Goal: Task Accomplishment & Management: Manage account settings

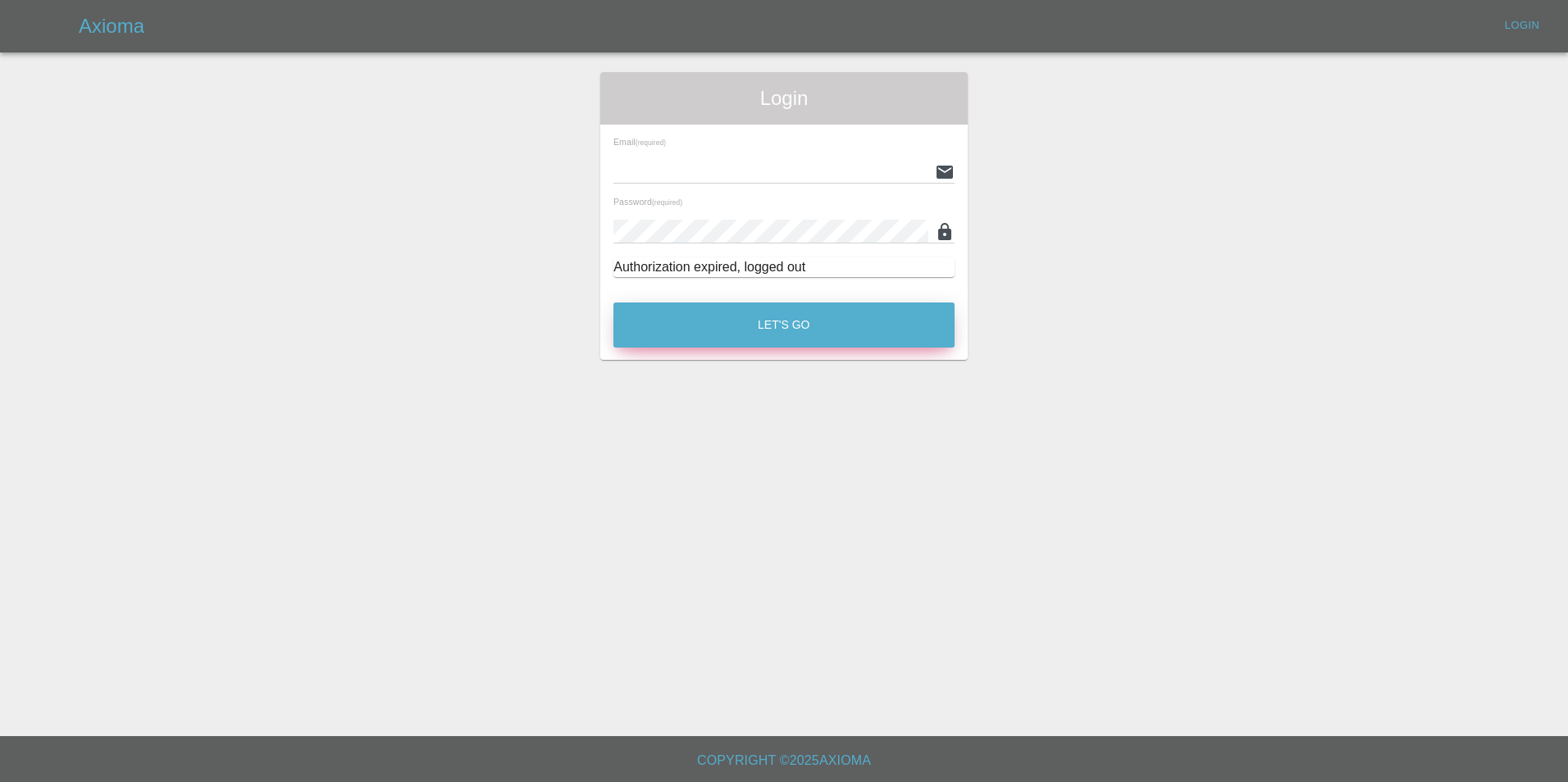
type input "ankur.mehta@axioma.co.uk"
click at [793, 328] on button "Let's Go" at bounding box center [783, 325] width 341 height 45
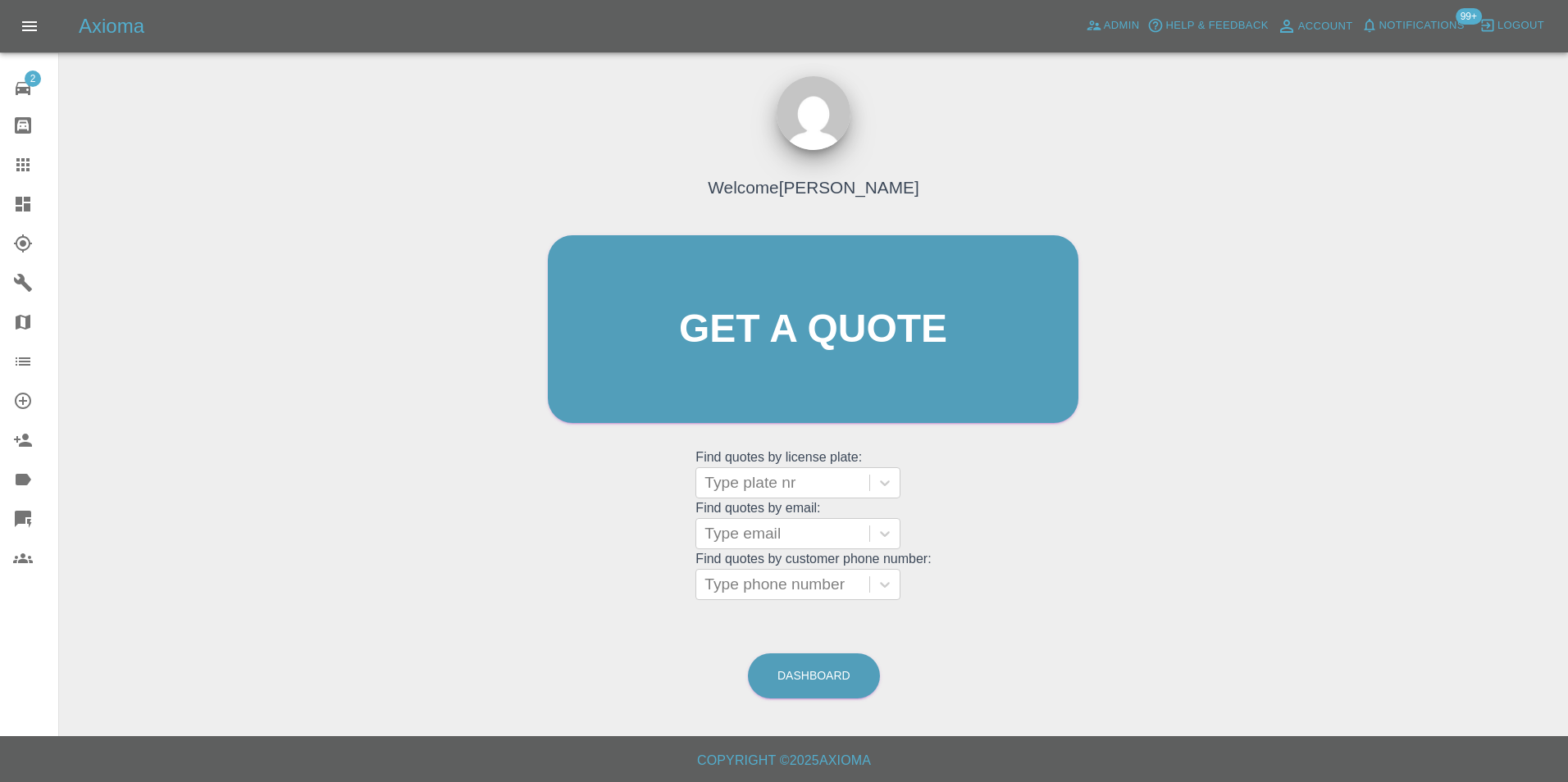
click at [31, 206] on icon at bounding box center [23, 204] width 14 height 14
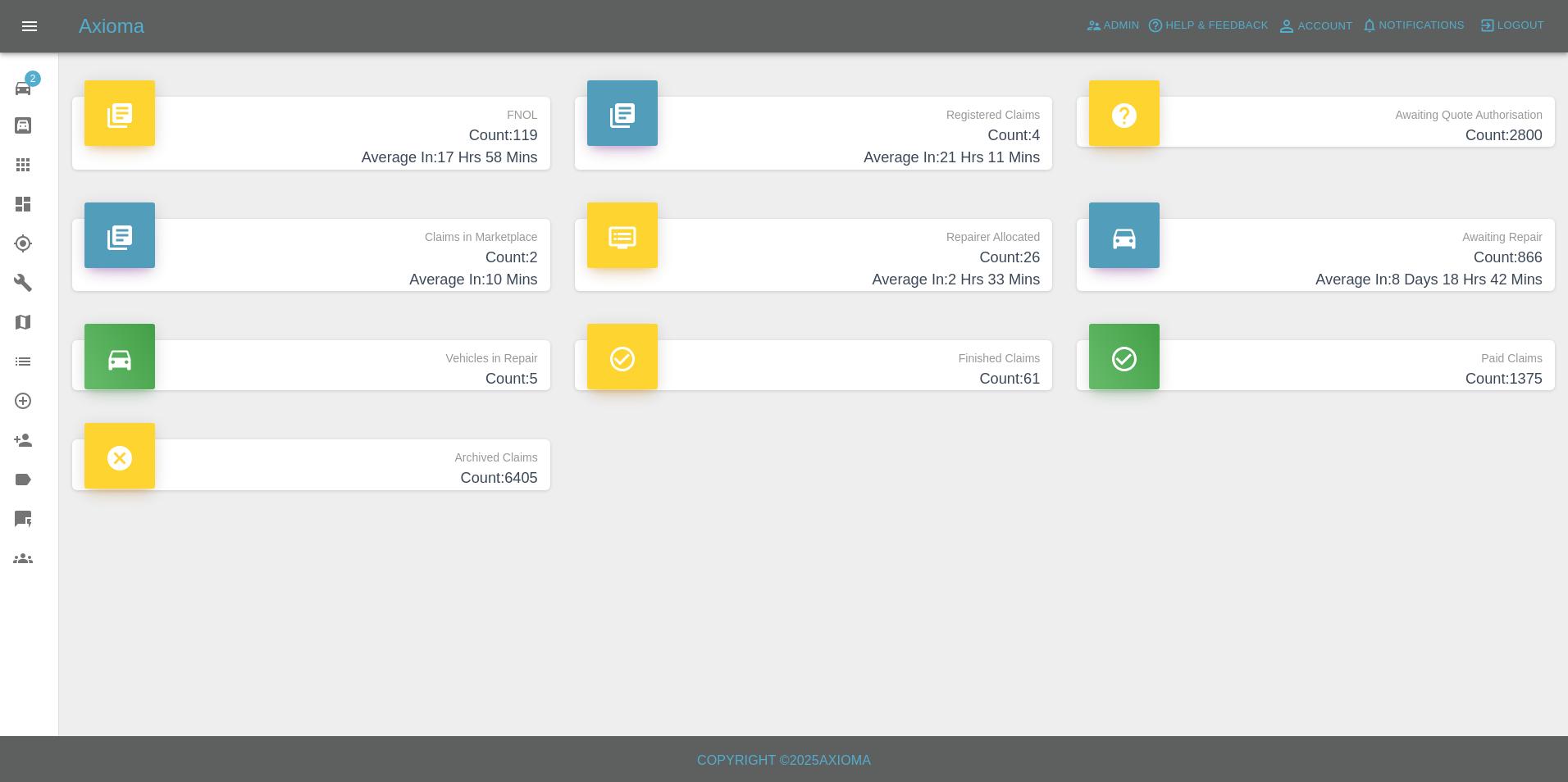
click at [474, 134] on h4 "Count: 119" at bounding box center [311, 136] width 454 height 22
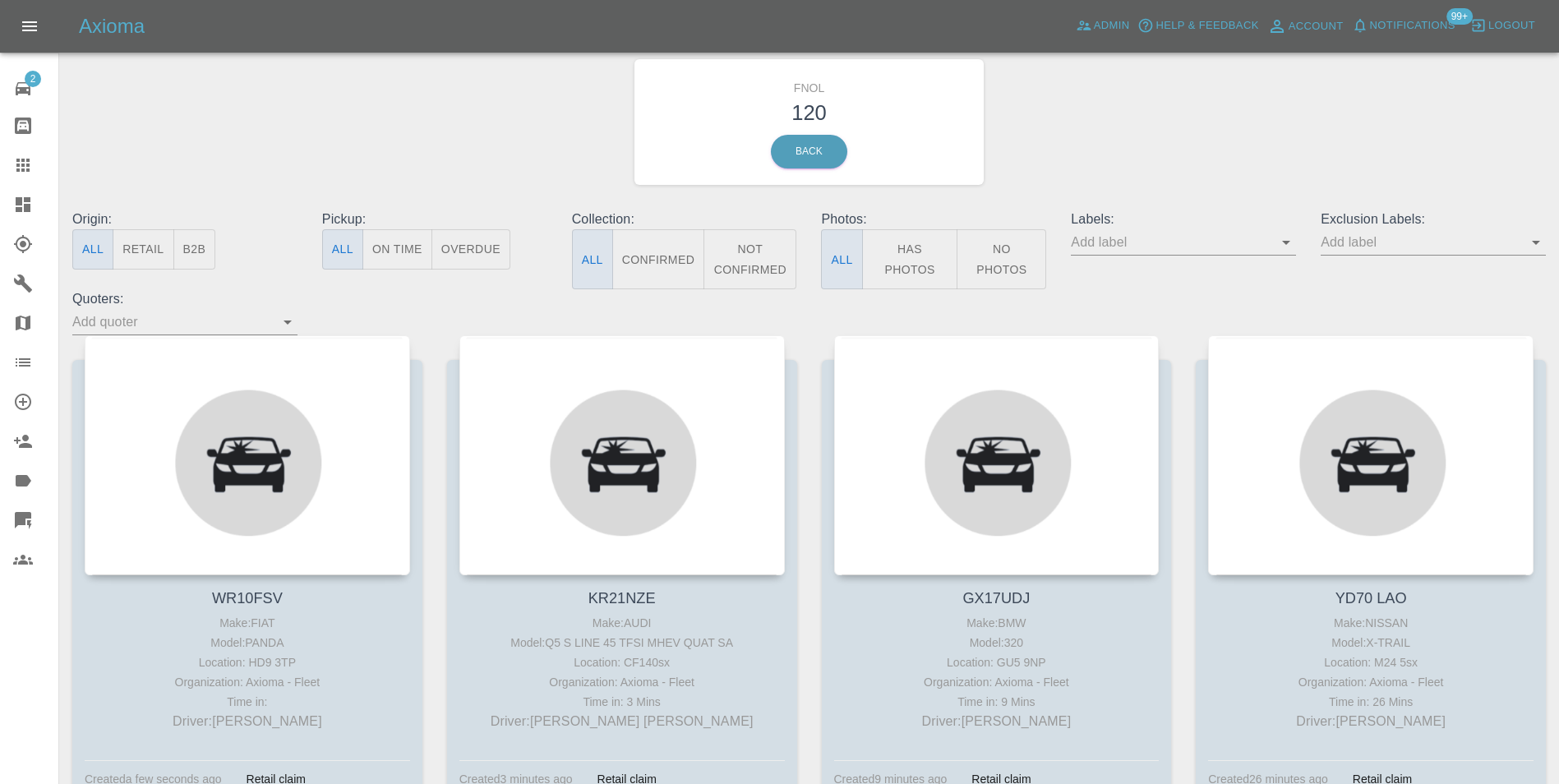
scroll to position [83, 0]
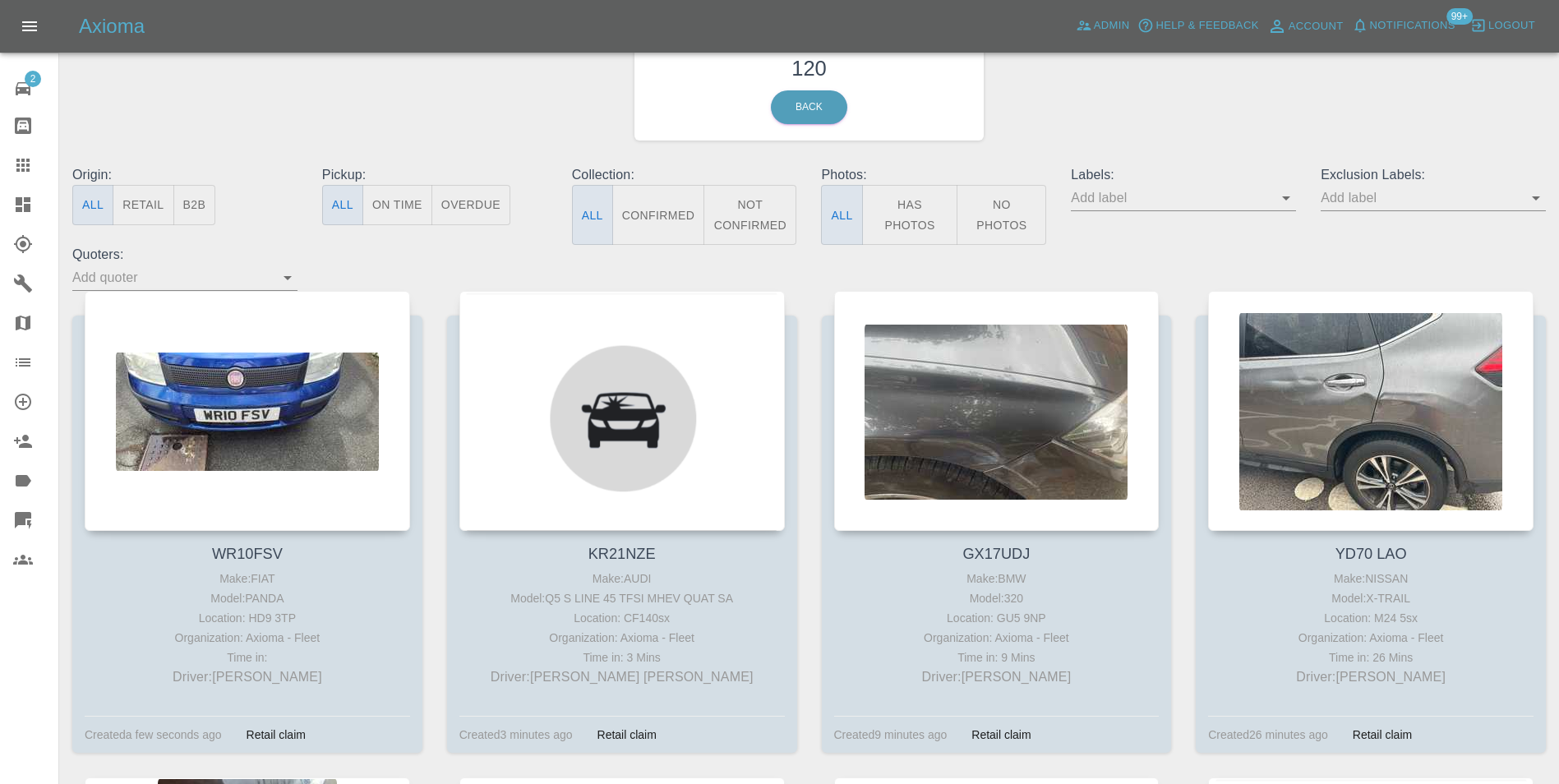
click at [901, 211] on button "Has Photos" at bounding box center [910, 215] width 96 height 60
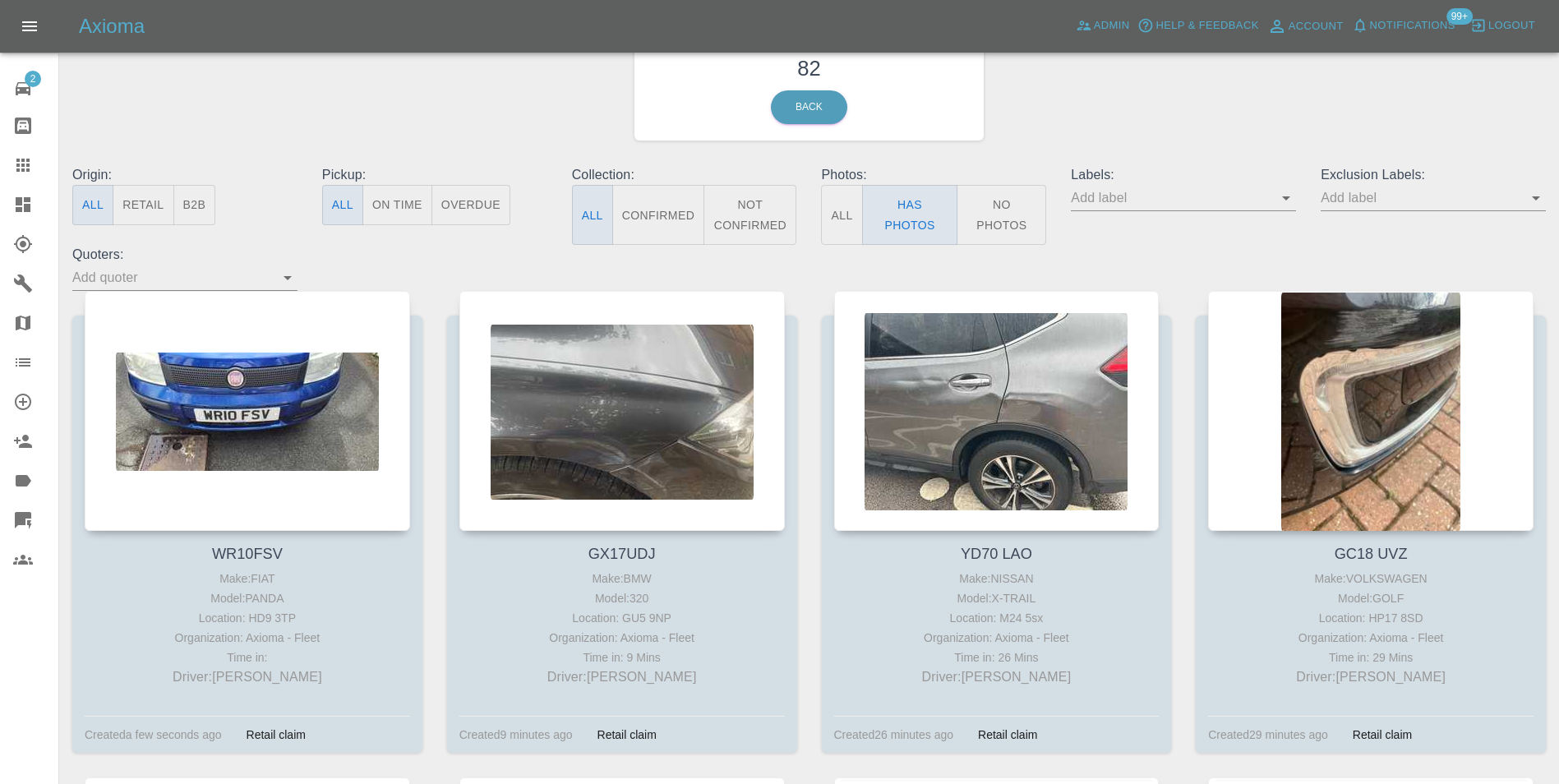
click at [1271, 196] on input "text" at bounding box center [1171, 198] width 201 height 25
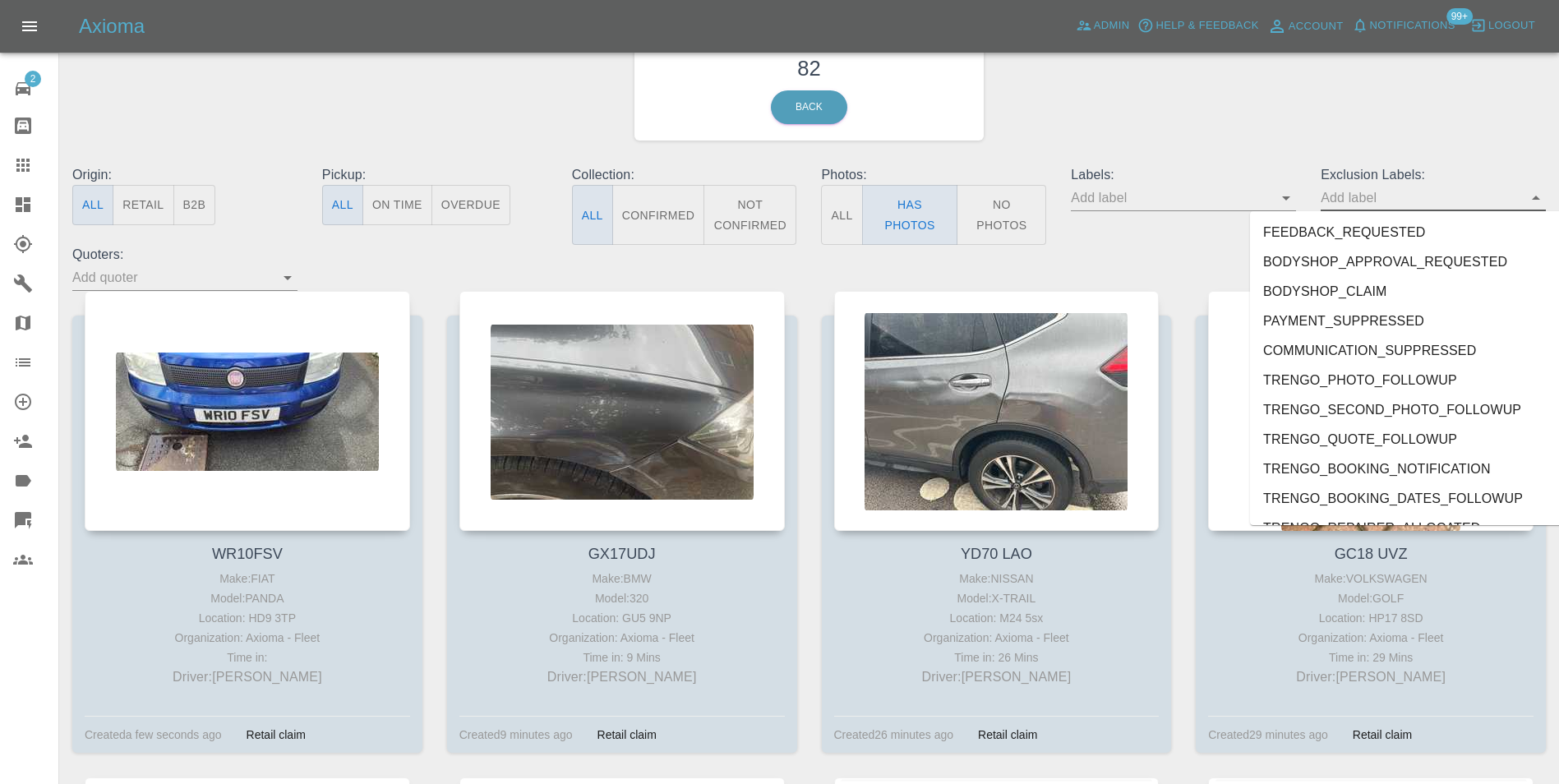
scroll to position [3486, 0]
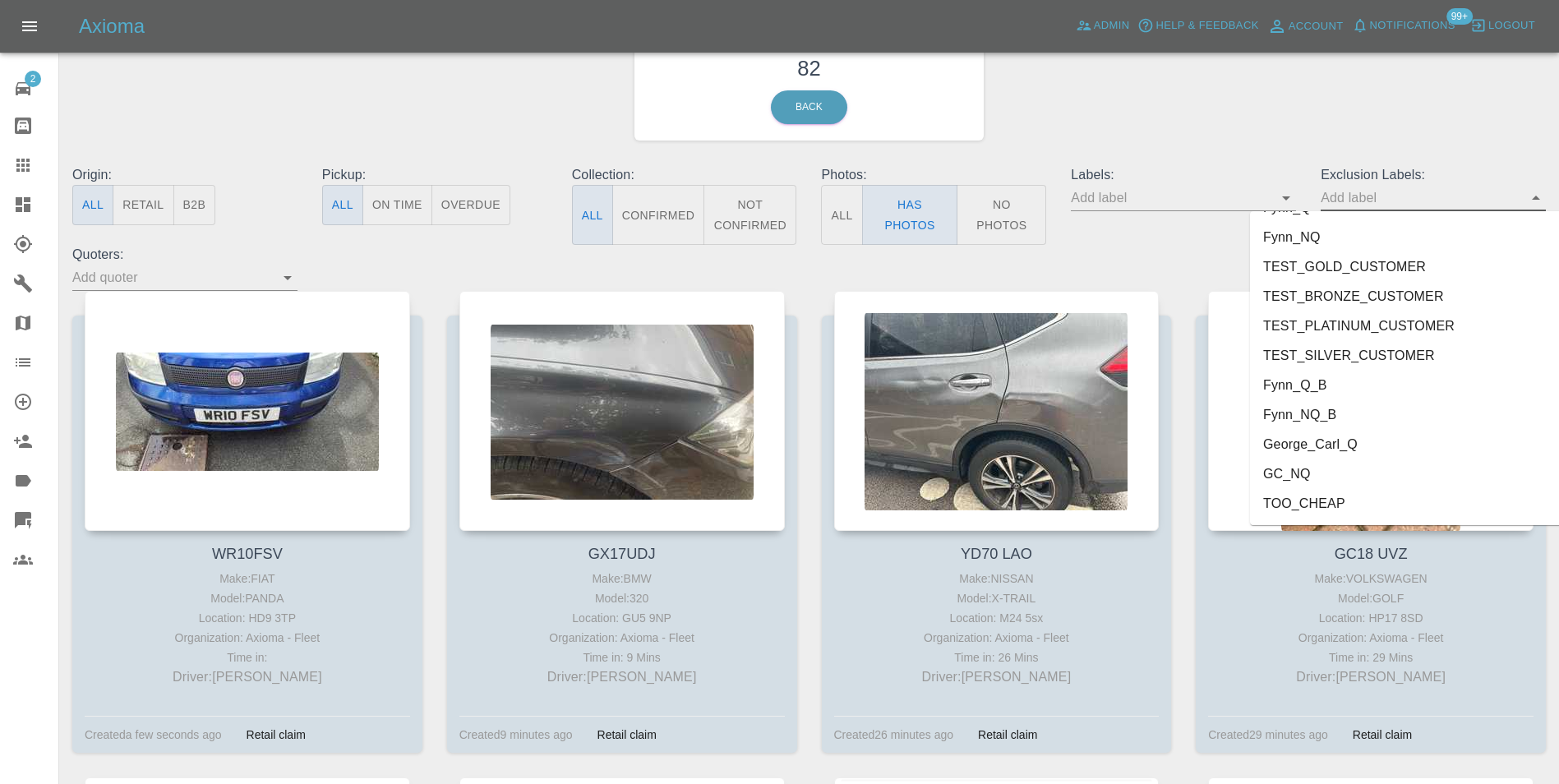
click at [1303, 432] on li "George_Carl_Q" at bounding box center [1414, 445] width 327 height 30
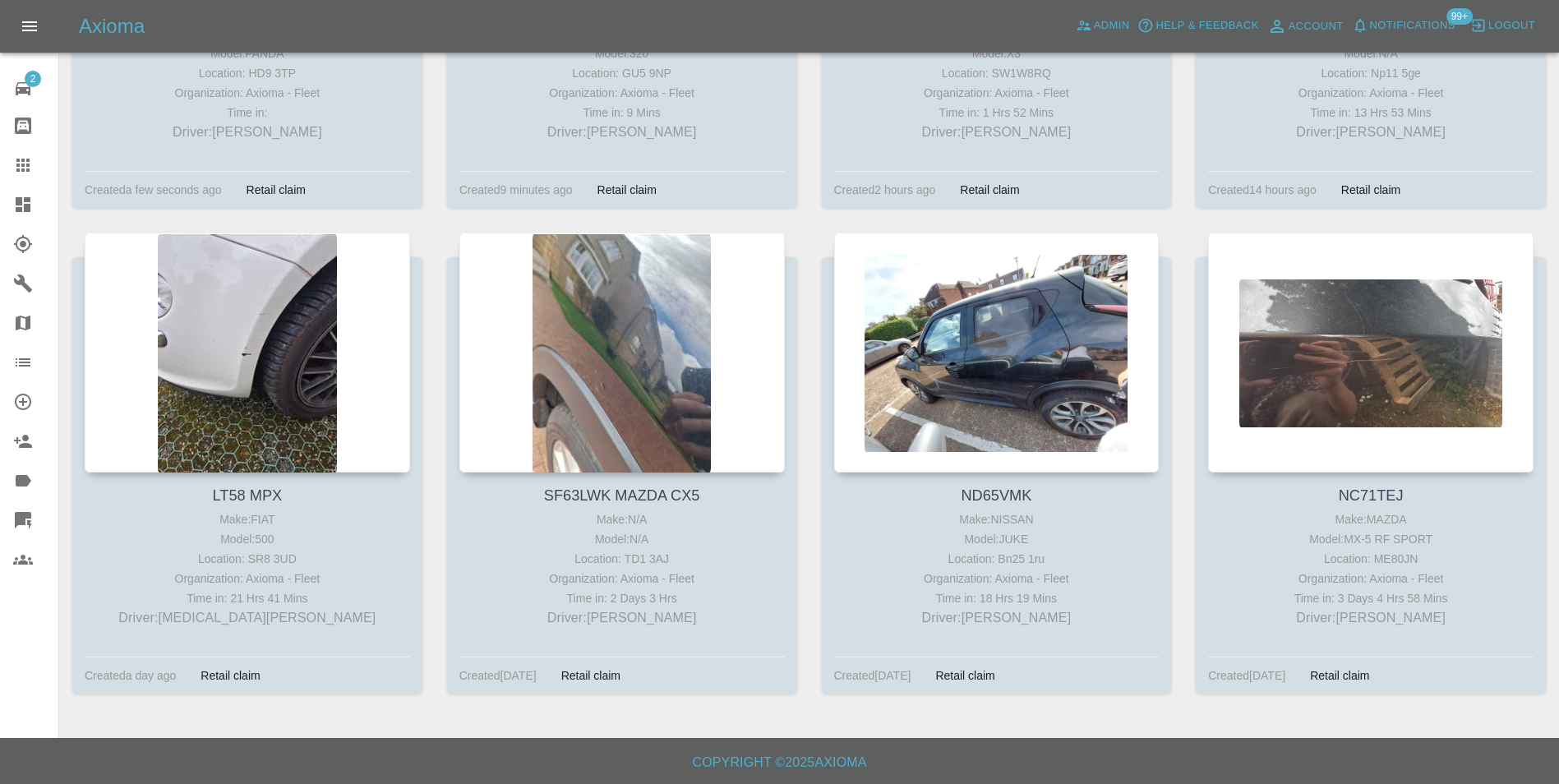
scroll to position [216, 0]
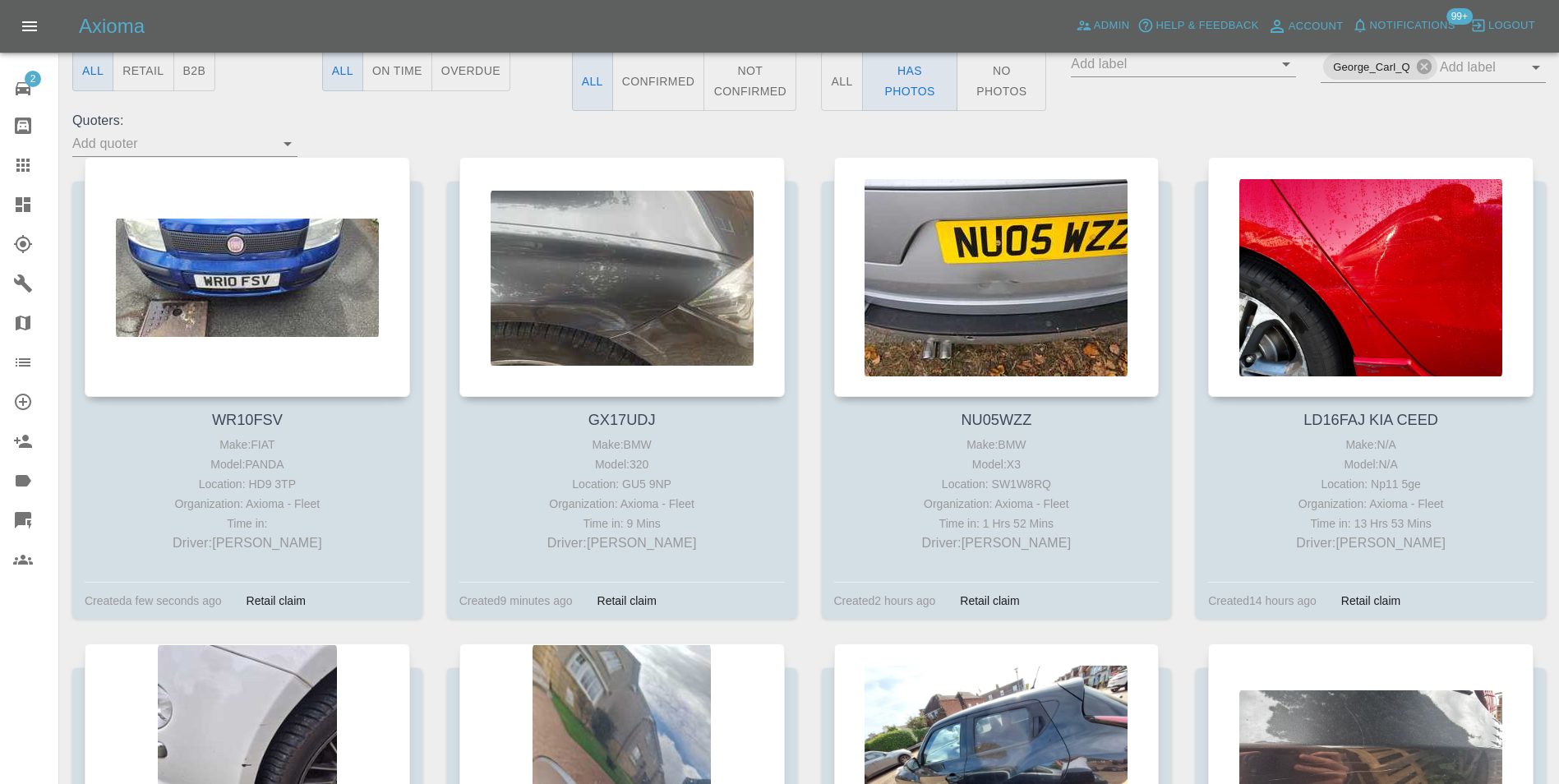
click at [20, 201] on icon at bounding box center [23, 204] width 15 height 15
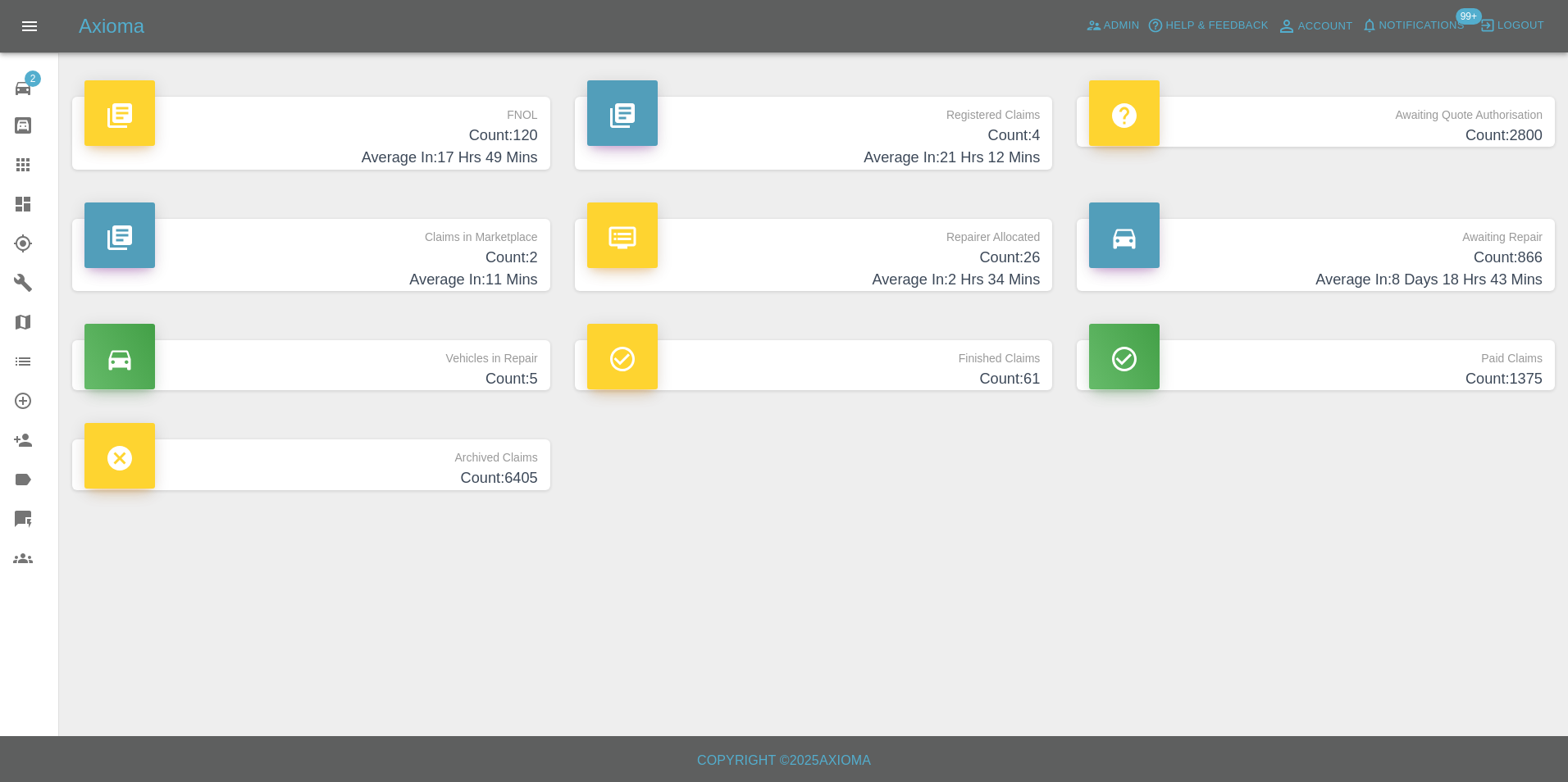
click at [461, 149] on h4 "Average In: 17 Hrs 49 Mins" at bounding box center [311, 157] width 454 height 22
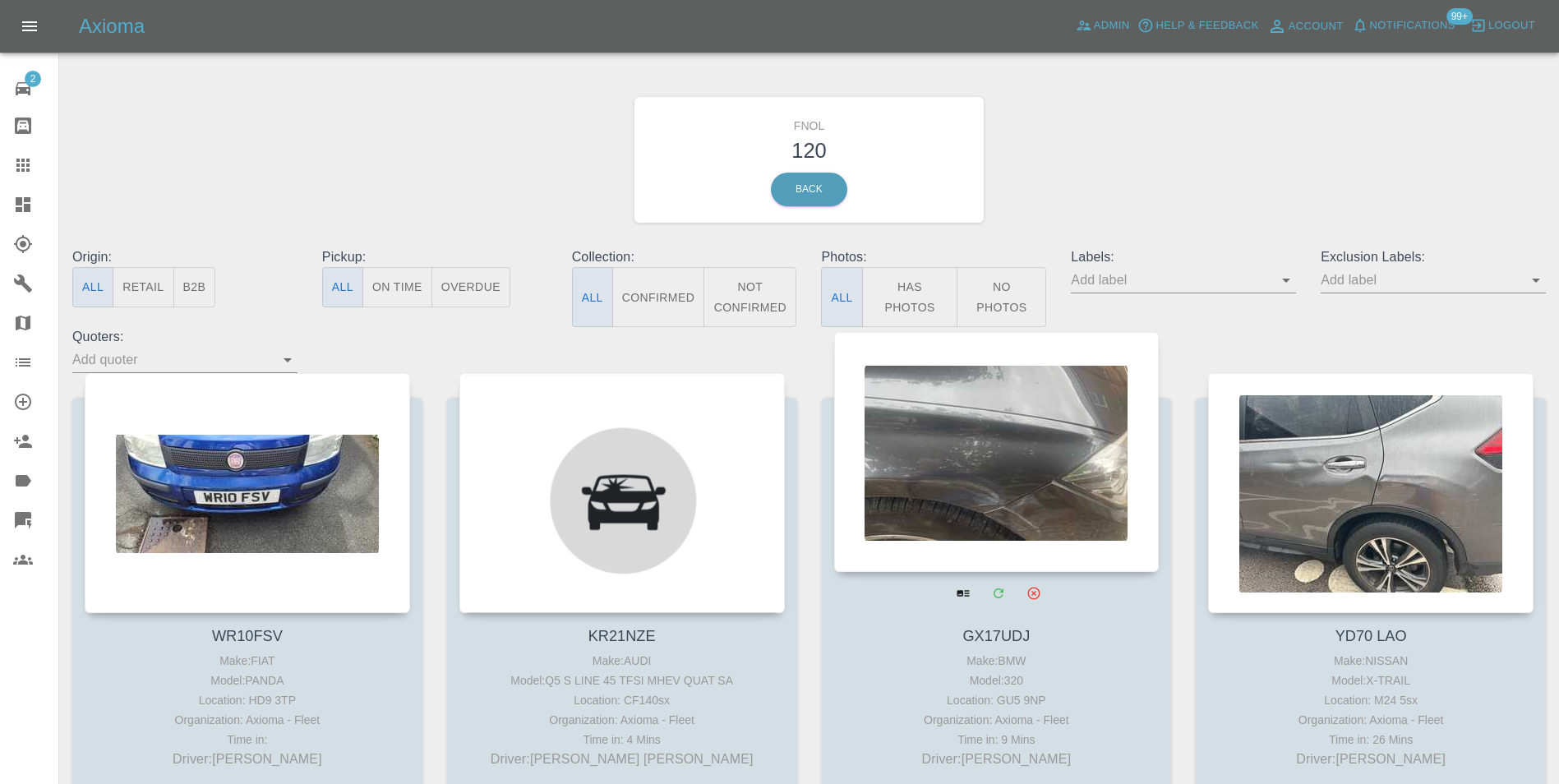
drag, startPoint x: 975, startPoint y: 456, endPoint x: 986, endPoint y: 456, distance: 11.0
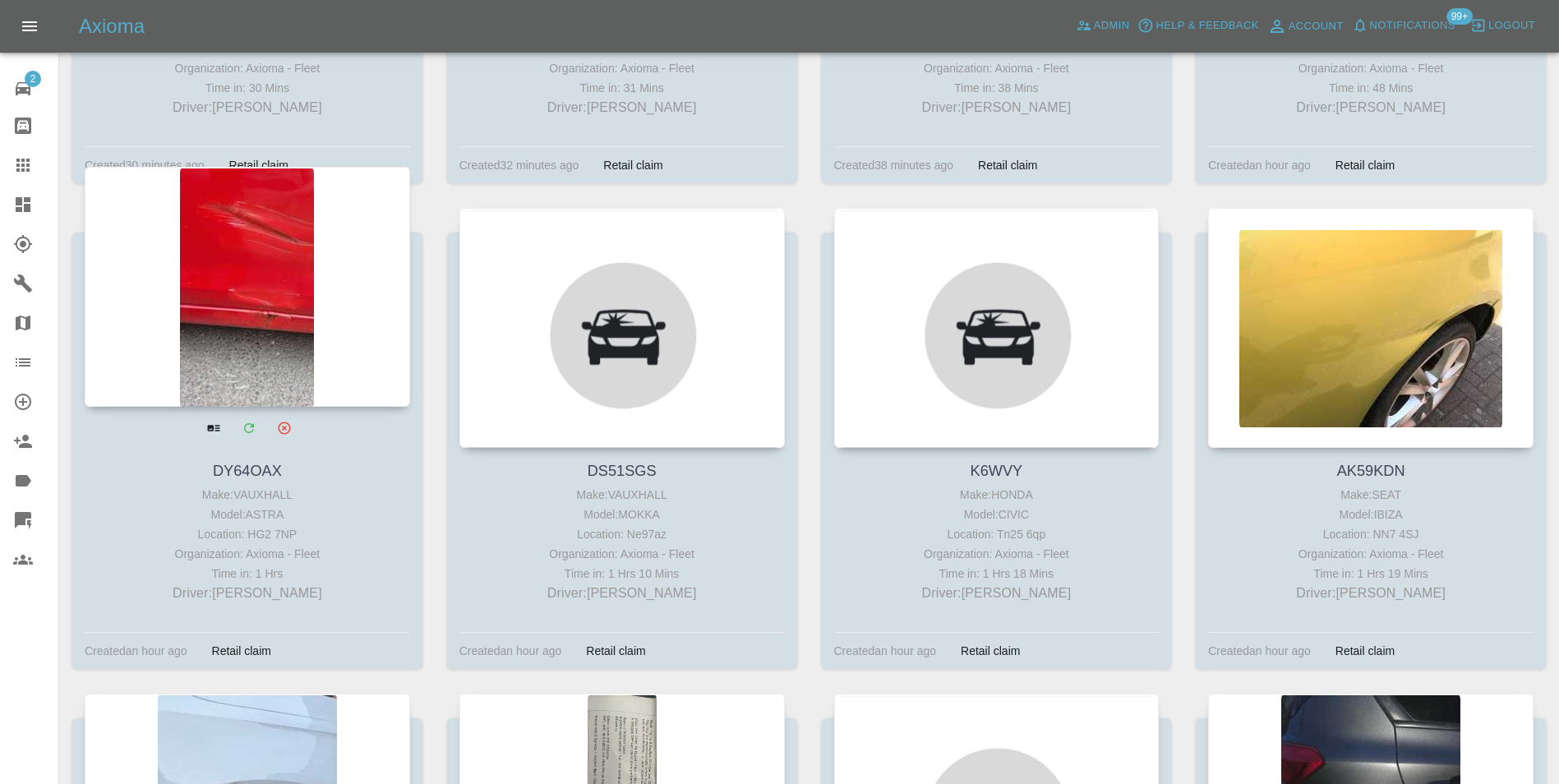
scroll to position [1068, 0]
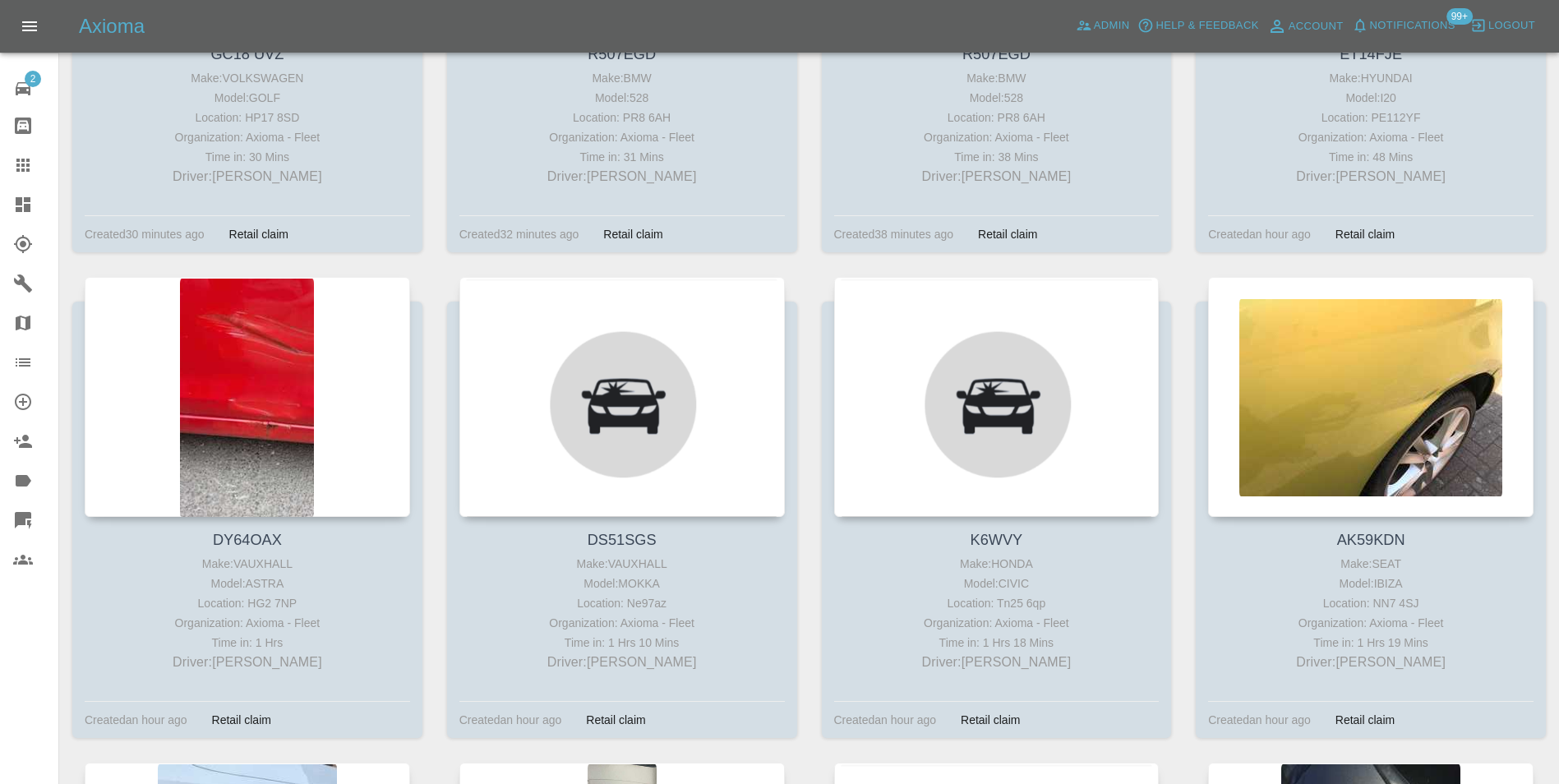
click at [32, 213] on icon at bounding box center [23, 205] width 20 height 20
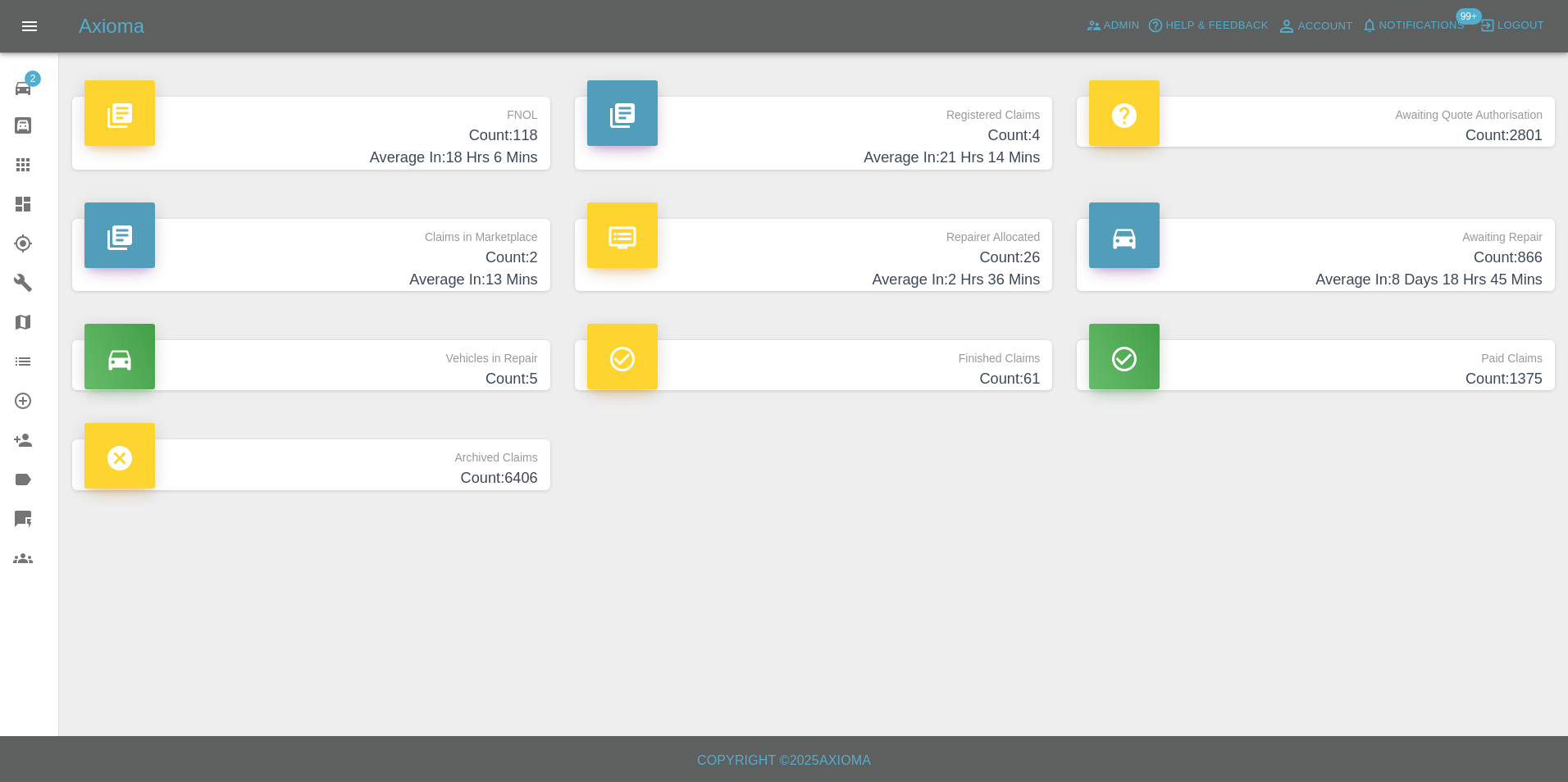
click at [461, 159] on h4 "Average In: 18 Hrs 6 Mins" at bounding box center [311, 157] width 454 height 22
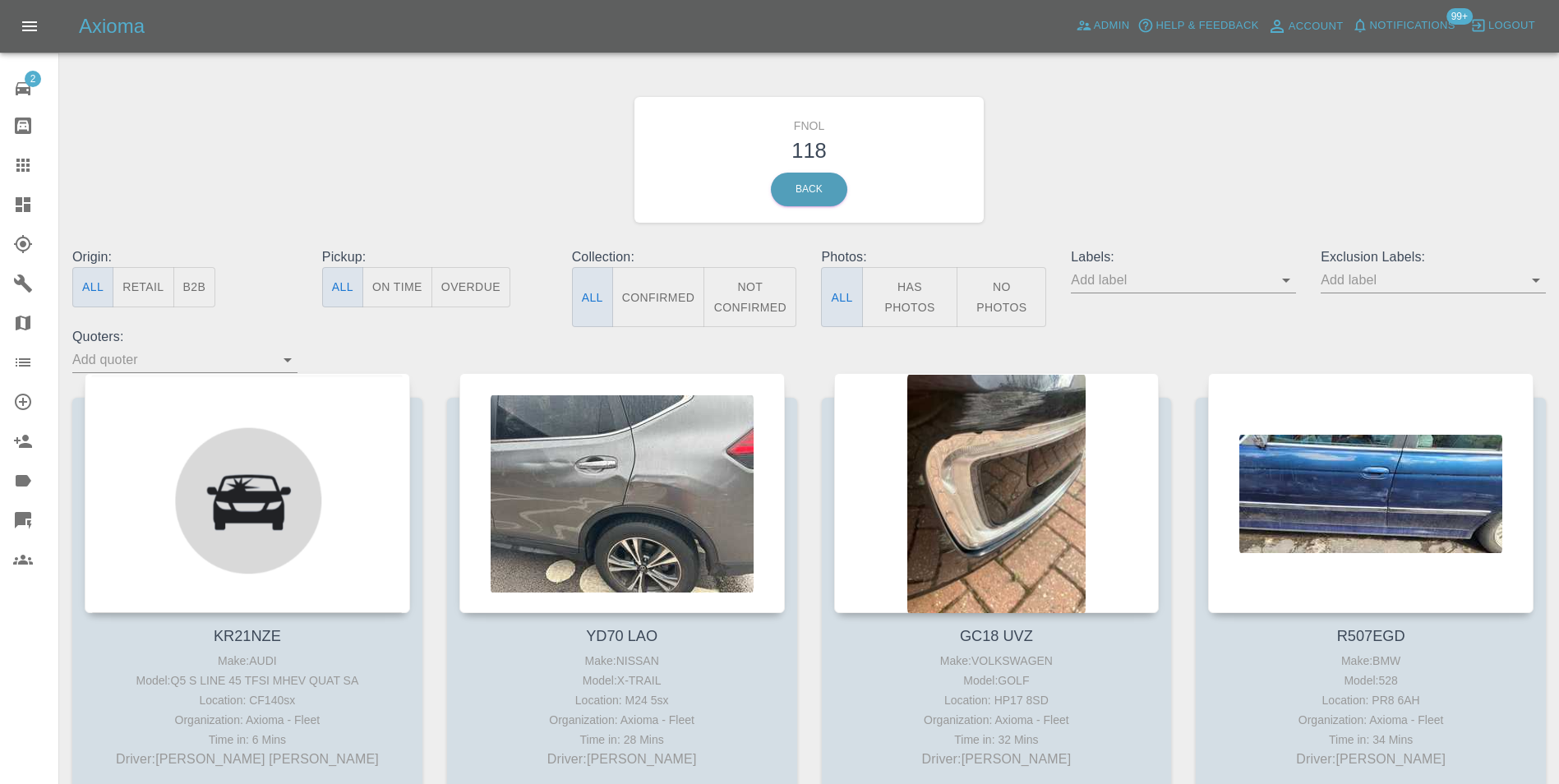
click at [999, 270] on button "No Photos" at bounding box center [1001, 297] width 90 height 60
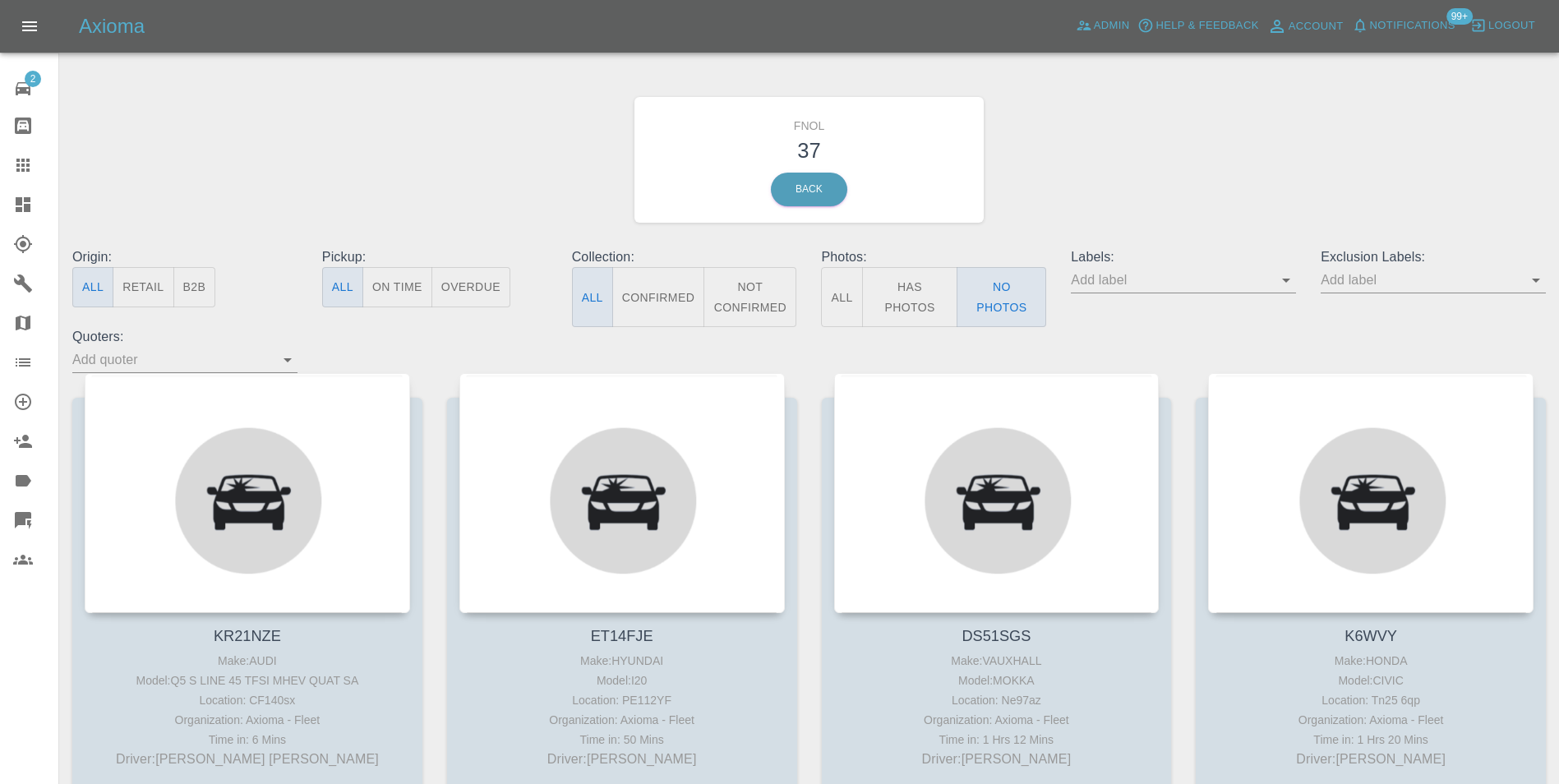
click at [1271, 287] on input "text" at bounding box center [1171, 279] width 201 height 25
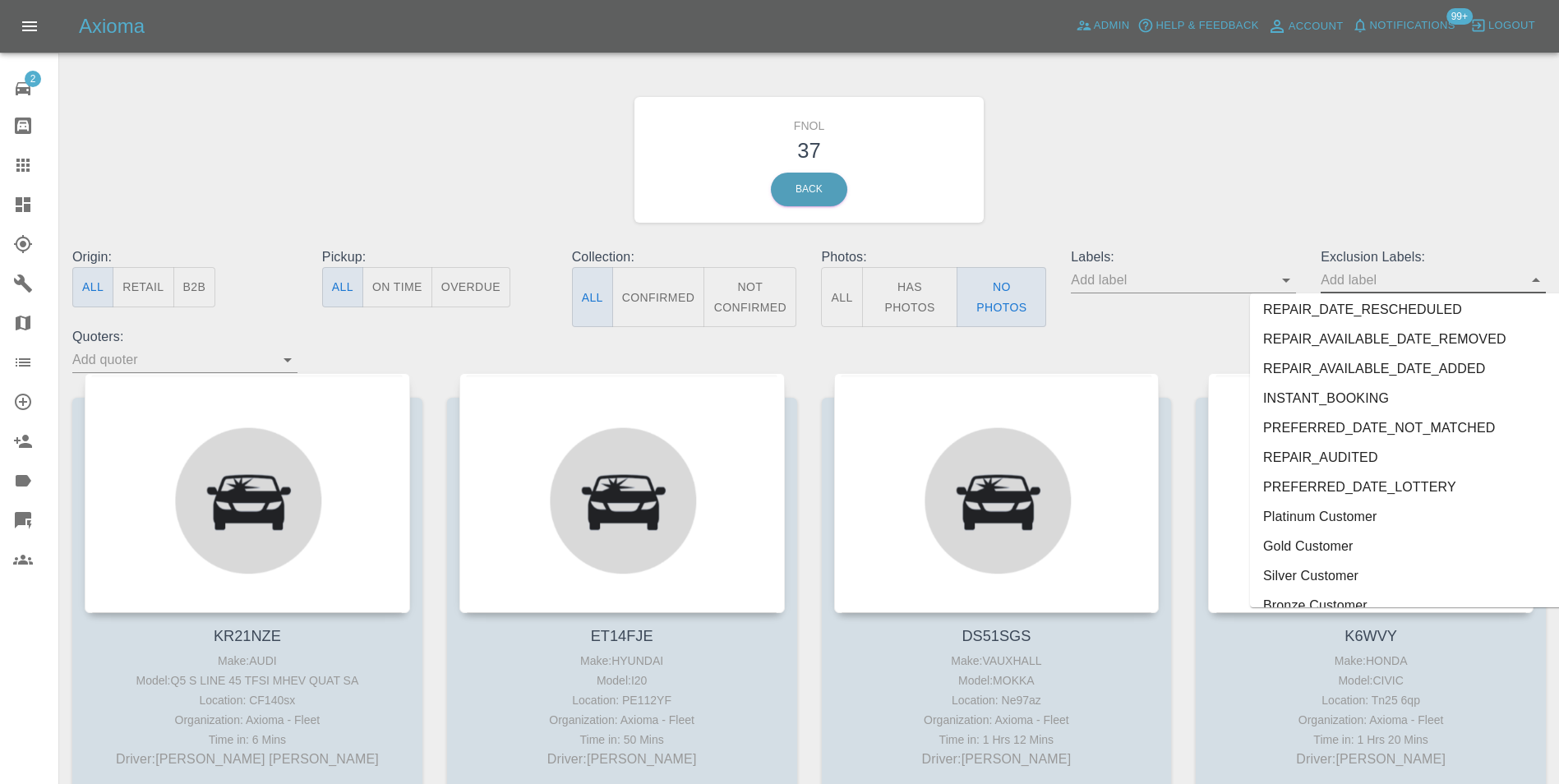
scroll to position [3486, 0]
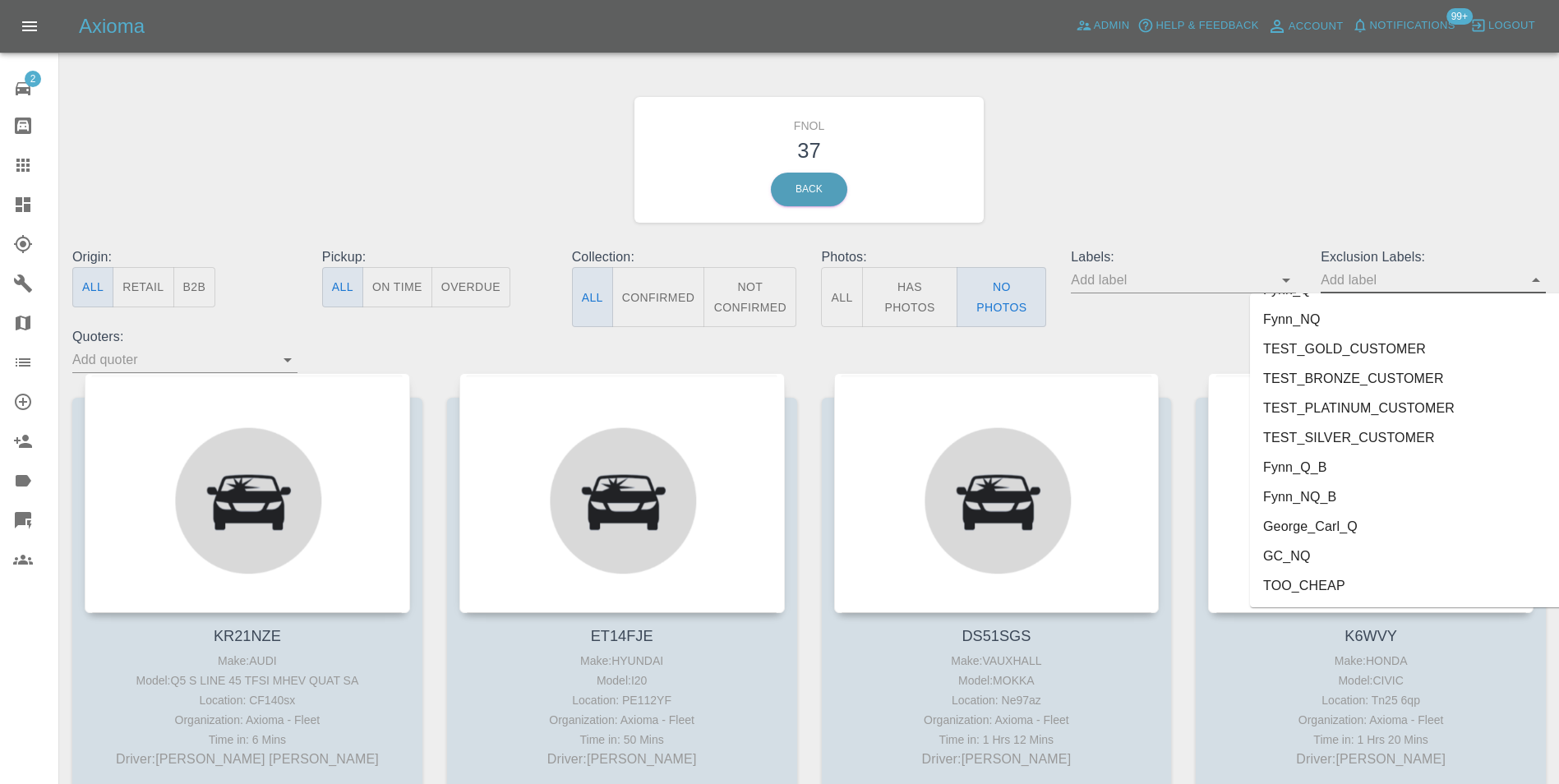
click at [1330, 534] on li "George_Carl_Q" at bounding box center [1414, 526] width 327 height 30
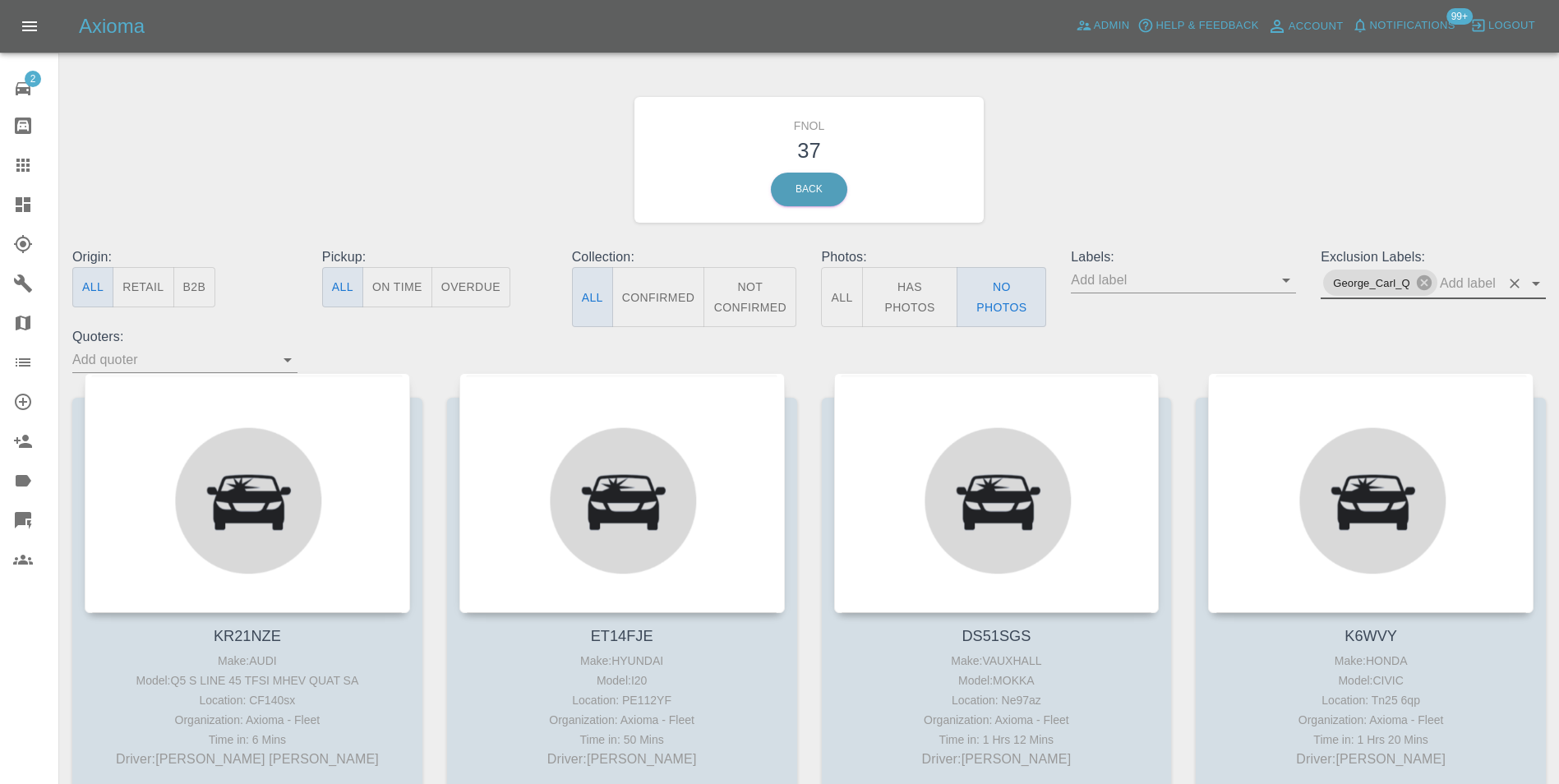
click at [1188, 222] on div "FNOL 37 Back" at bounding box center [809, 160] width 1498 height 175
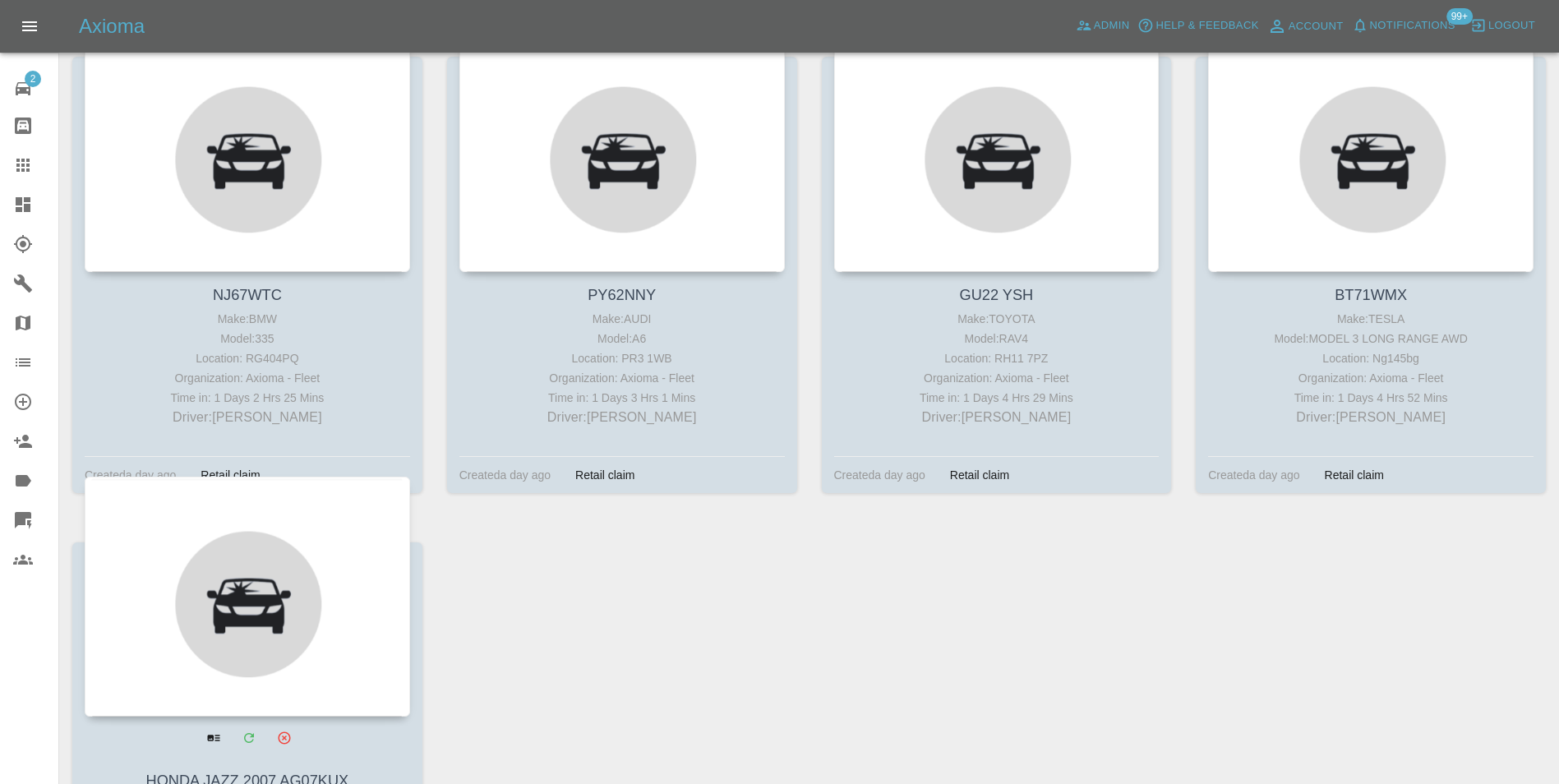
scroll to position [4514, 0]
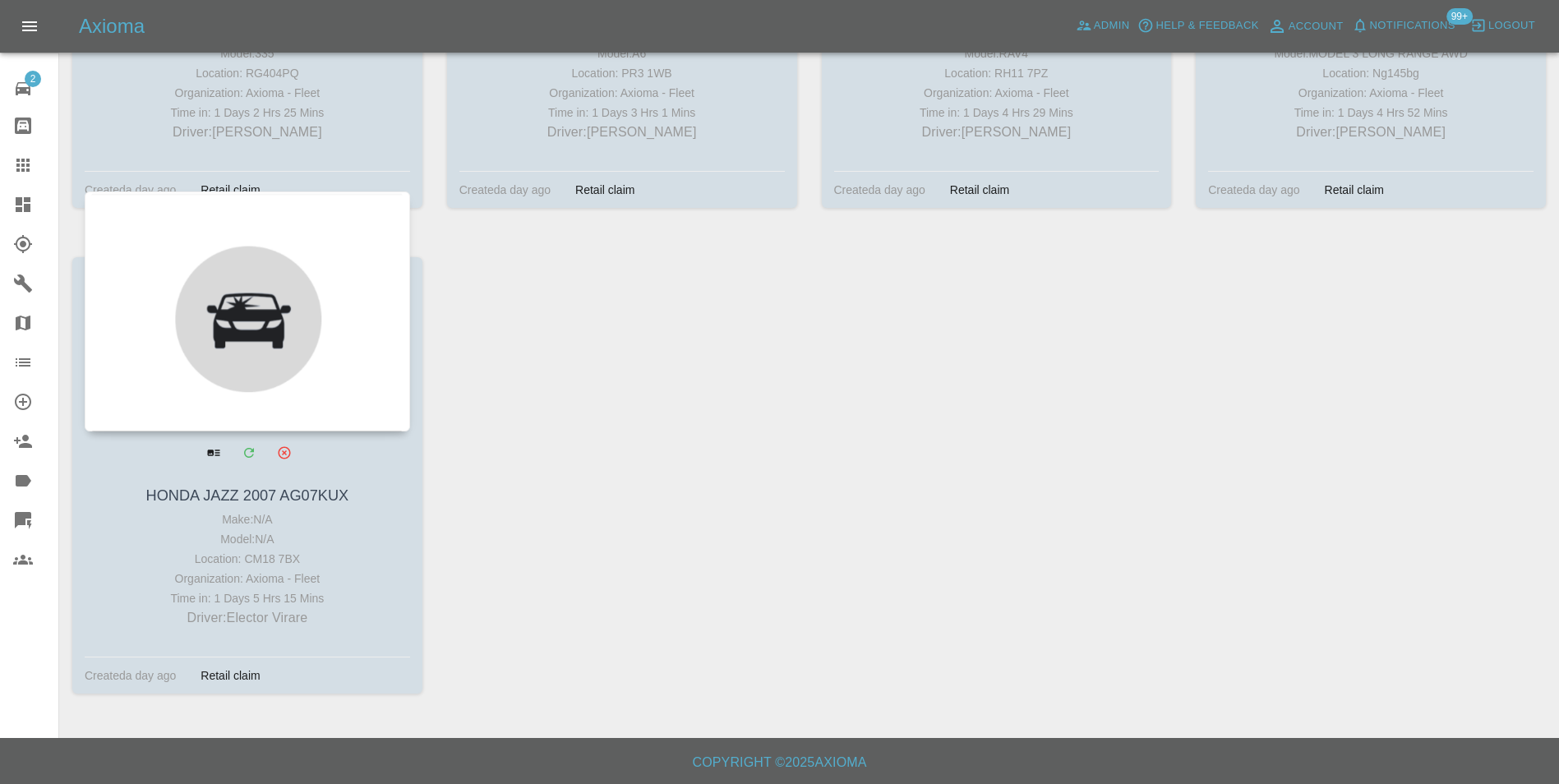
drag, startPoint x: 294, startPoint y: 332, endPoint x: 361, endPoint y: 358, distance: 71.9
click at [348, 300] on div at bounding box center [247, 311] width 326 height 240
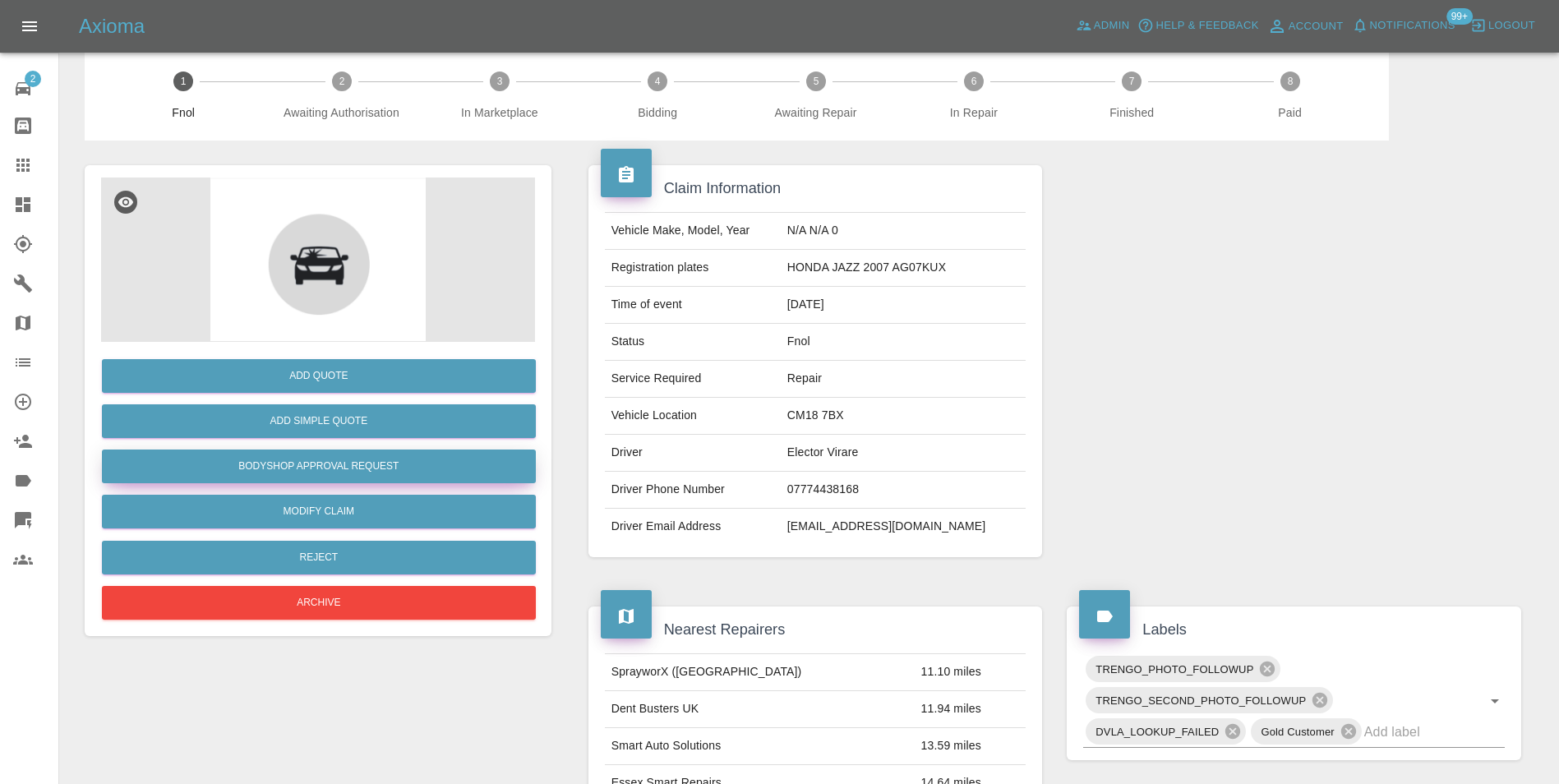
scroll to position [6, 0]
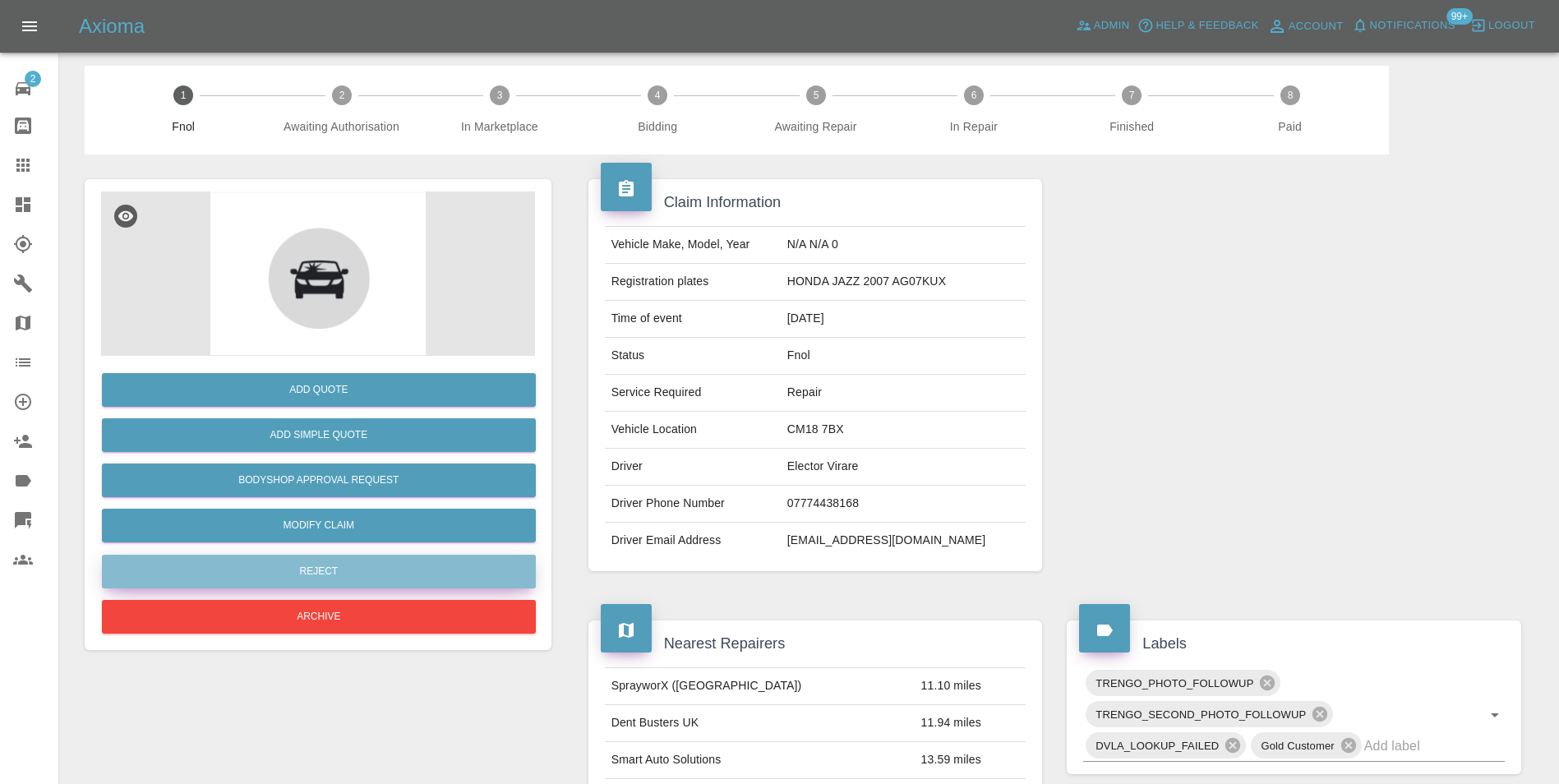
click at [369, 571] on button "Reject" at bounding box center [319, 571] width 434 height 34
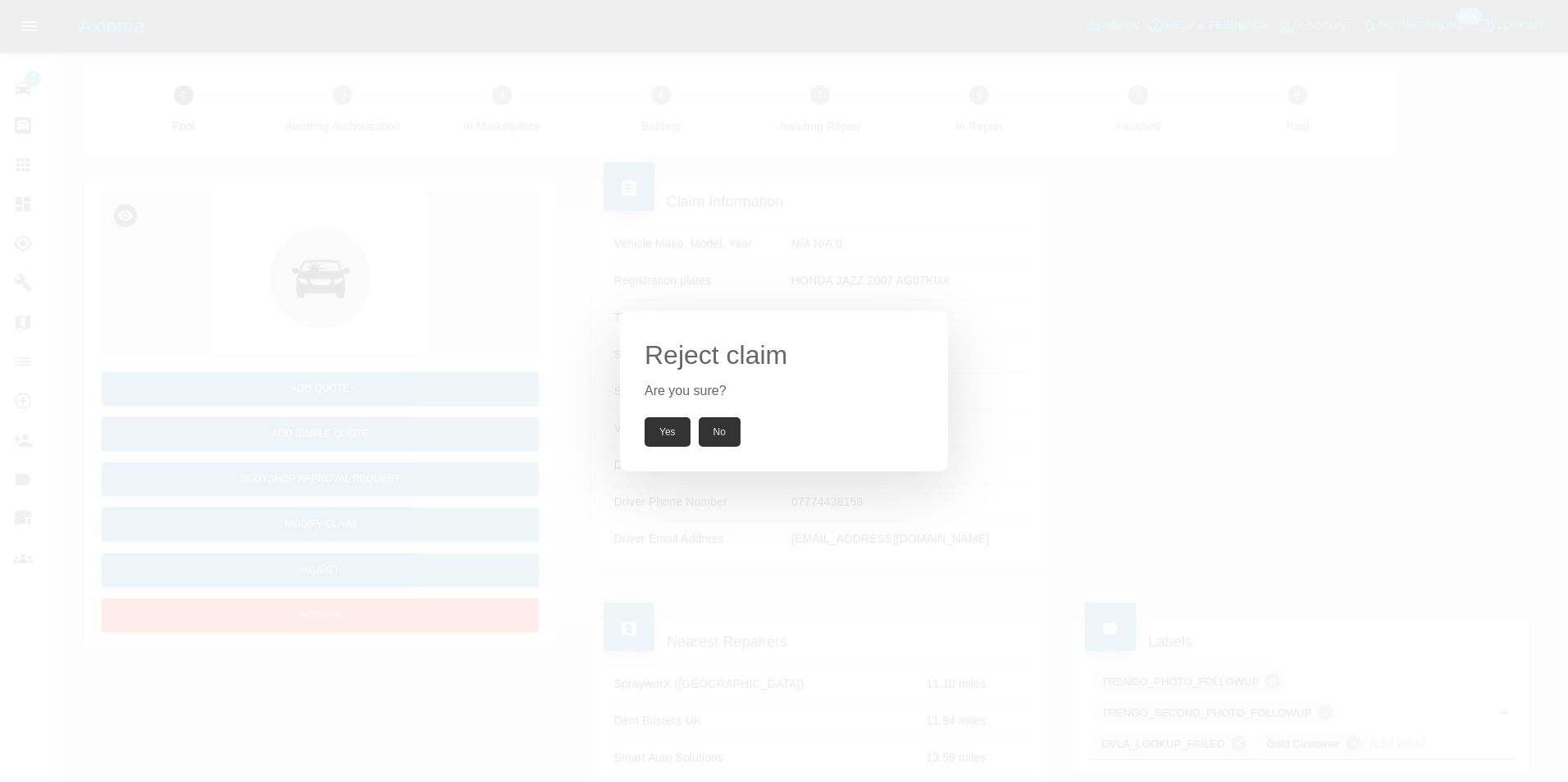
click at [656, 439] on button "Yes" at bounding box center [667, 432] width 46 height 30
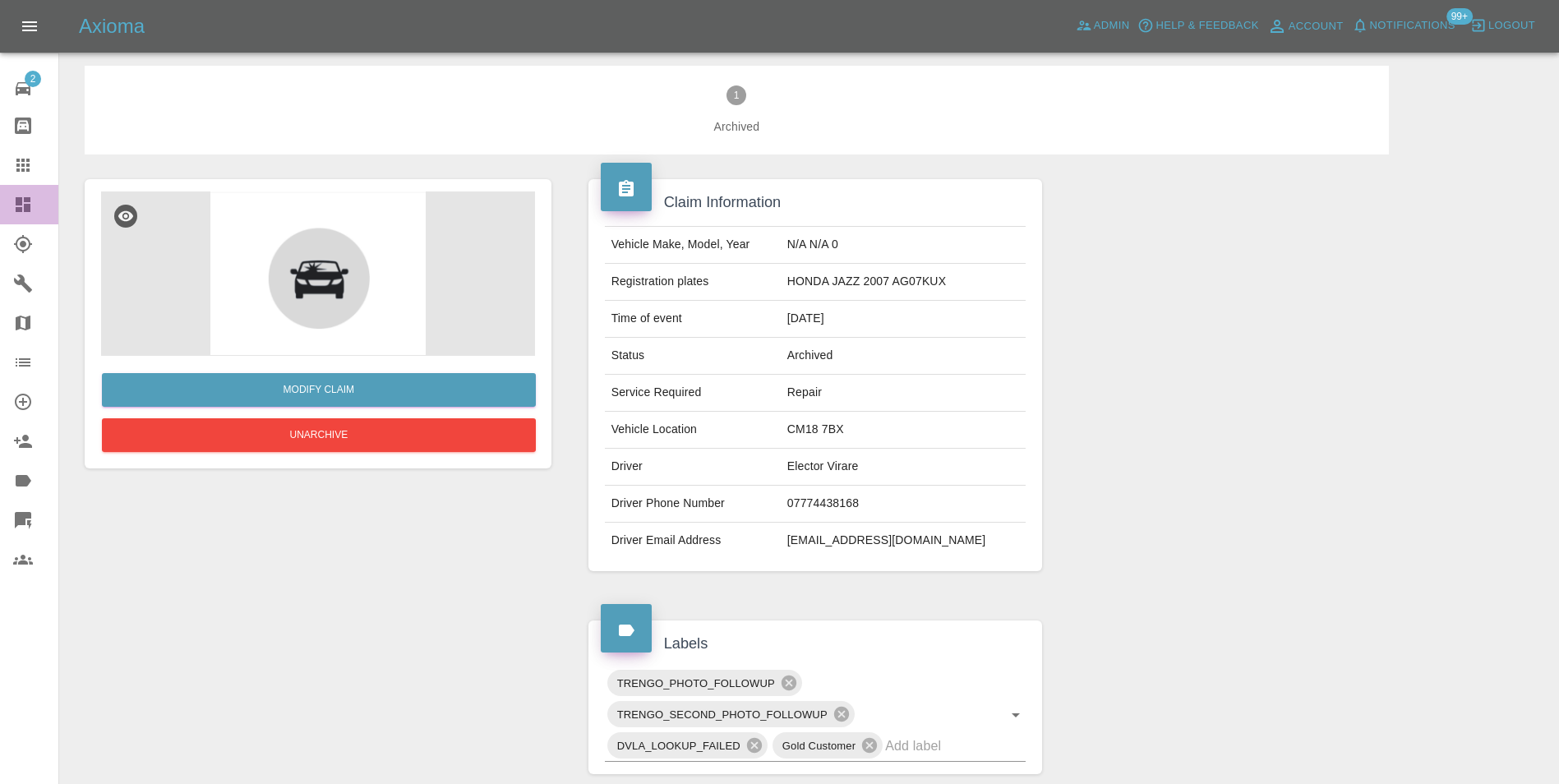
drag, startPoint x: 28, startPoint y: 202, endPoint x: 121, endPoint y: 229, distance: 96.8
click at [28, 203] on icon at bounding box center [23, 205] width 20 height 20
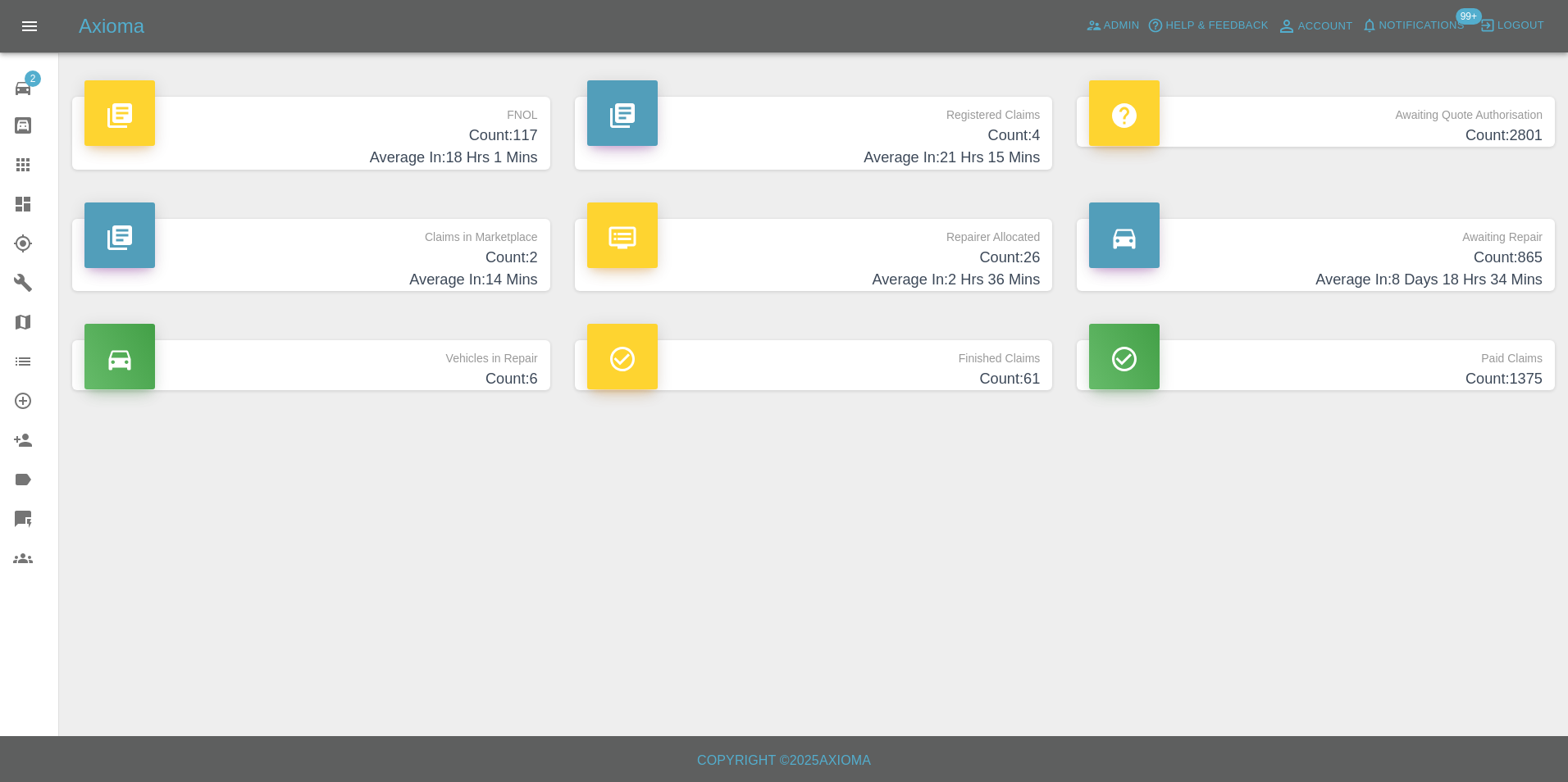
click at [461, 133] on h4 "Count: 117" at bounding box center [311, 136] width 454 height 22
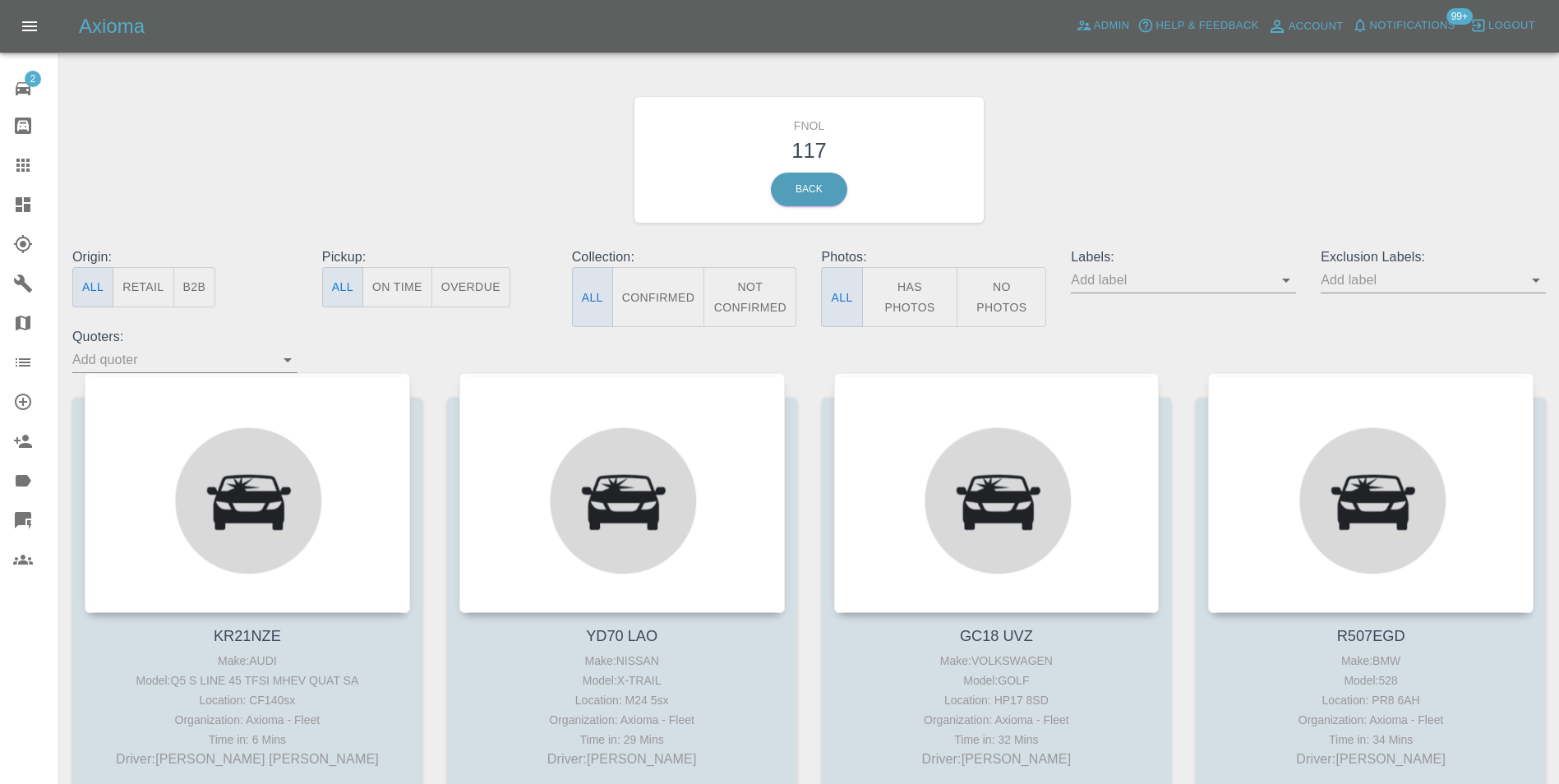
click at [985, 284] on button "No Photos" at bounding box center [1001, 297] width 90 height 60
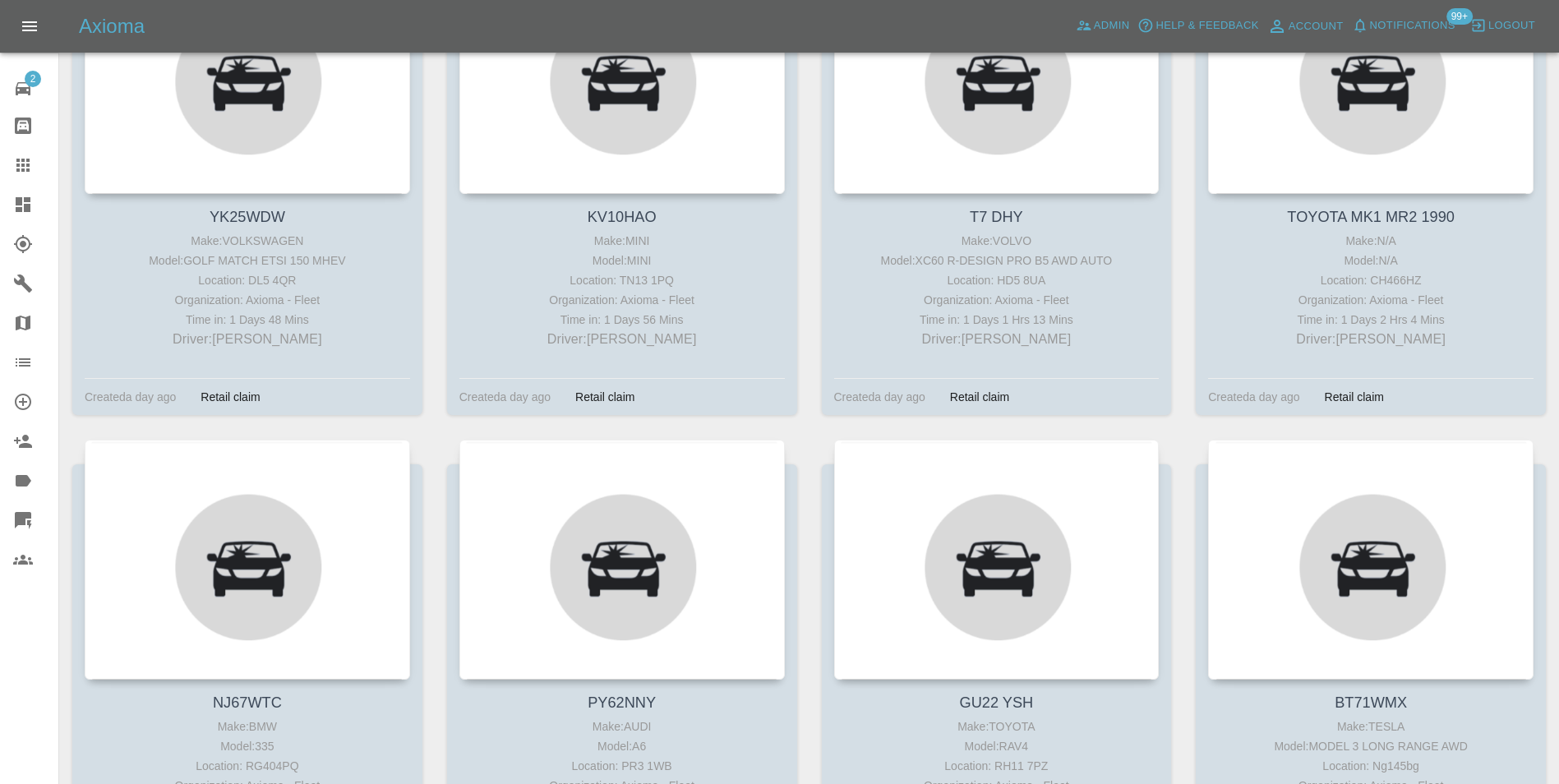
scroll to position [4029, 0]
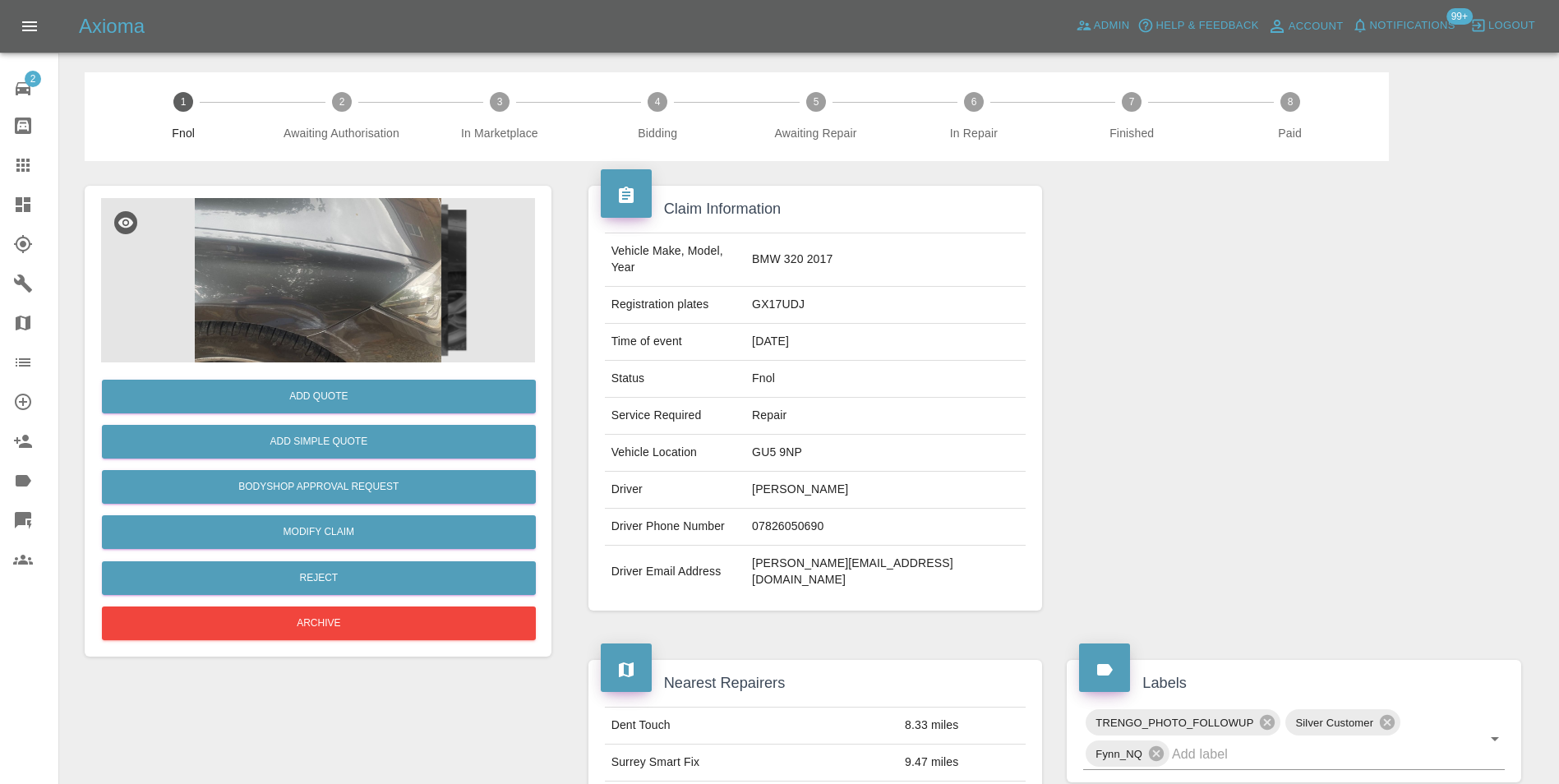
click at [304, 303] on img at bounding box center [318, 279] width 434 height 164
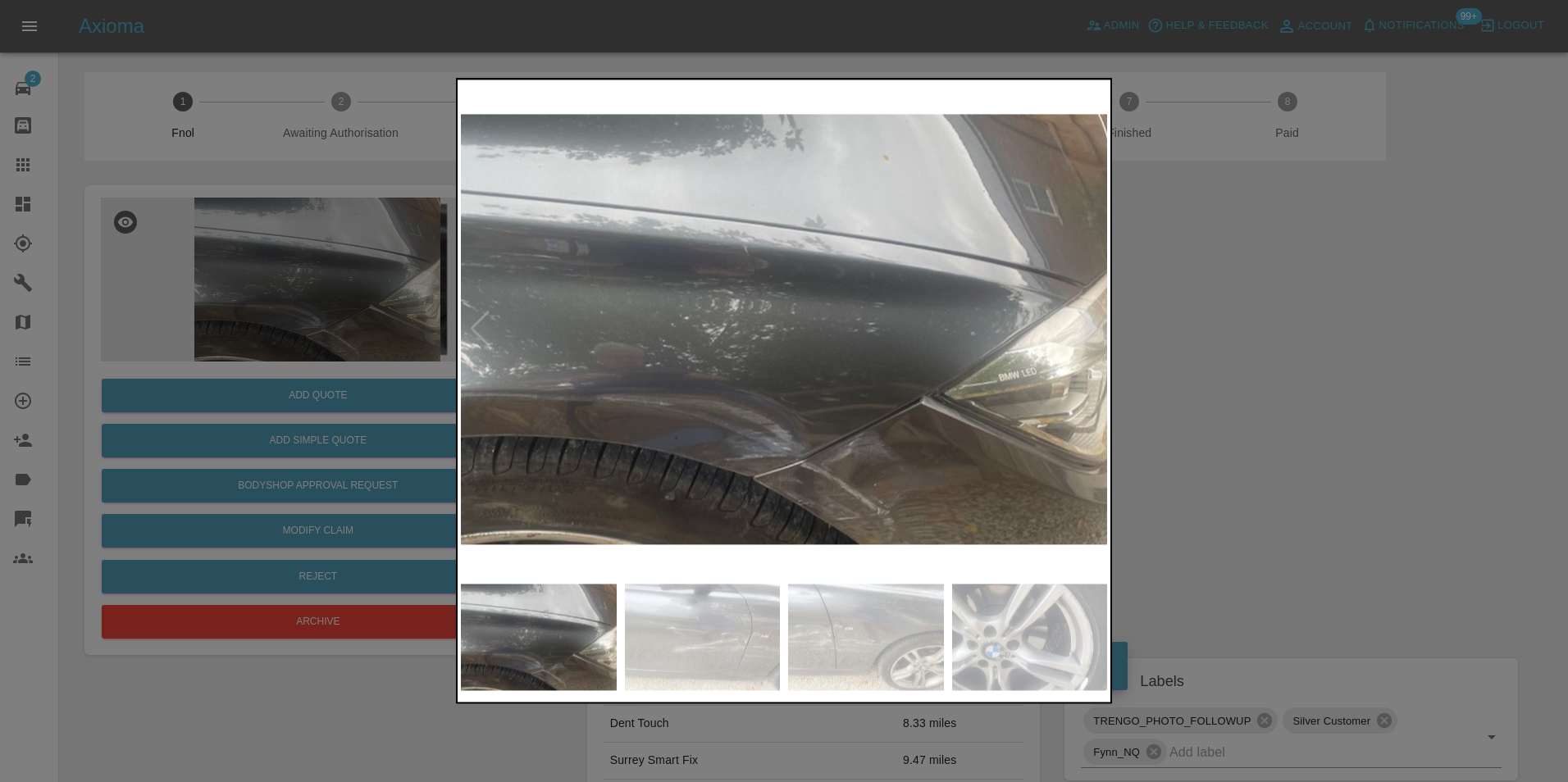
click at [823, 462] on img at bounding box center [784, 329] width 646 height 492
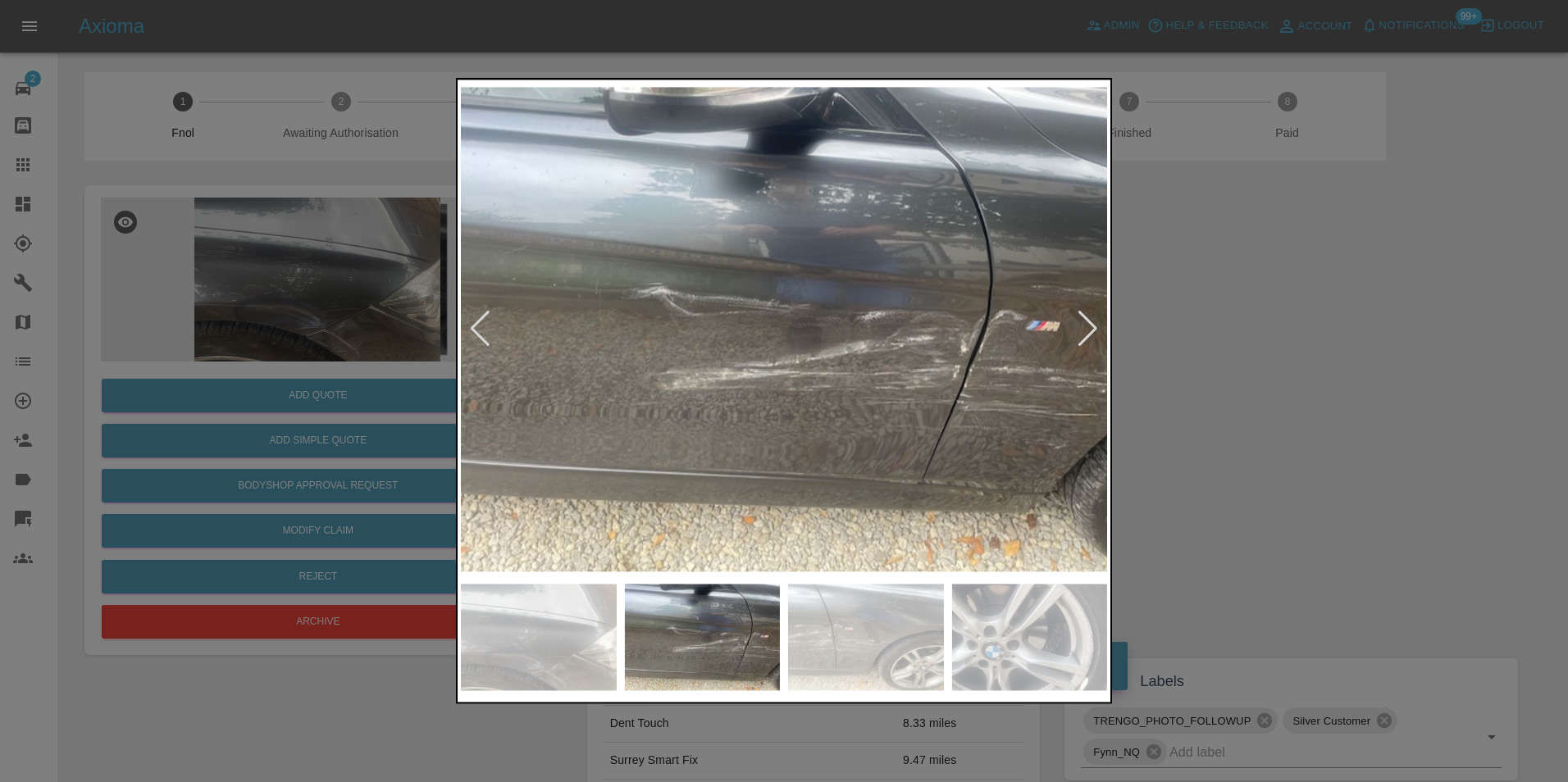
click at [886, 415] on img at bounding box center [784, 329] width 646 height 492
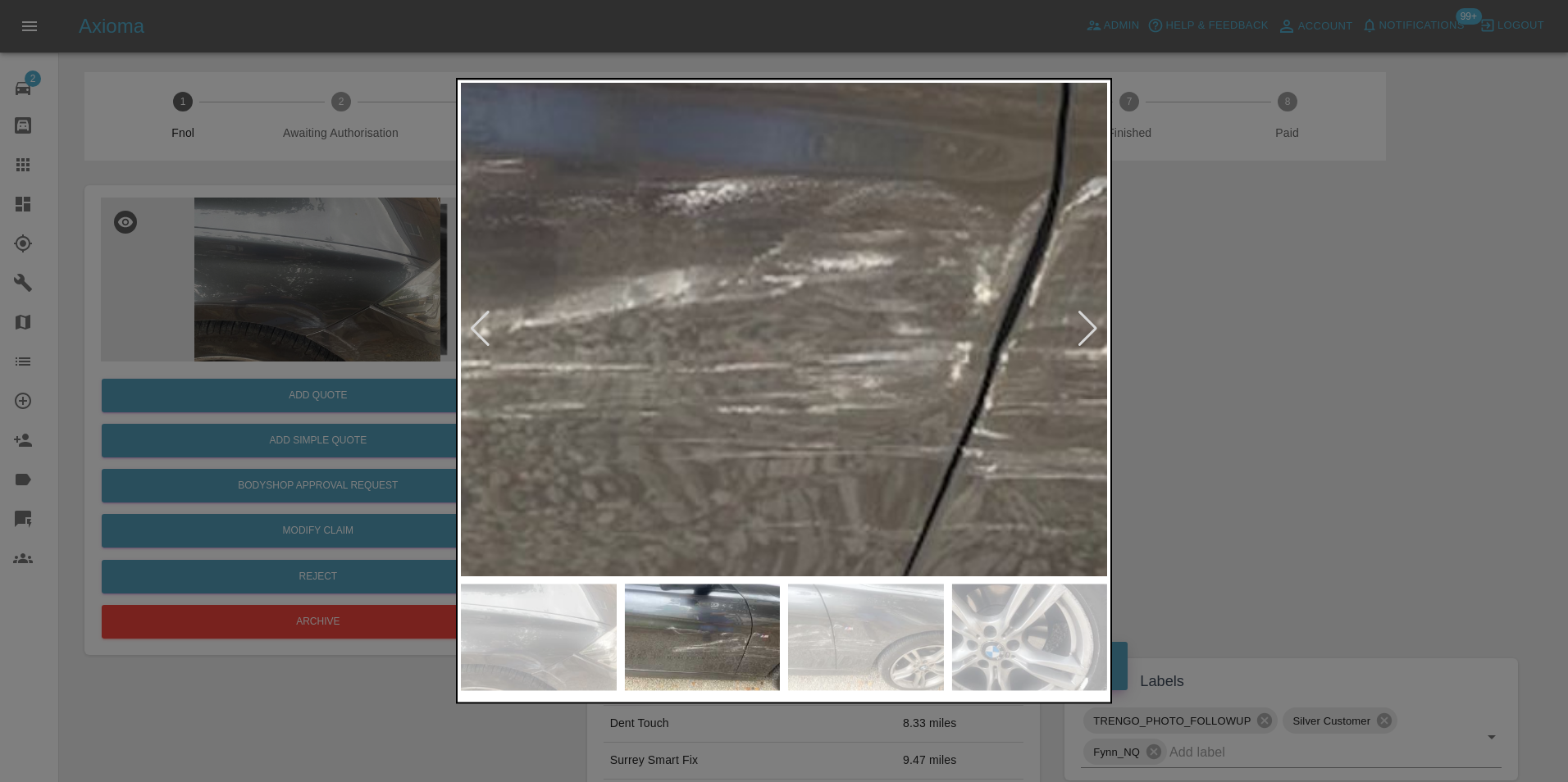
click at [848, 602] on div at bounding box center [784, 390] width 656 height 625
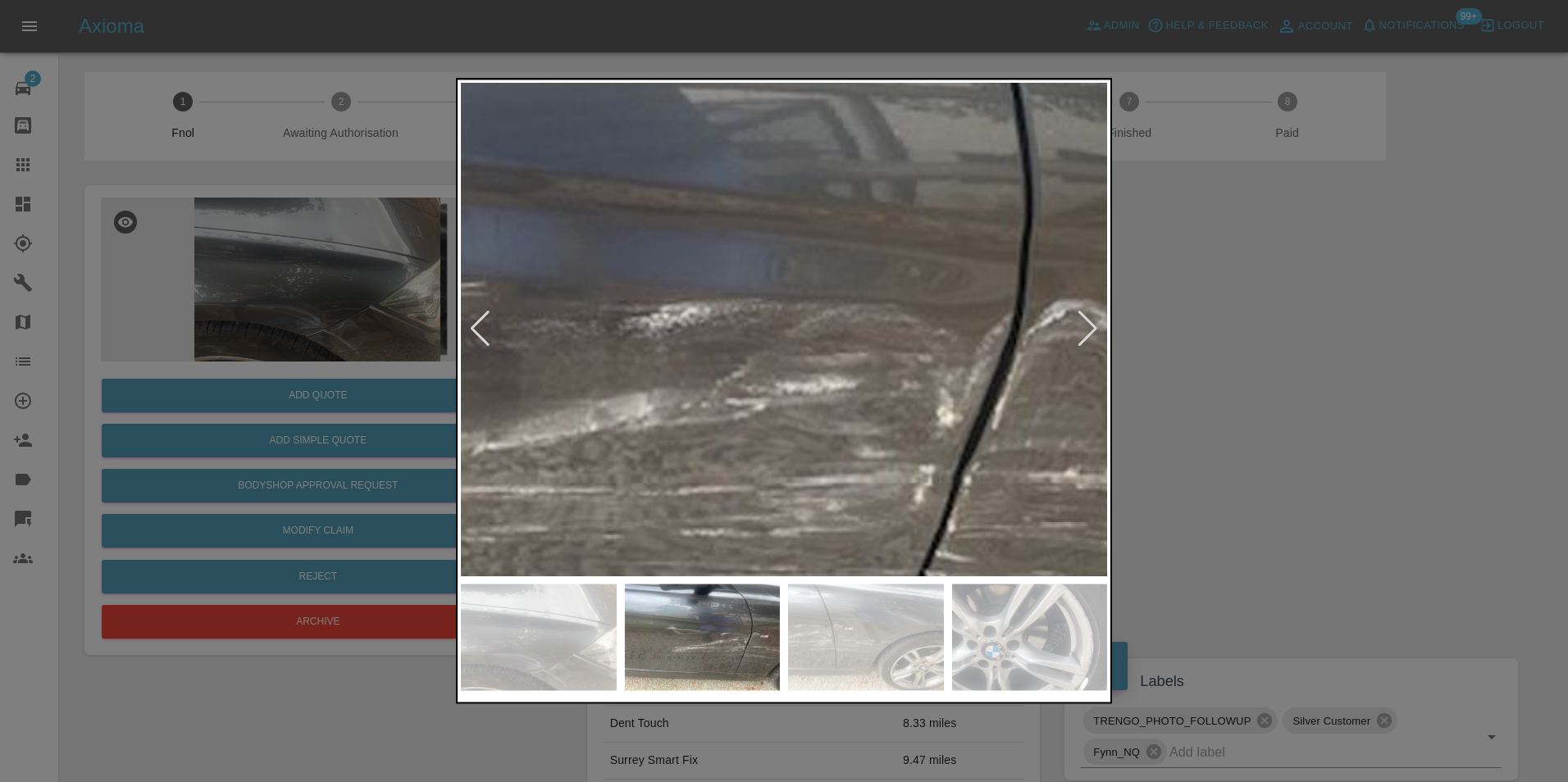
click at [813, 422] on img at bounding box center [406, 358] width 1938 height 1478
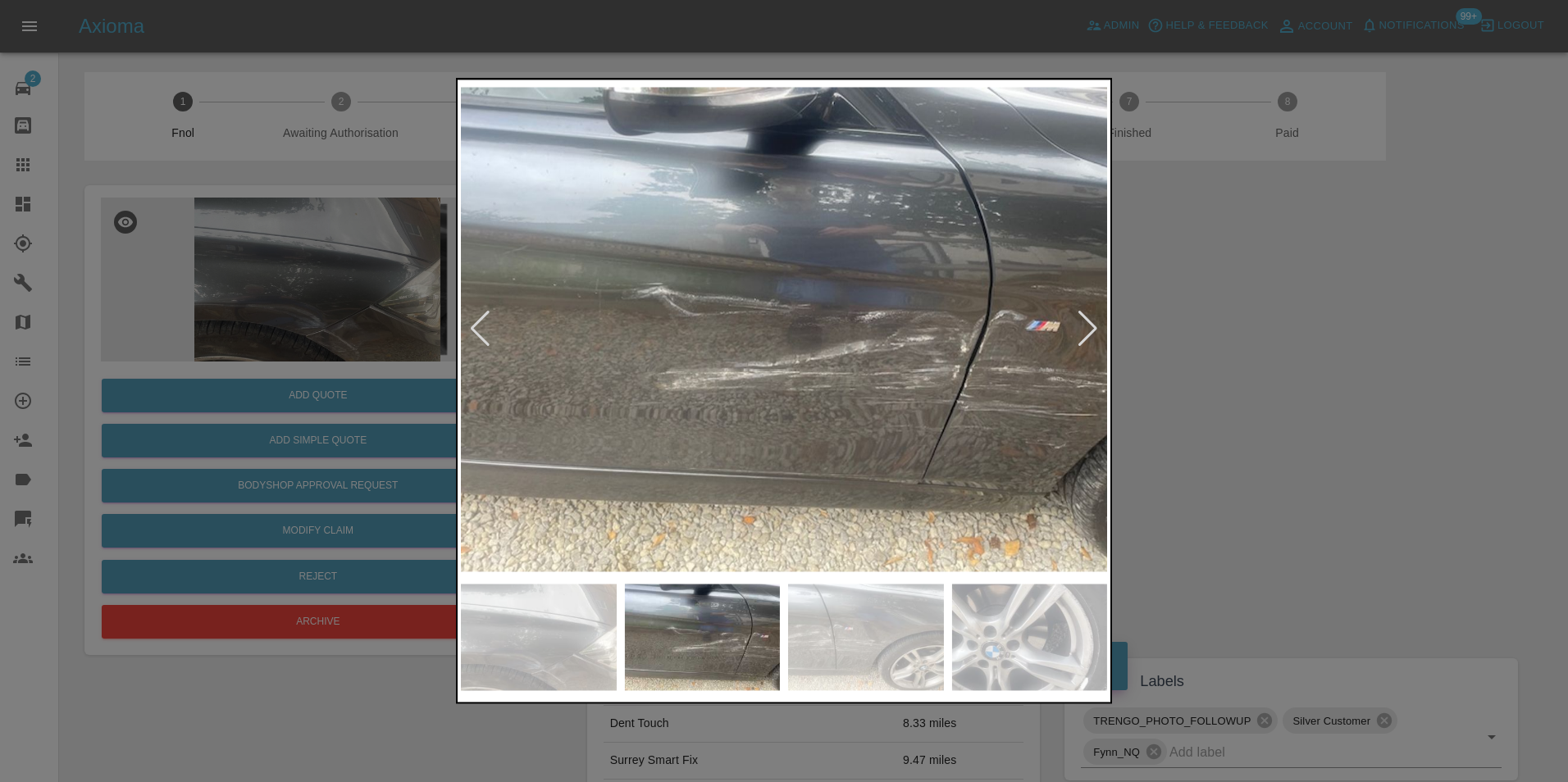
click at [754, 439] on img at bounding box center [784, 329] width 646 height 492
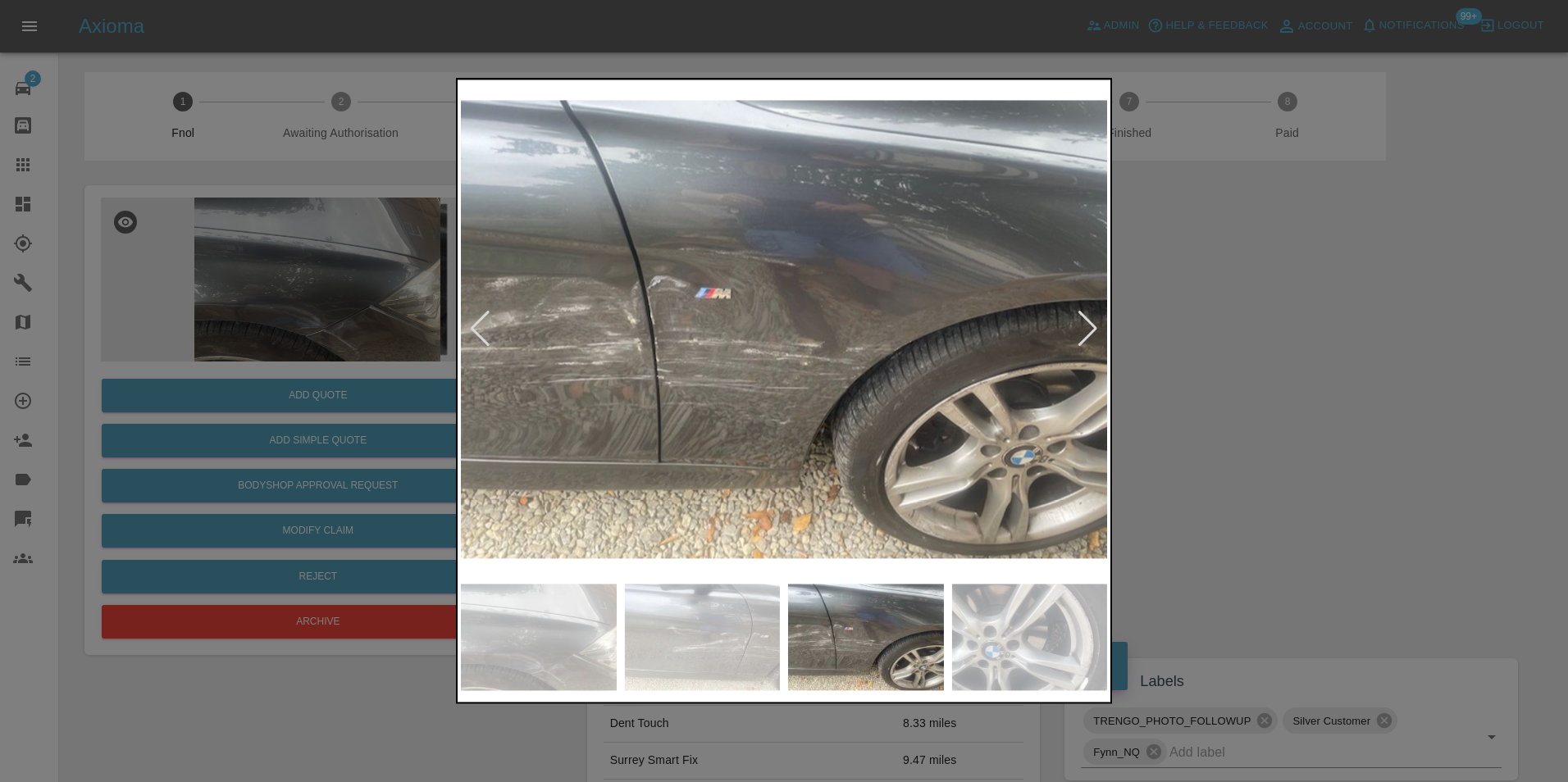
click at [746, 400] on img at bounding box center [784, 329] width 646 height 492
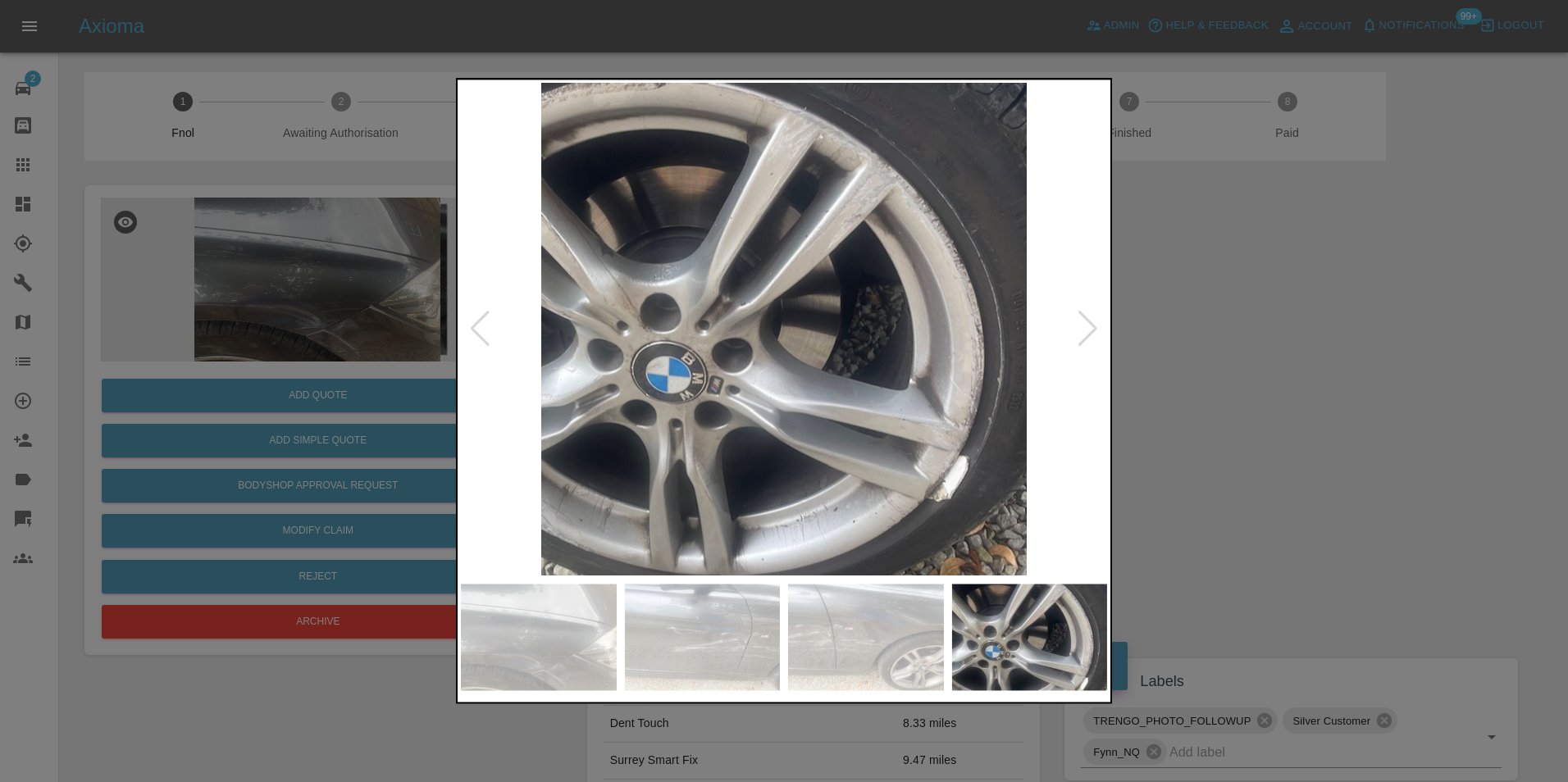
click at [796, 394] on img at bounding box center [784, 329] width 646 height 492
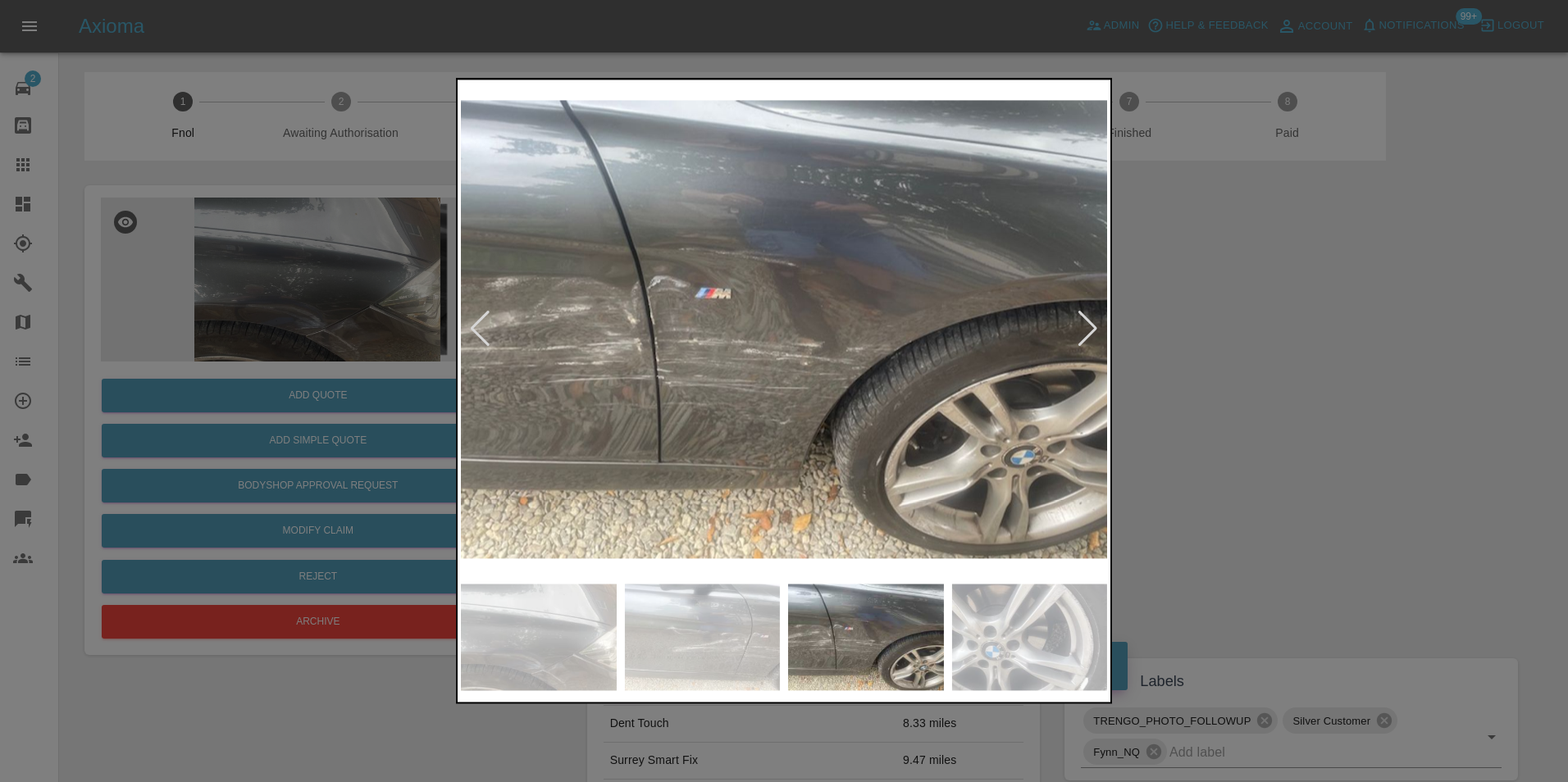
click at [732, 386] on img at bounding box center [784, 329] width 646 height 492
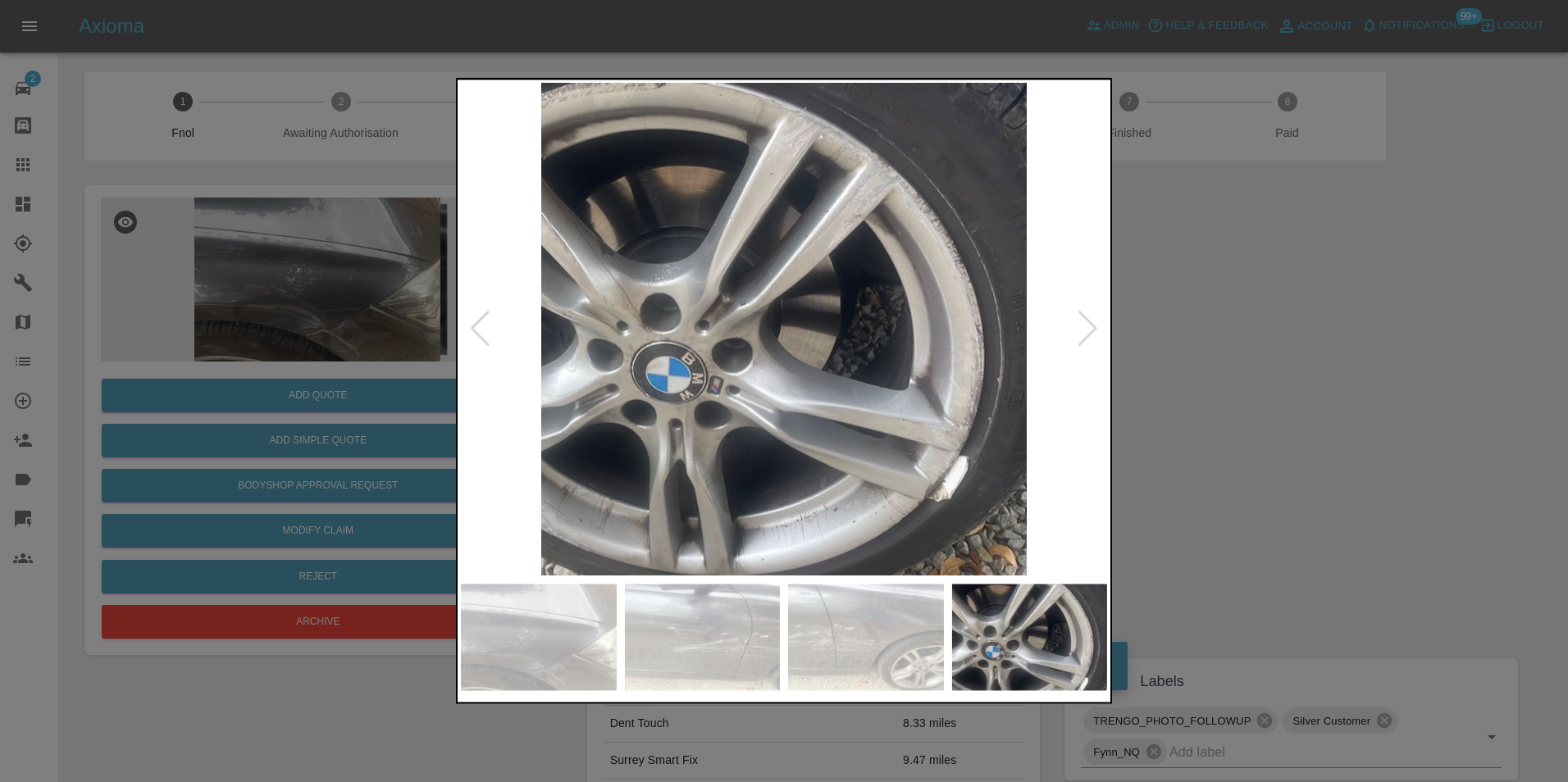
click at [697, 377] on img at bounding box center [784, 329] width 646 height 492
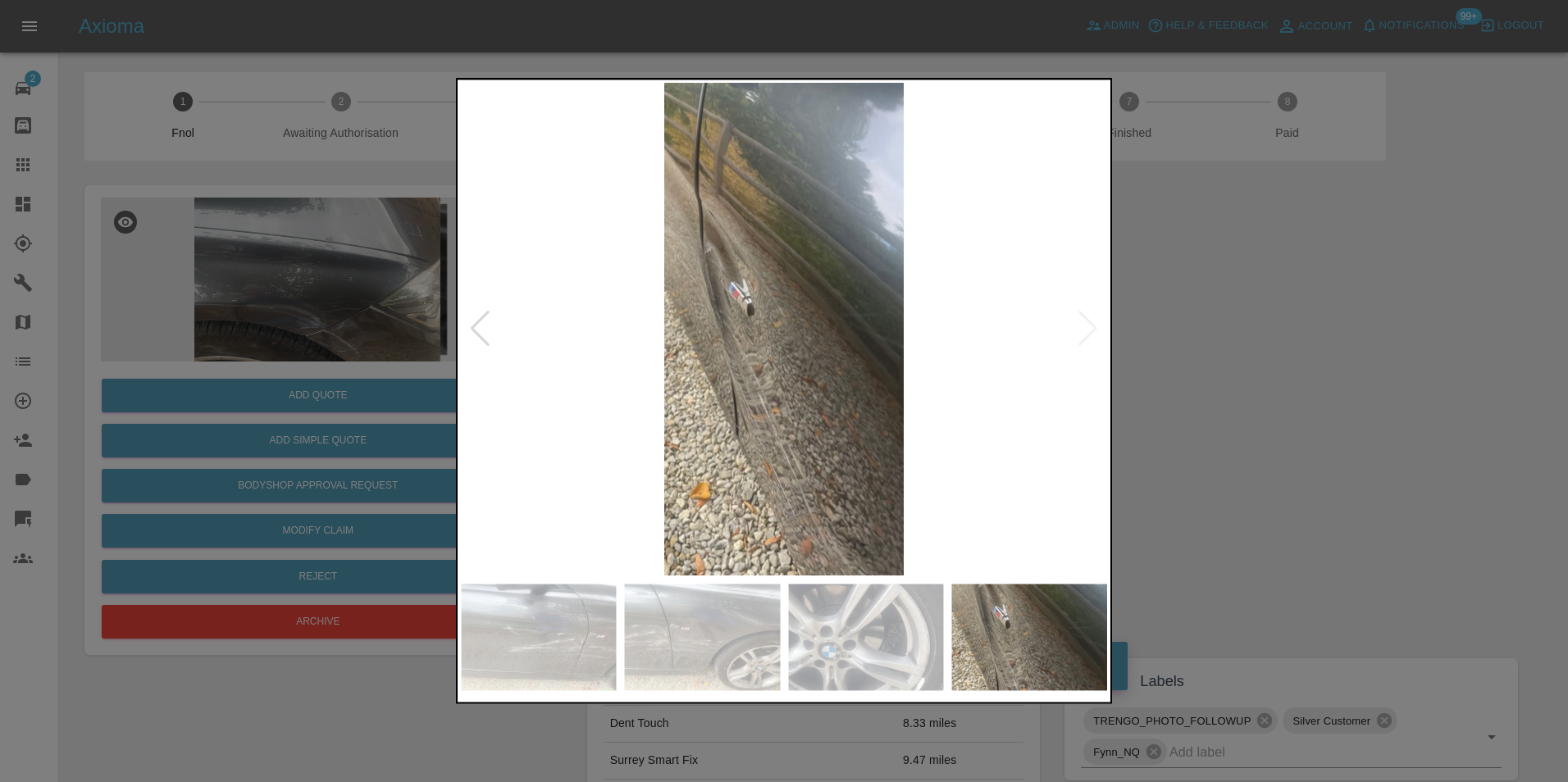
click at [600, 378] on img at bounding box center [784, 329] width 646 height 492
click at [292, 326] on div at bounding box center [784, 391] width 1568 height 782
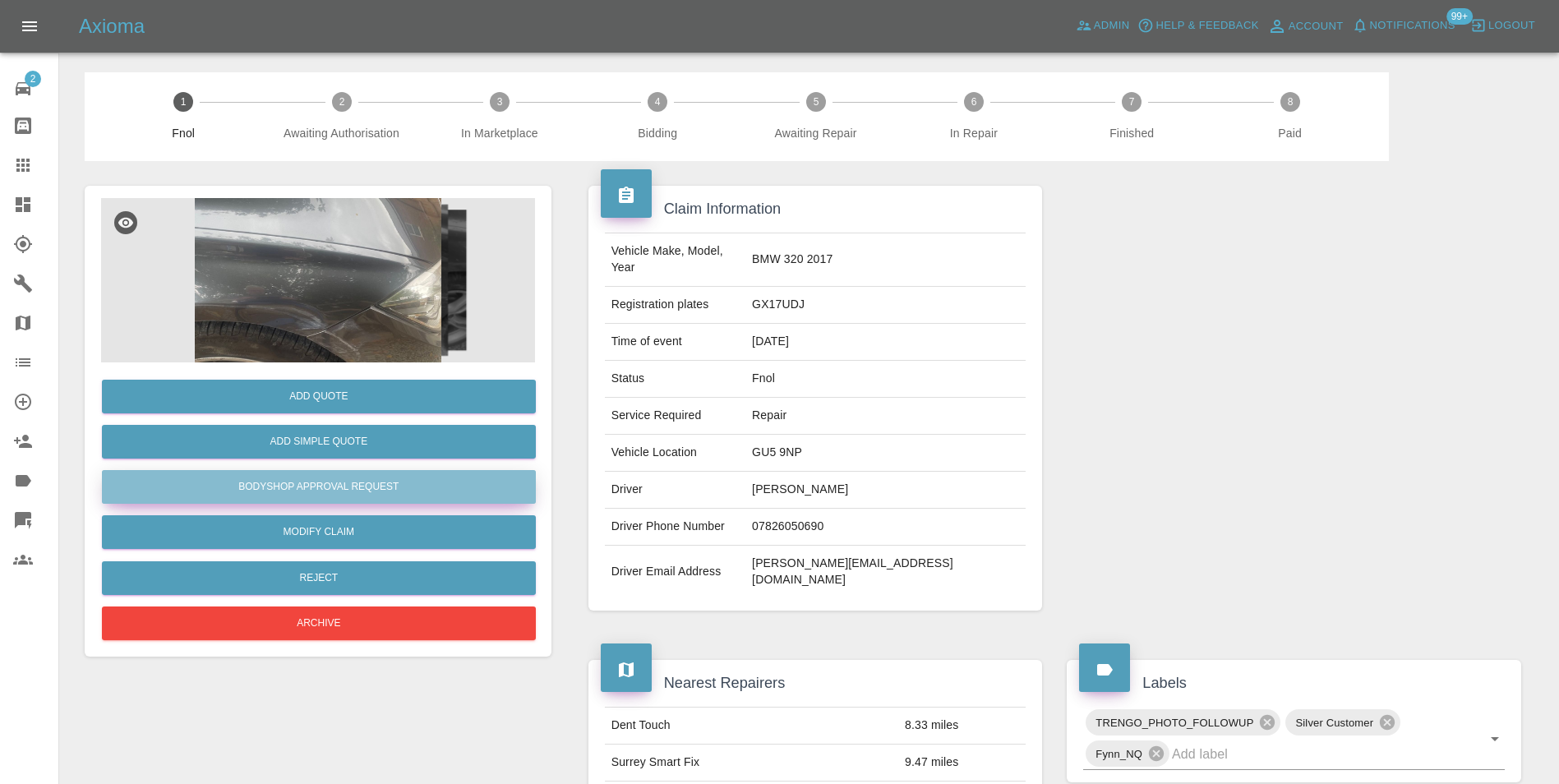
drag, startPoint x: 319, startPoint y: 486, endPoint x: 545, endPoint y: 545, distance: 233.6
click at [318, 489] on button "Bodyshop Approval Request" at bounding box center [319, 486] width 434 height 34
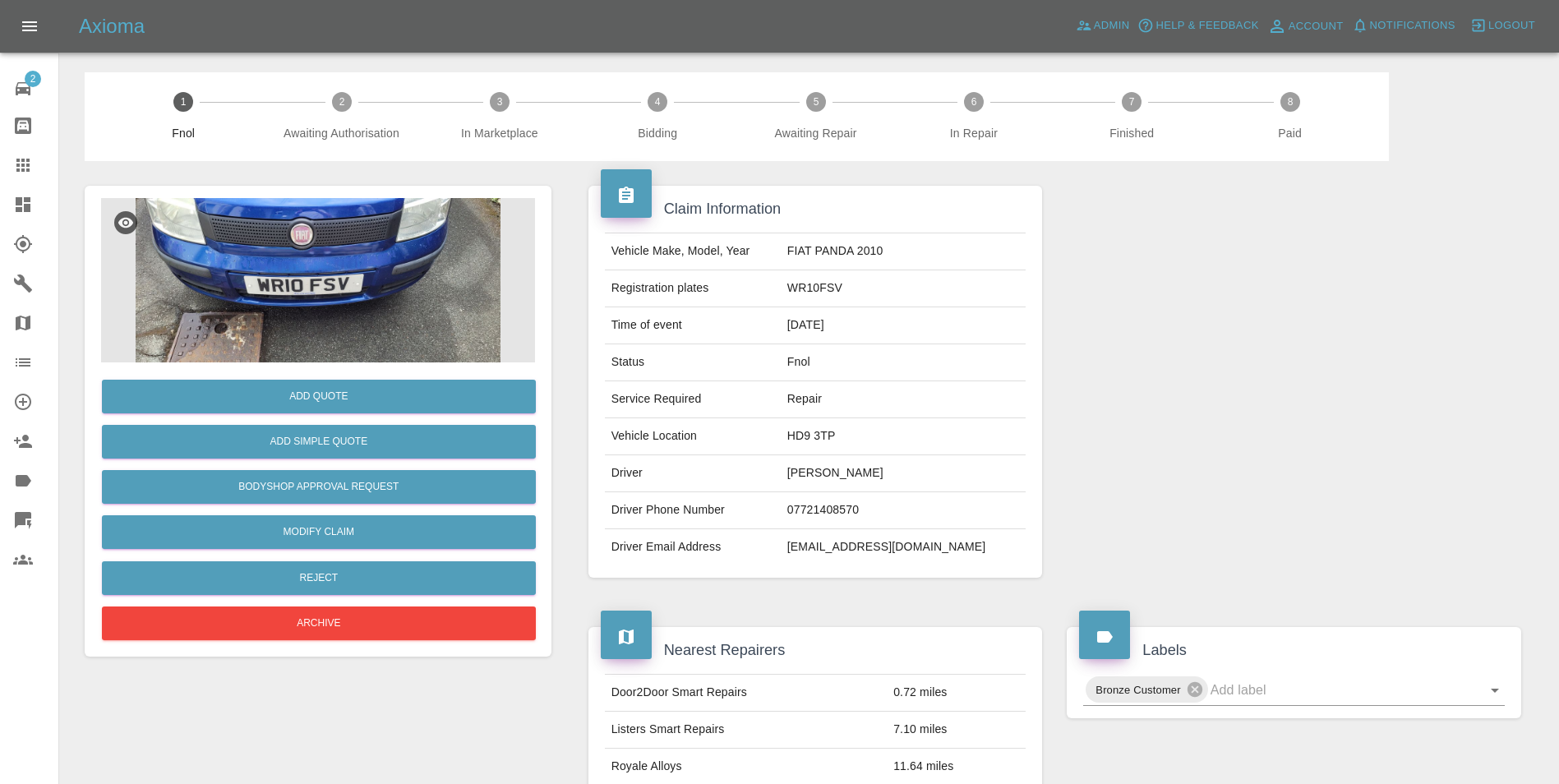
click at [345, 262] on img at bounding box center [318, 279] width 434 height 164
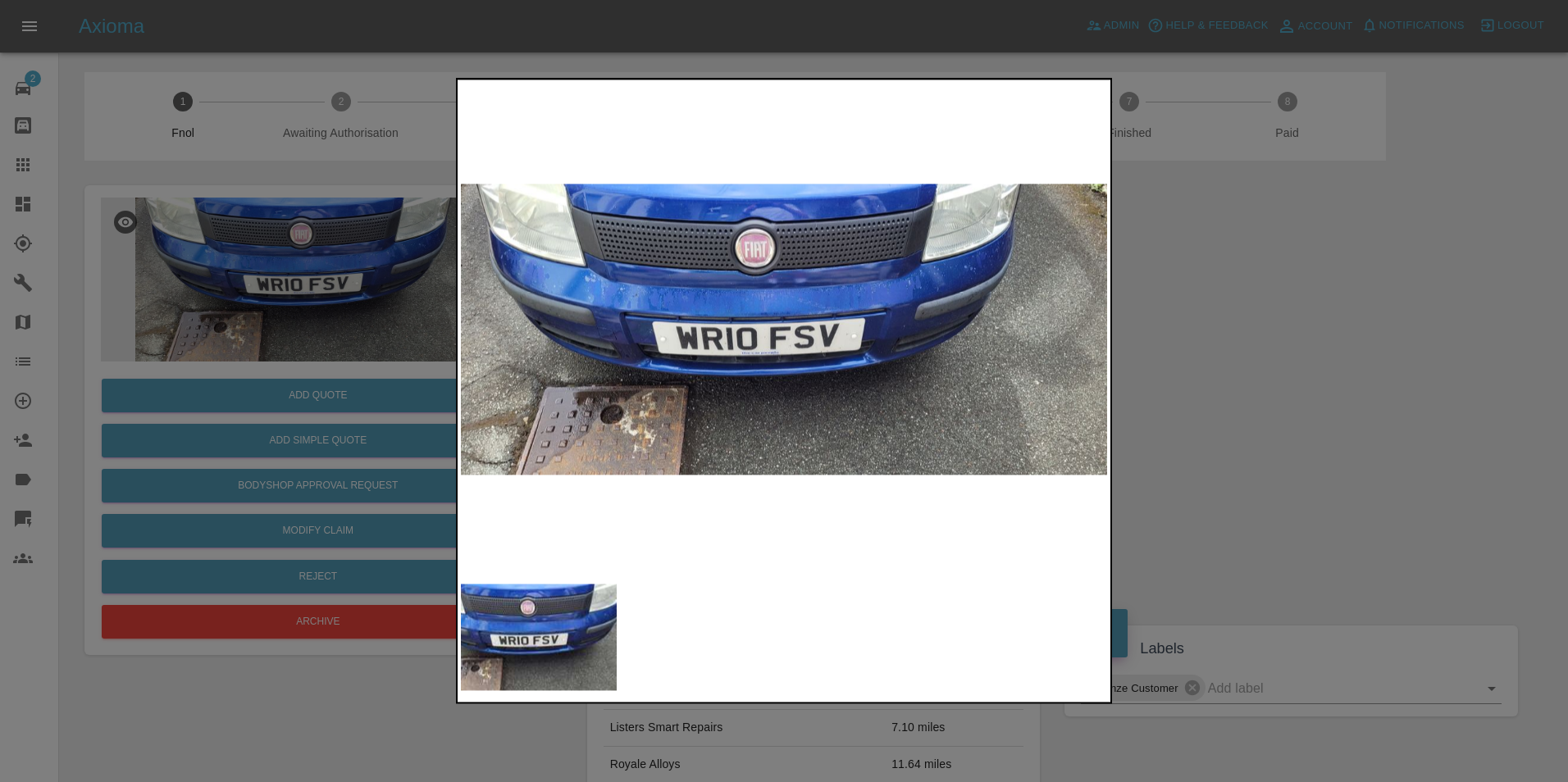
click at [636, 309] on img at bounding box center [784, 329] width 646 height 492
click at [623, 310] on img at bounding box center [784, 329] width 646 height 492
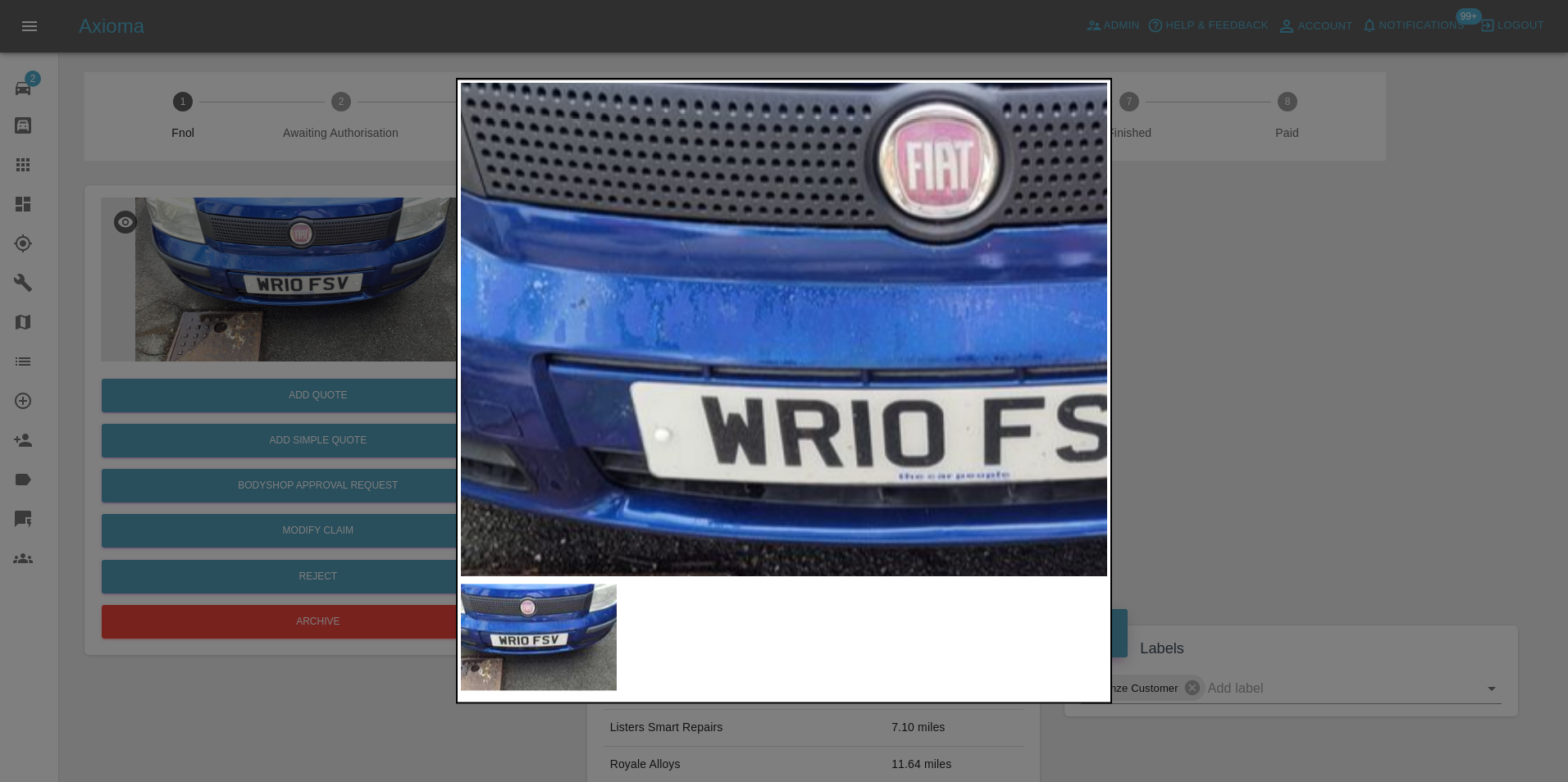
click at [376, 317] on div at bounding box center [784, 391] width 1568 height 782
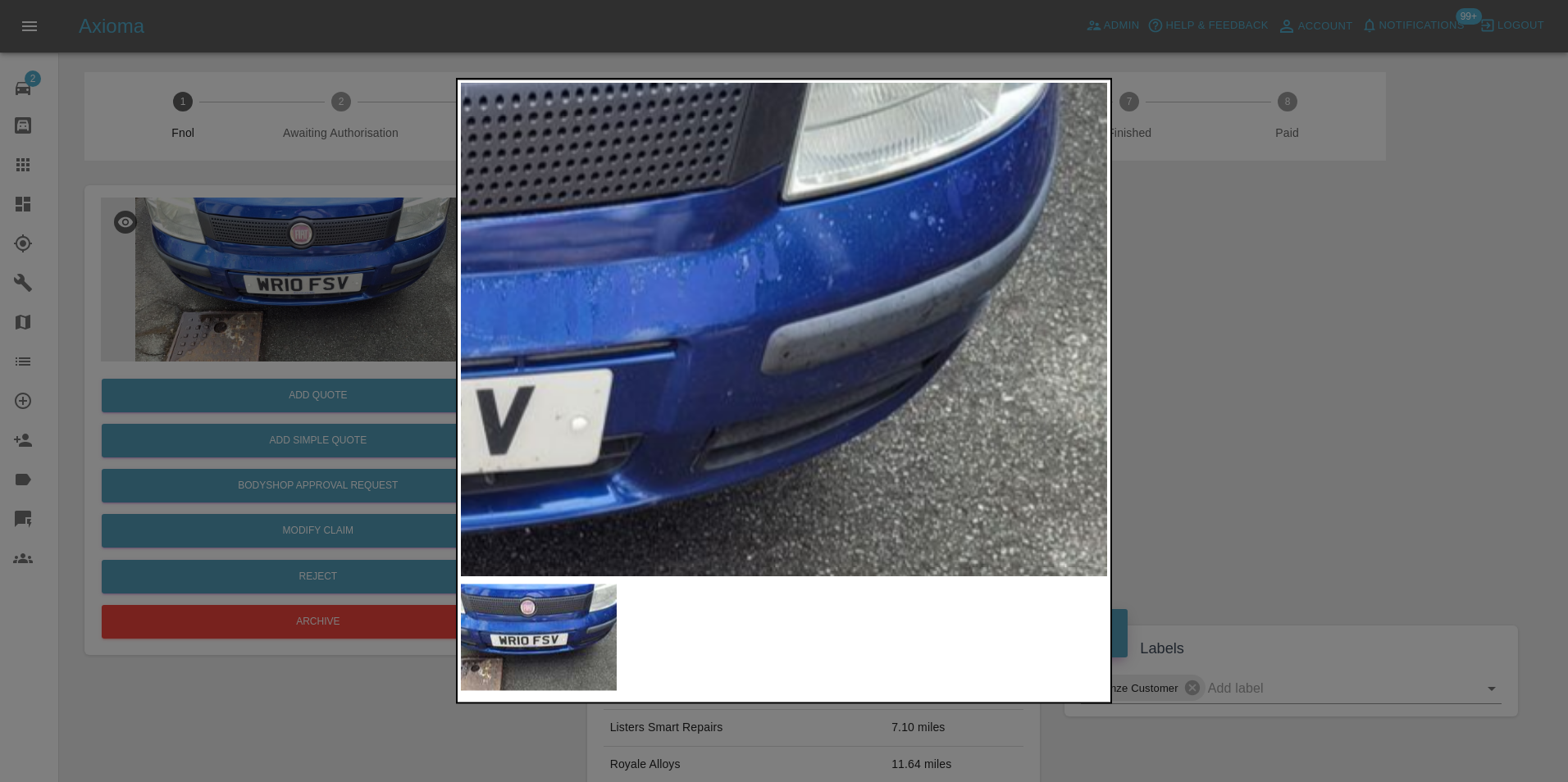
click at [711, 391] on img at bounding box center [368, 403] width 1938 height 1478
drag, startPoint x: 346, startPoint y: 321, endPoint x: 282, endPoint y: 402, distance: 103.2
click at [325, 362] on div at bounding box center [784, 391] width 1568 height 782
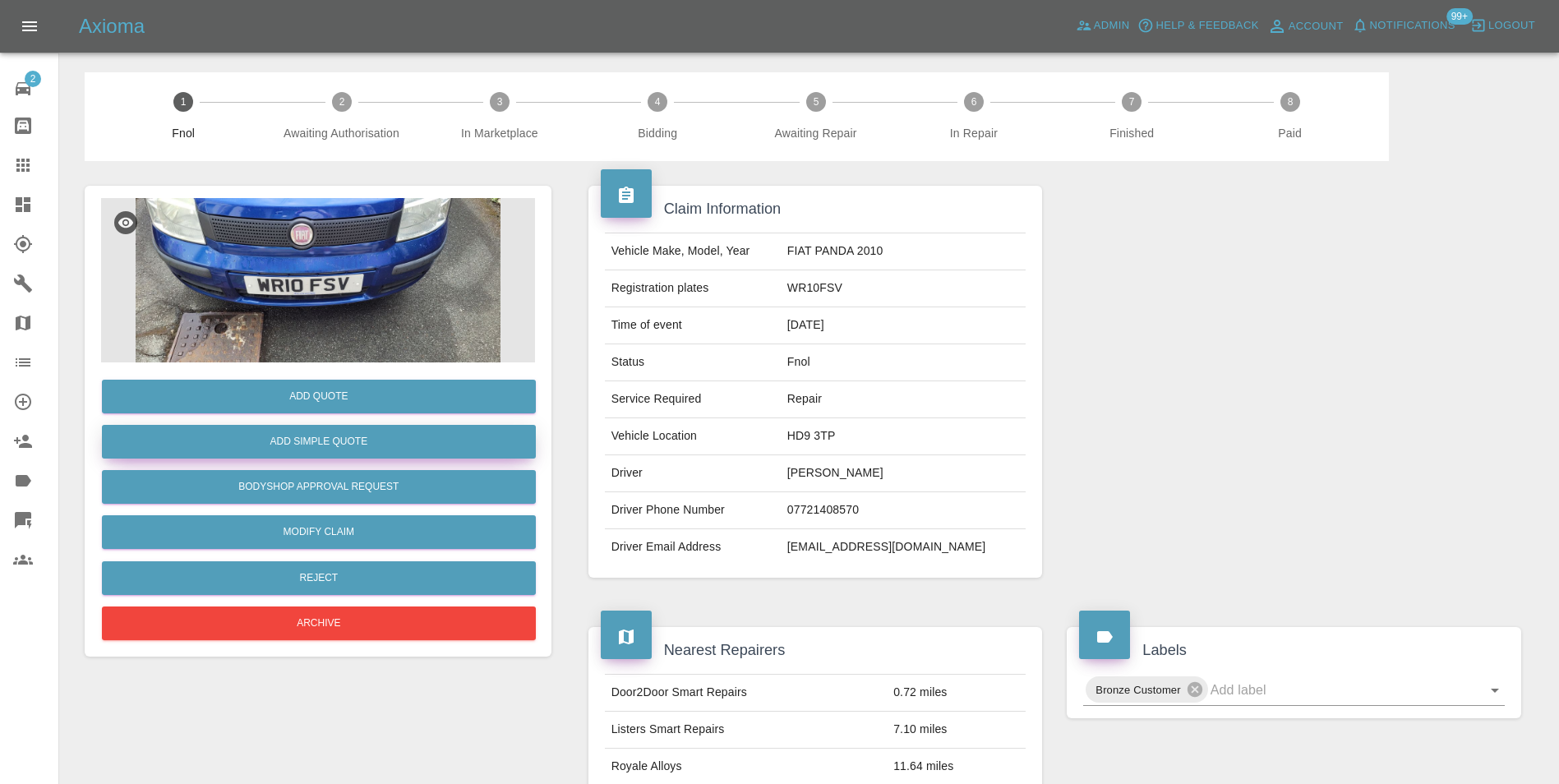
click at [299, 439] on button "Add Simple Quote" at bounding box center [319, 441] width 434 height 34
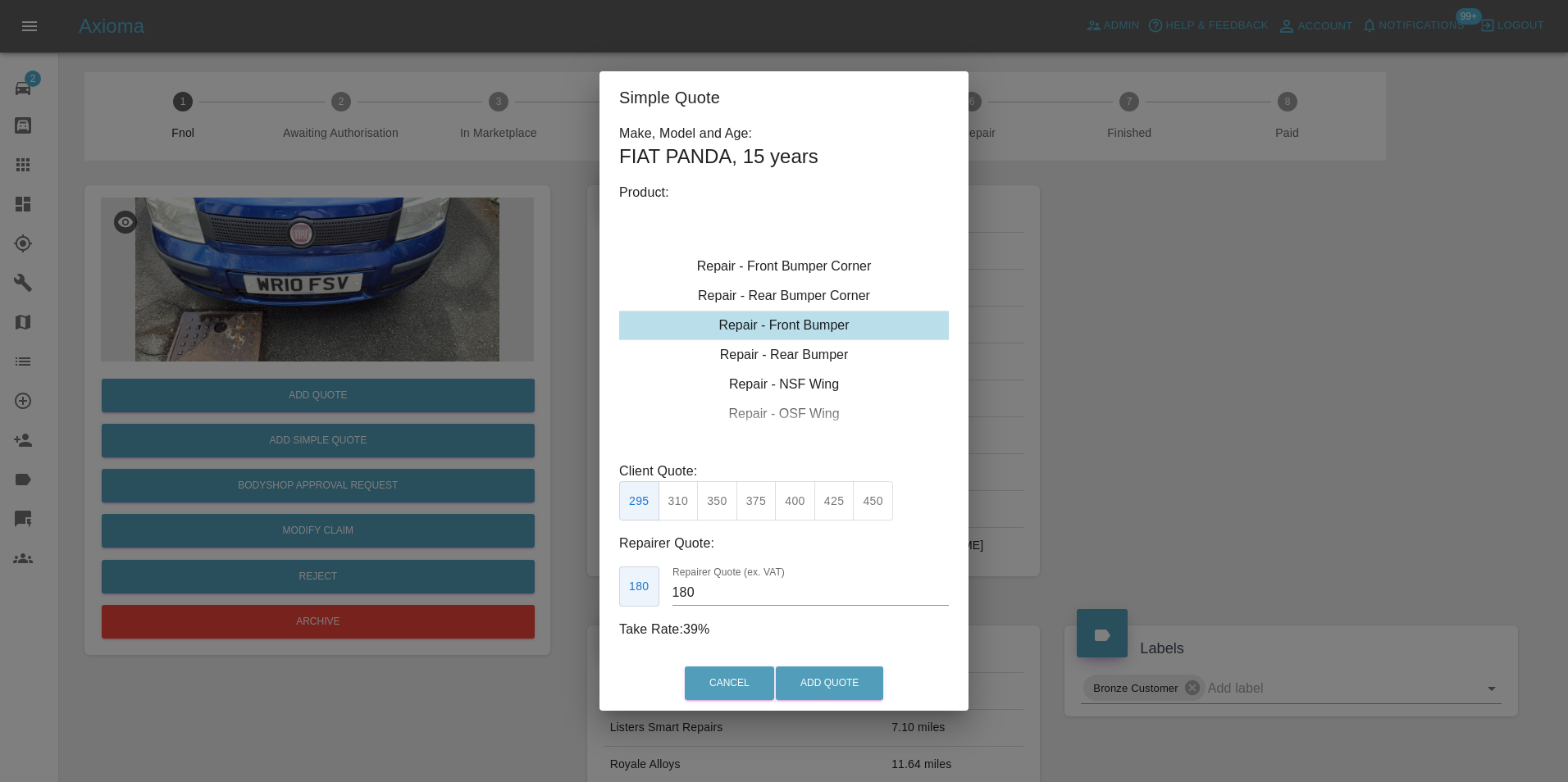
drag, startPoint x: 801, startPoint y: 306, endPoint x: 801, endPoint y: 329, distance: 23.0
click at [801, 310] on div "Repair - Rear Bumper Corner" at bounding box center [784, 296] width 330 height 30
click at [722, 508] on button "350" at bounding box center [717, 501] width 40 height 40
type input "210"
click at [827, 658] on div "Cancel Add Quote" at bounding box center [784, 683] width 369 height 55
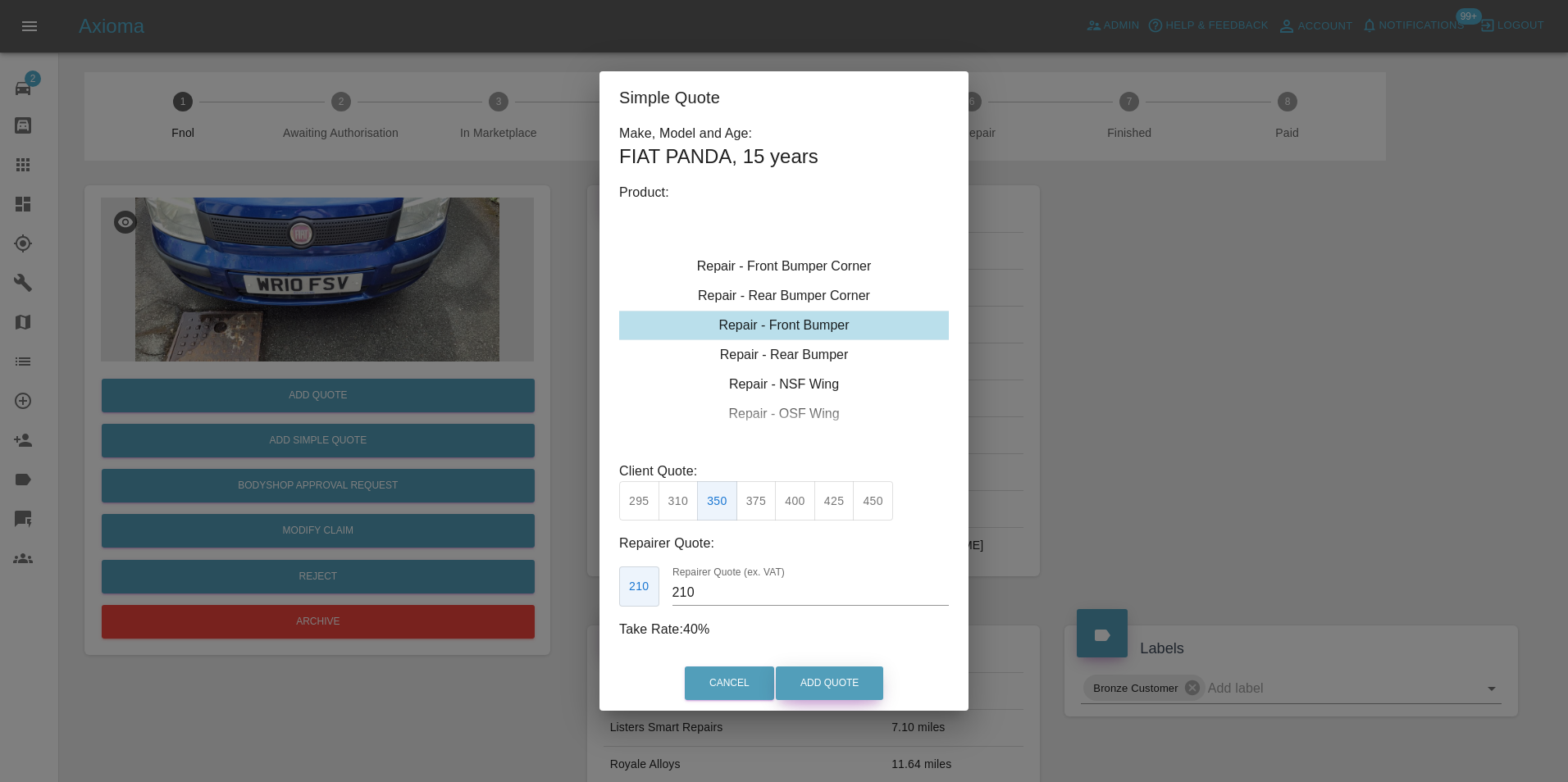
click at [827, 672] on button "Add Quote" at bounding box center [829, 682] width 108 height 33
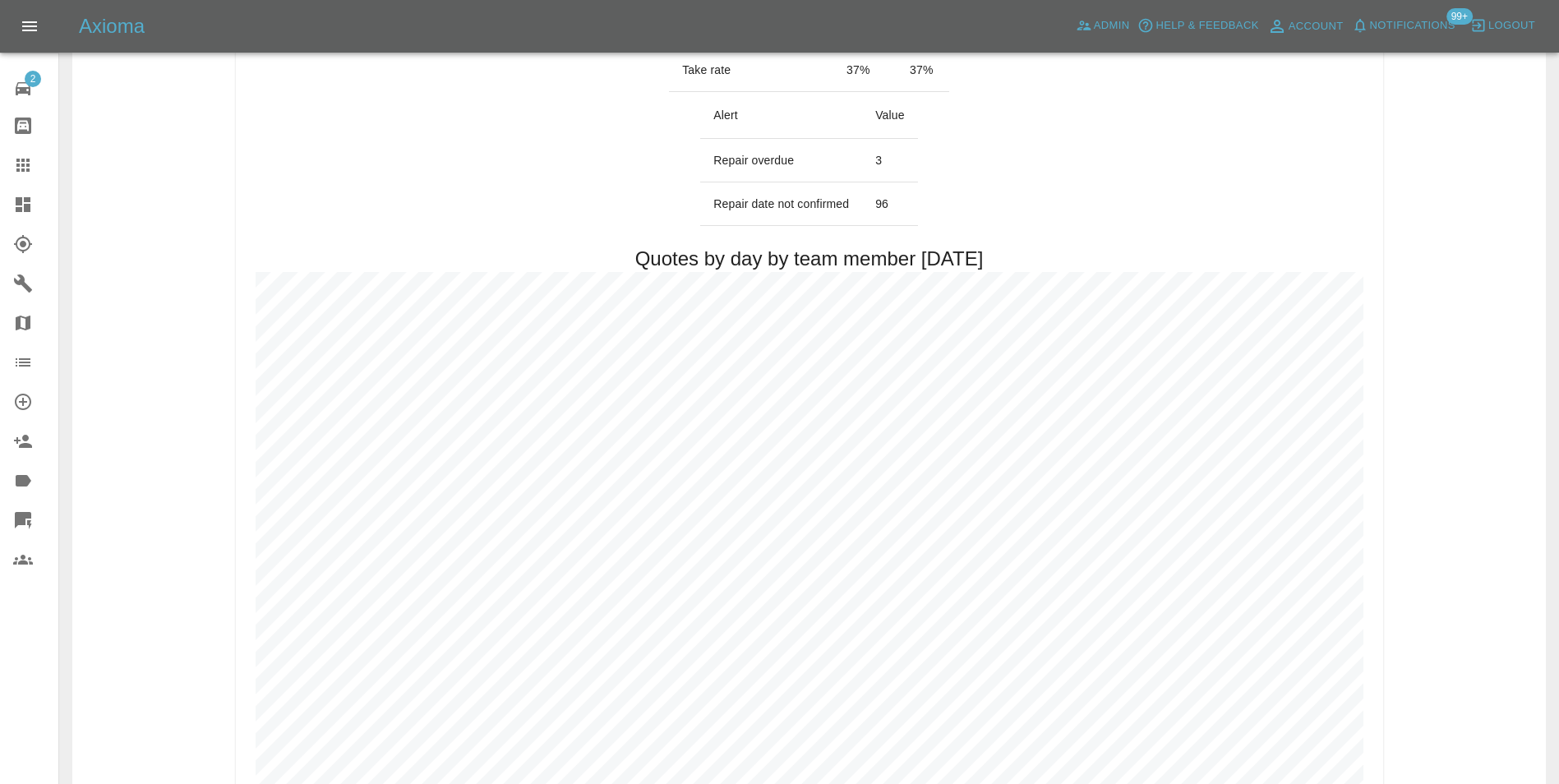
scroll to position [904, 0]
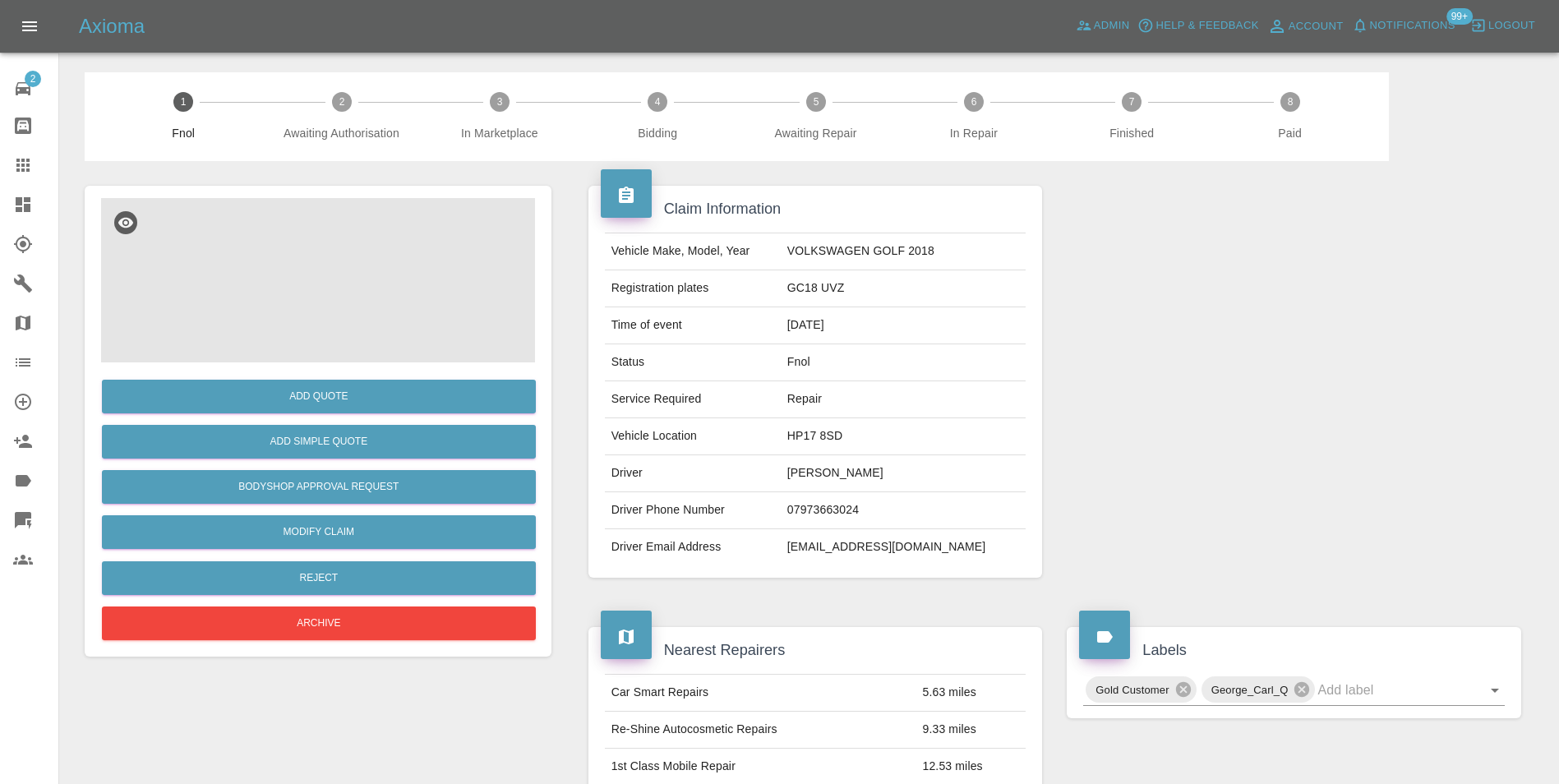
click at [270, 213] on img at bounding box center [318, 279] width 434 height 164
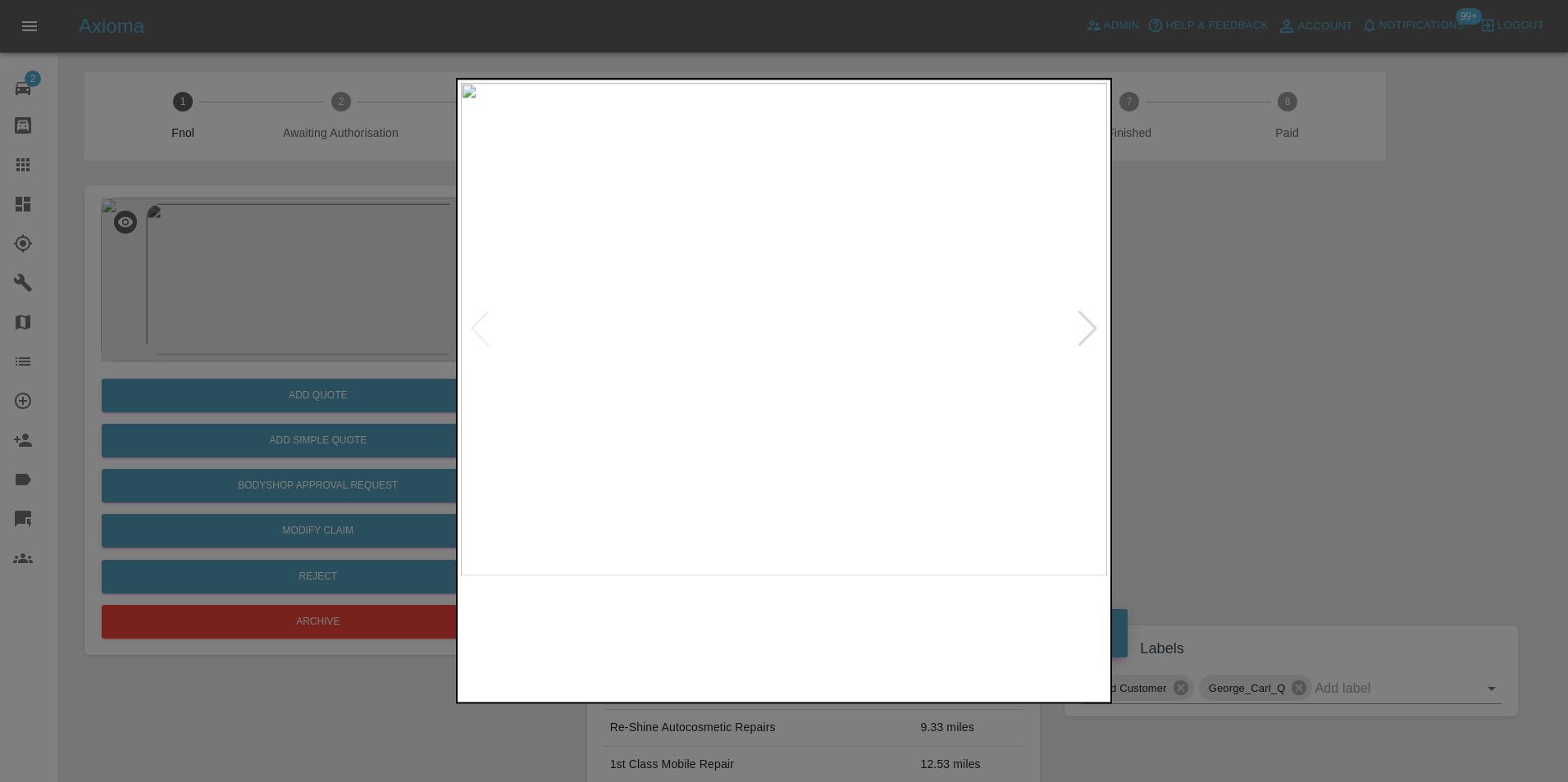
click at [738, 262] on img at bounding box center [784, 329] width 646 height 492
click at [755, 253] on img at bounding box center [921, 533] width 1938 height 1478
click at [665, 323] on img at bounding box center [784, 329] width 646 height 492
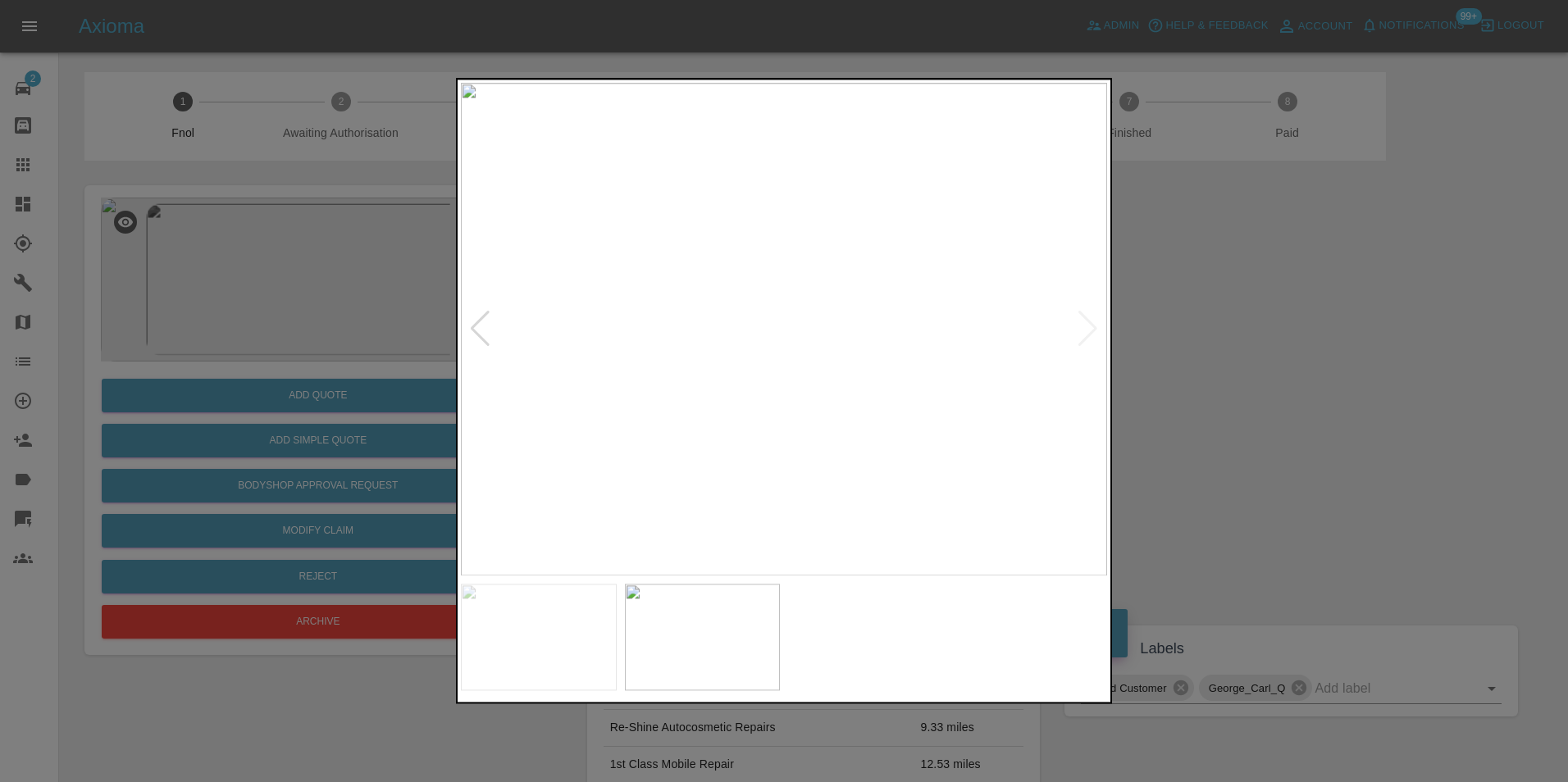
click at [795, 331] on img at bounding box center [784, 329] width 646 height 492
click at [795, 331] on img at bounding box center [751, 324] width 1938 height 1478
click at [643, 346] on img at bounding box center [762, 329] width 646 height 492
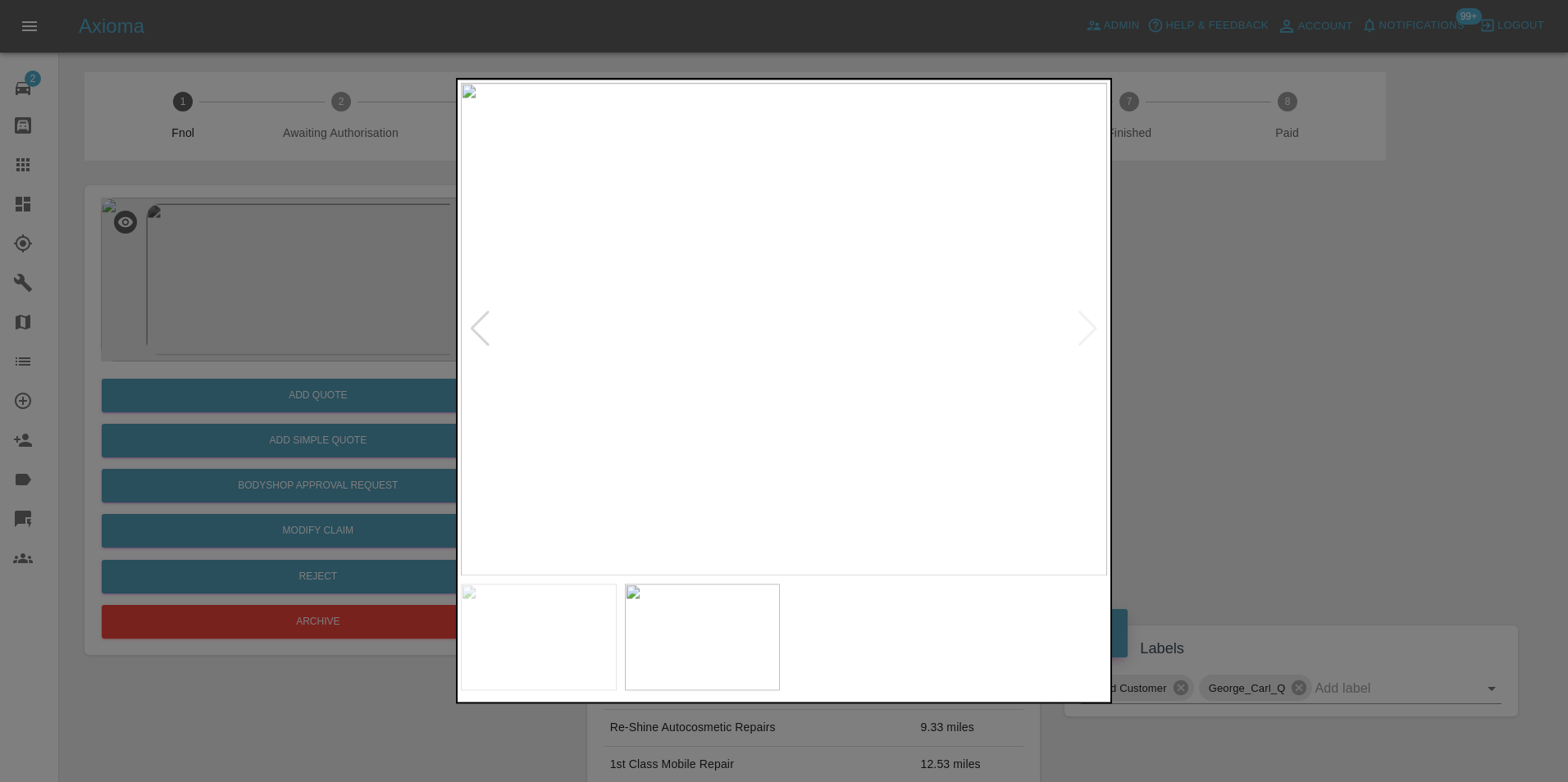
click at [492, 314] on img at bounding box center [784, 329] width 646 height 492
click at [264, 242] on div at bounding box center [784, 391] width 1568 height 782
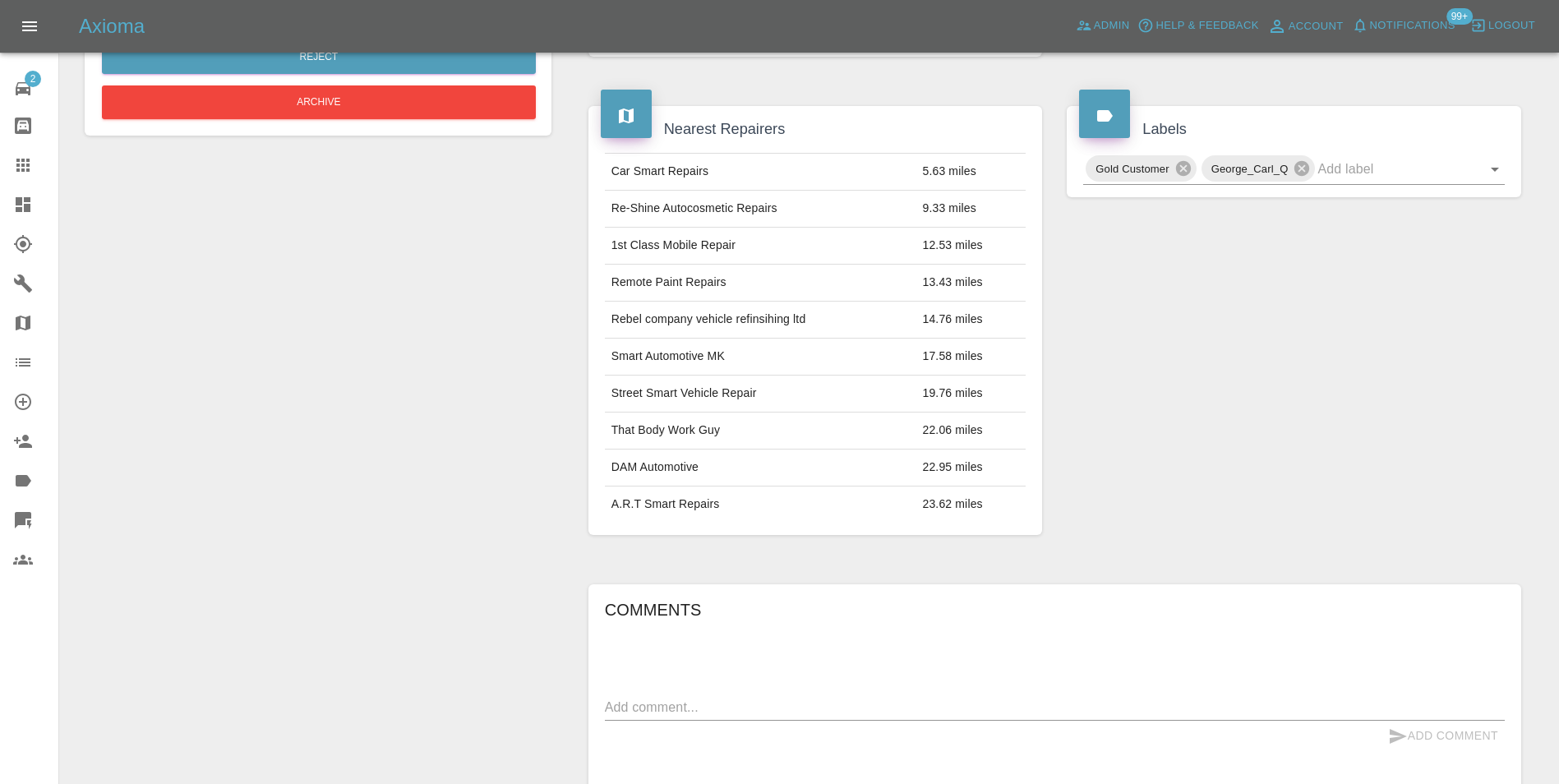
scroll to position [247, 0]
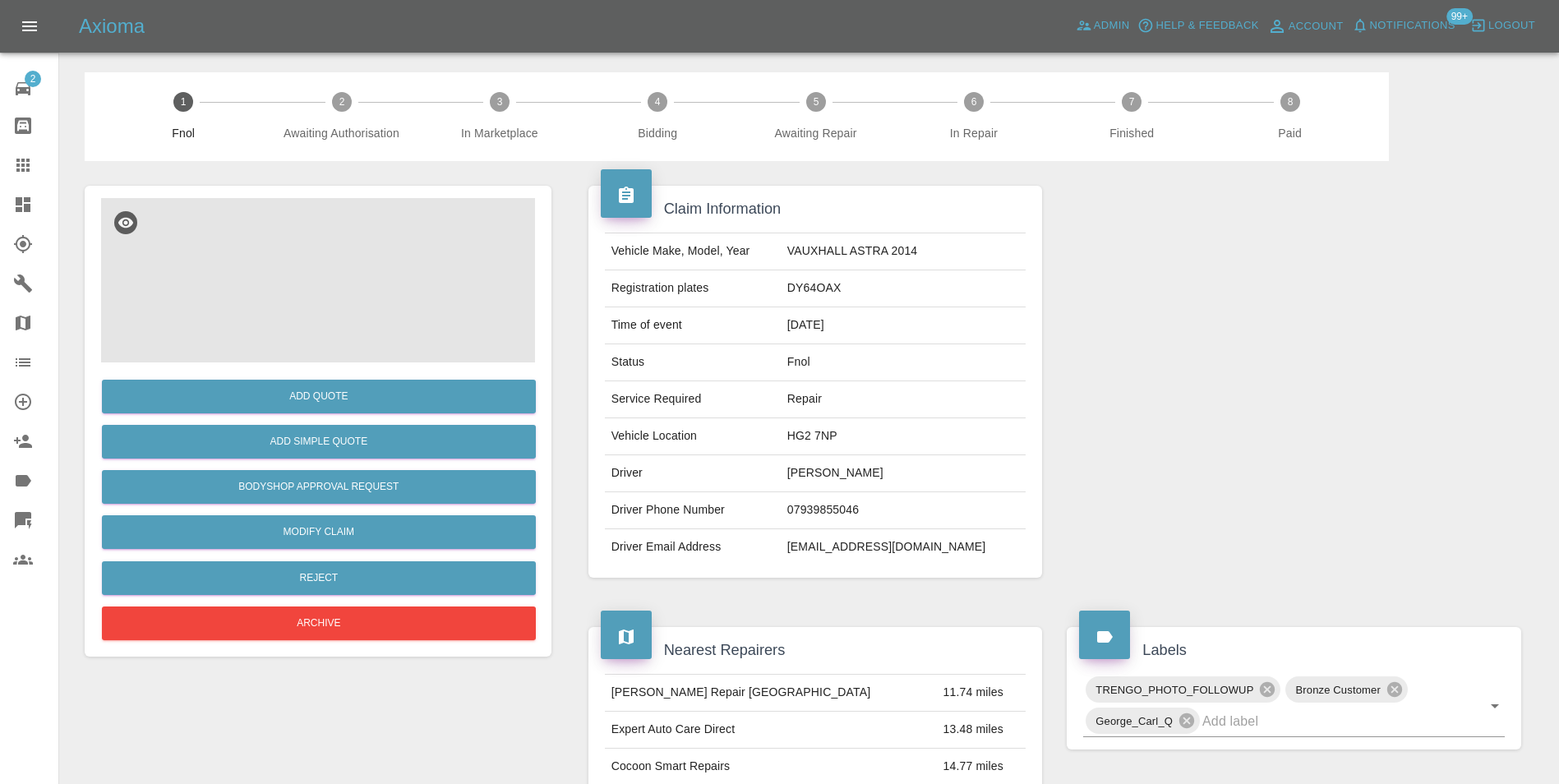
click at [341, 256] on img at bounding box center [318, 279] width 434 height 164
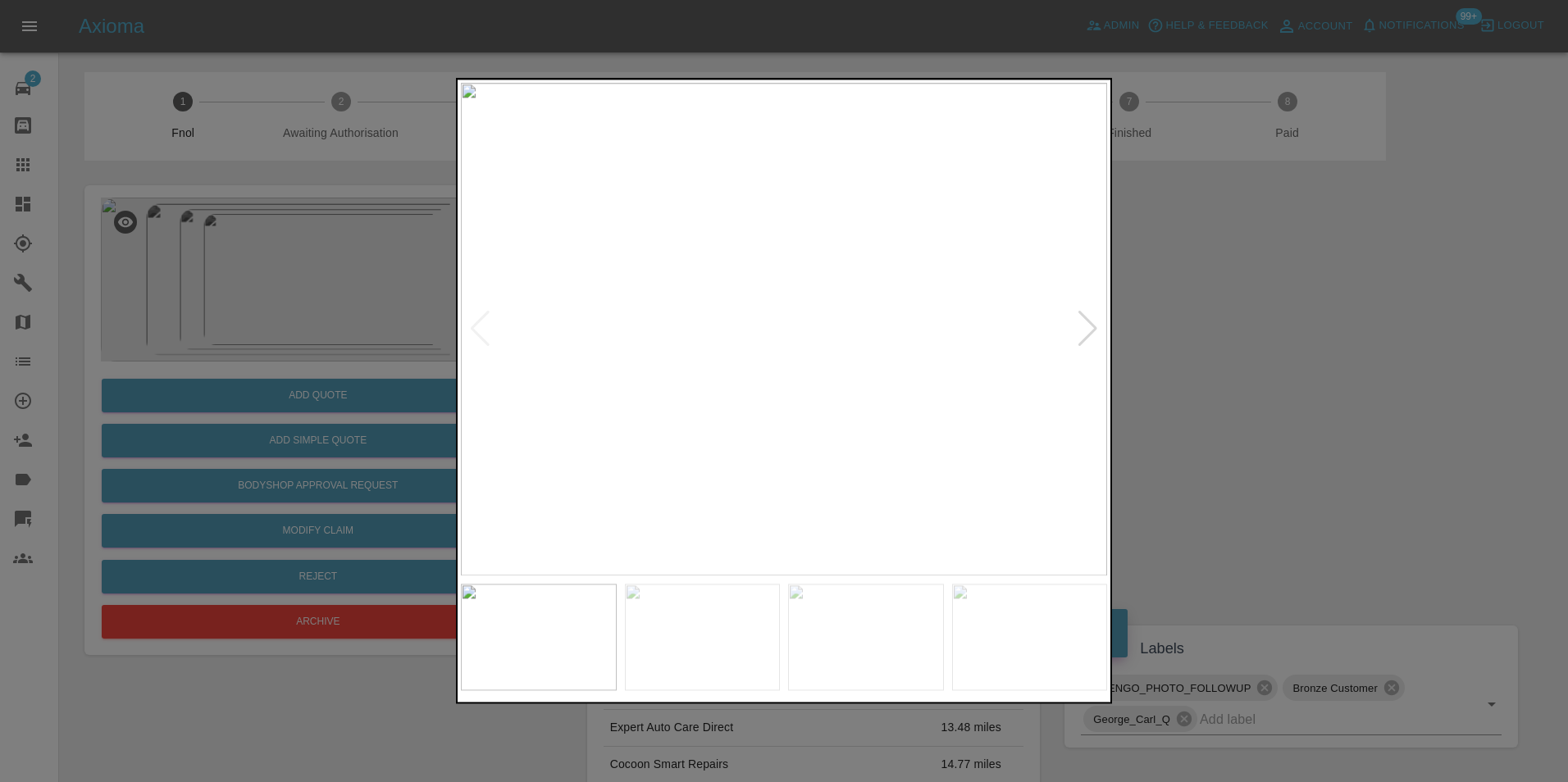
click at [569, 366] on img at bounding box center [784, 329] width 646 height 492
click at [673, 389] on img at bounding box center [784, 329] width 646 height 492
click at [727, 398] on img at bounding box center [777, 329] width 646 height 492
click at [669, 354] on img at bounding box center [784, 329] width 646 height 492
click at [335, 293] on div at bounding box center [784, 391] width 1568 height 782
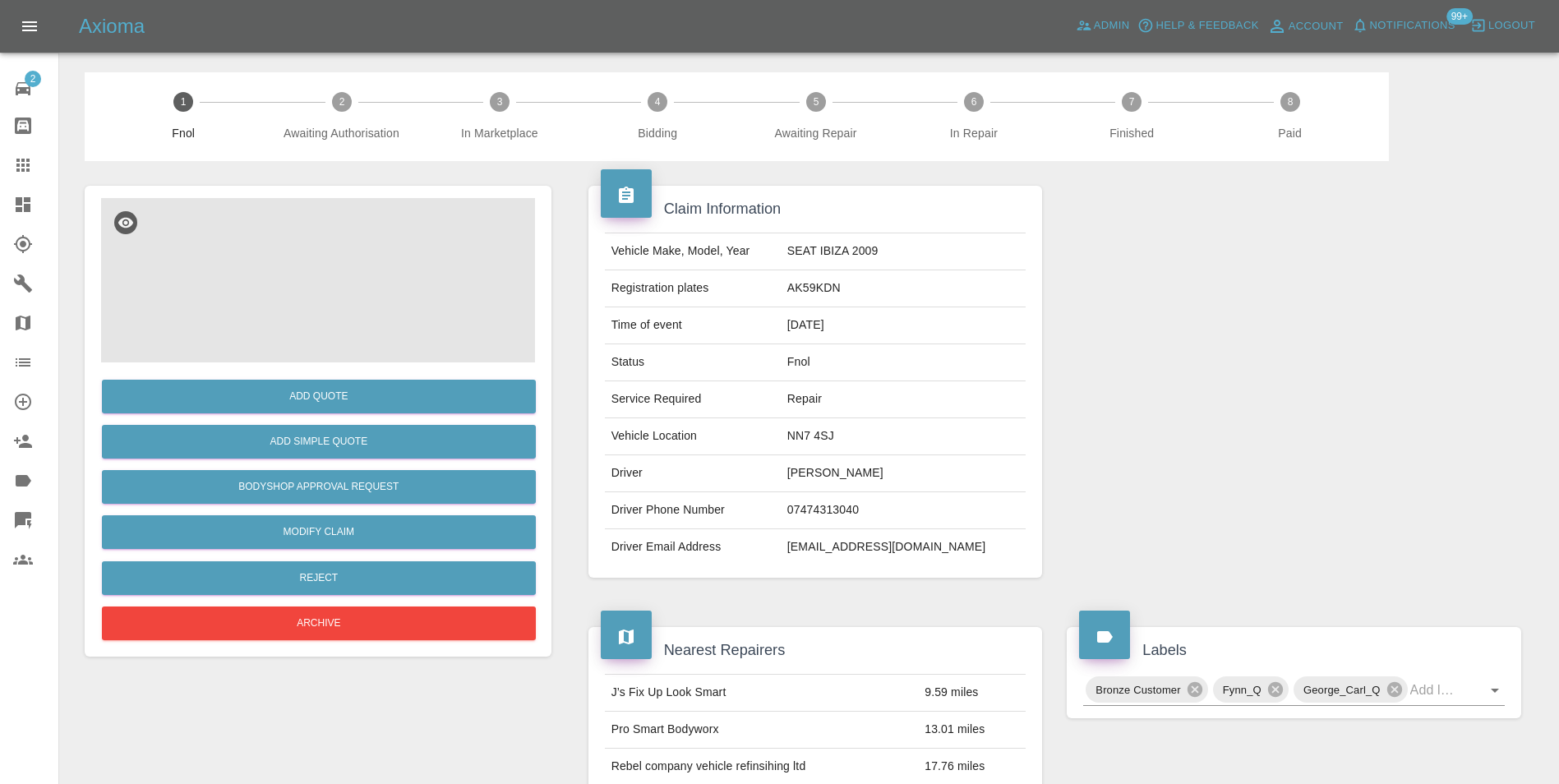
click at [342, 247] on img at bounding box center [318, 279] width 434 height 164
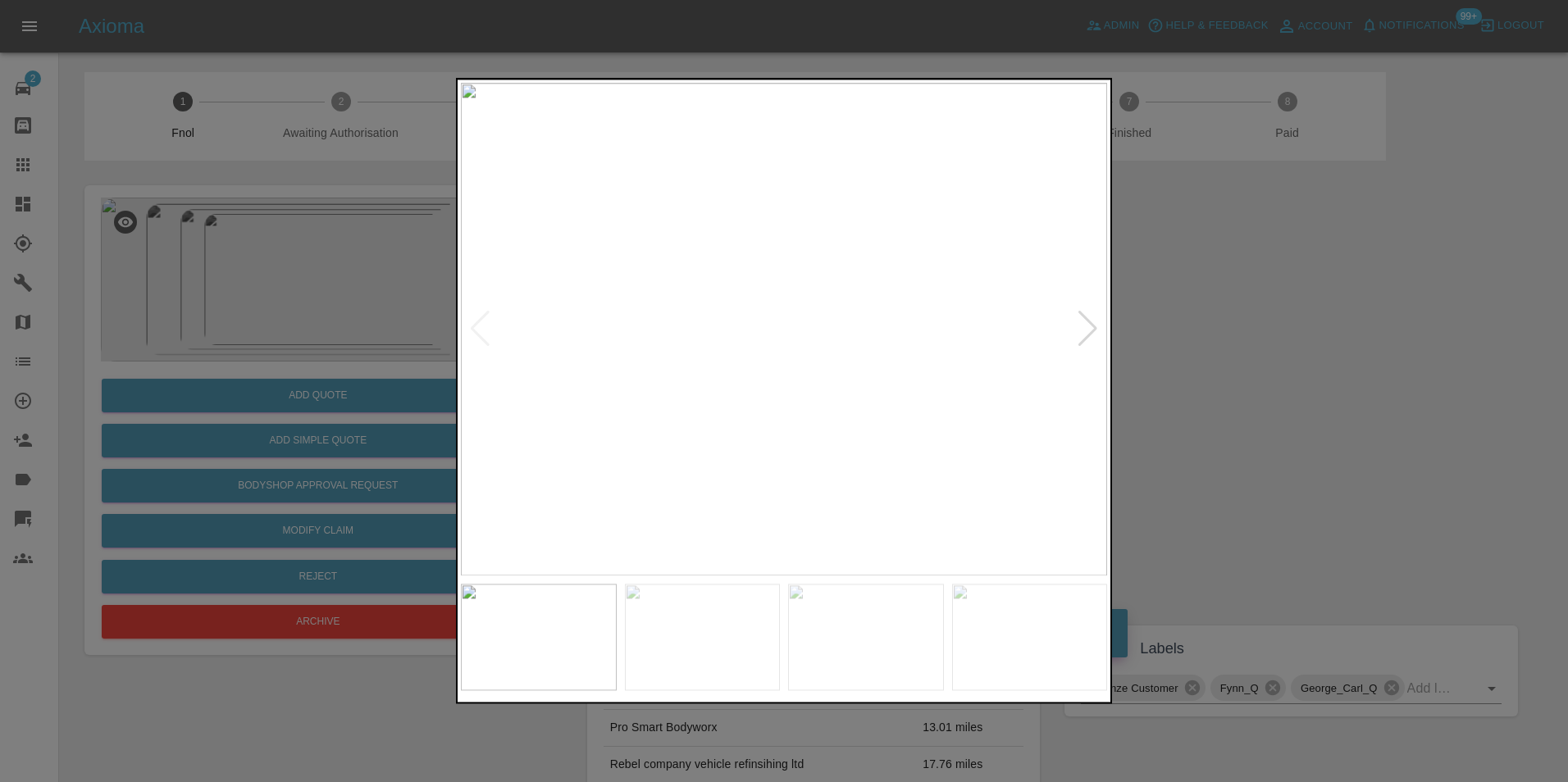
click at [768, 408] on img at bounding box center [784, 329] width 646 height 492
click at [827, 414] on img at bounding box center [784, 329] width 646 height 492
click at [706, 361] on img at bounding box center [784, 329] width 646 height 492
click at [703, 348] on img at bounding box center [784, 329] width 646 height 492
click at [865, 378] on img at bounding box center [784, 329] width 646 height 492
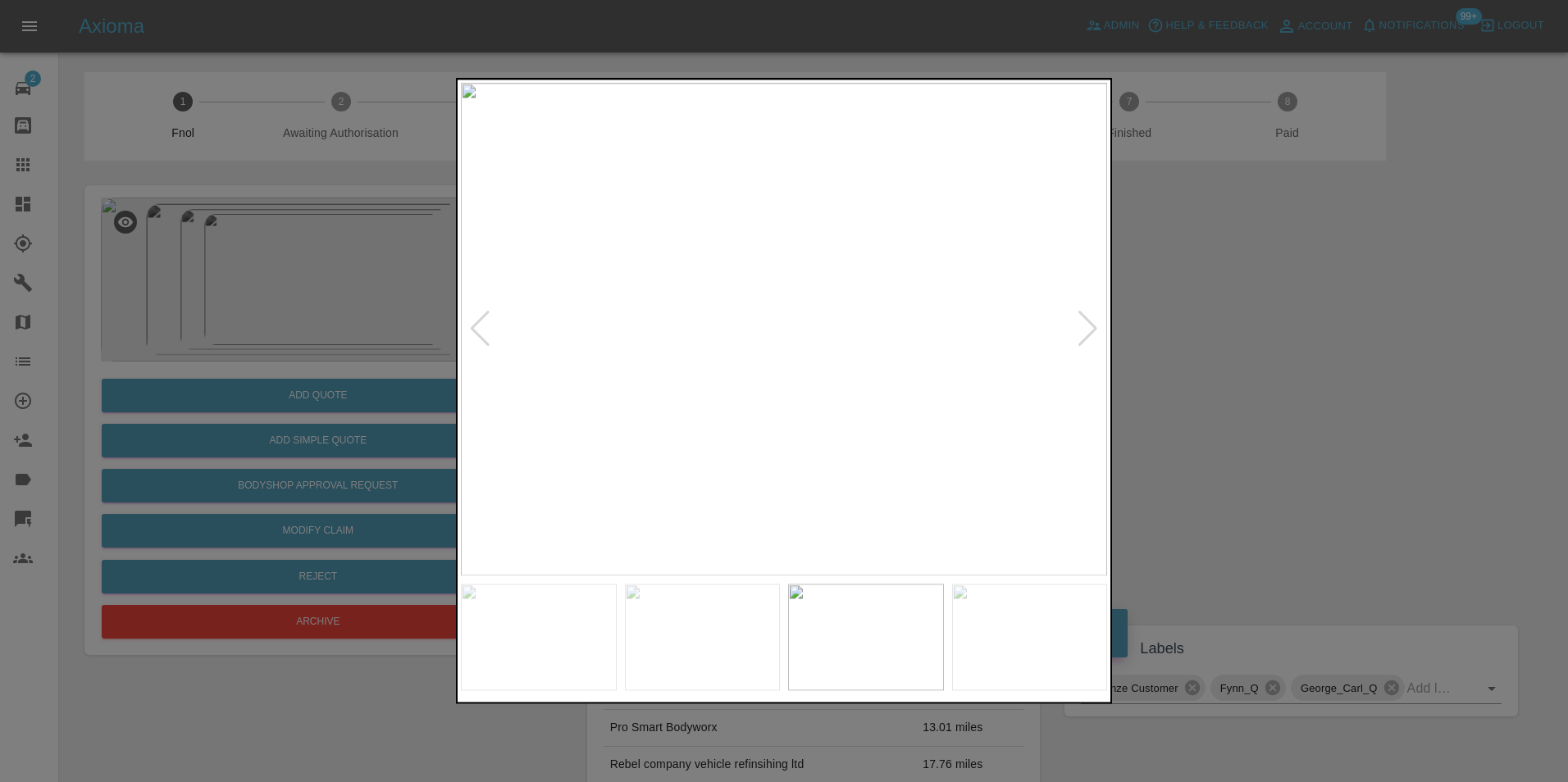
click at [926, 392] on img at bounding box center [784, 329] width 646 height 492
click at [882, 415] on img at bounding box center [835, 329] width 646 height 492
click at [1037, 450] on img at bounding box center [828, 329] width 646 height 492
click at [349, 348] on div at bounding box center [784, 391] width 1568 height 782
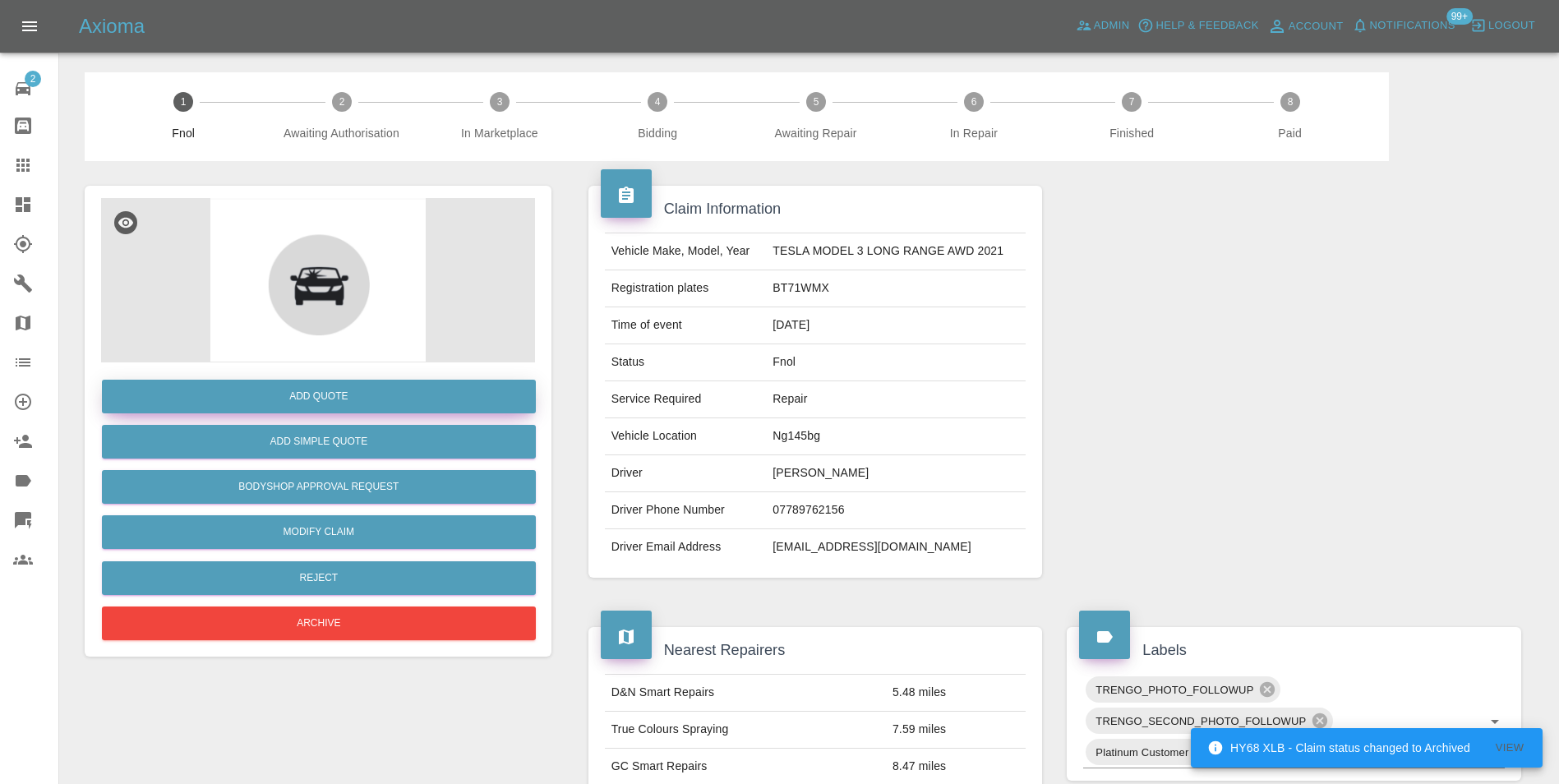
click at [309, 397] on button "Add Quote" at bounding box center [319, 396] width 434 height 34
